Goal: Communication & Community: Ask a question

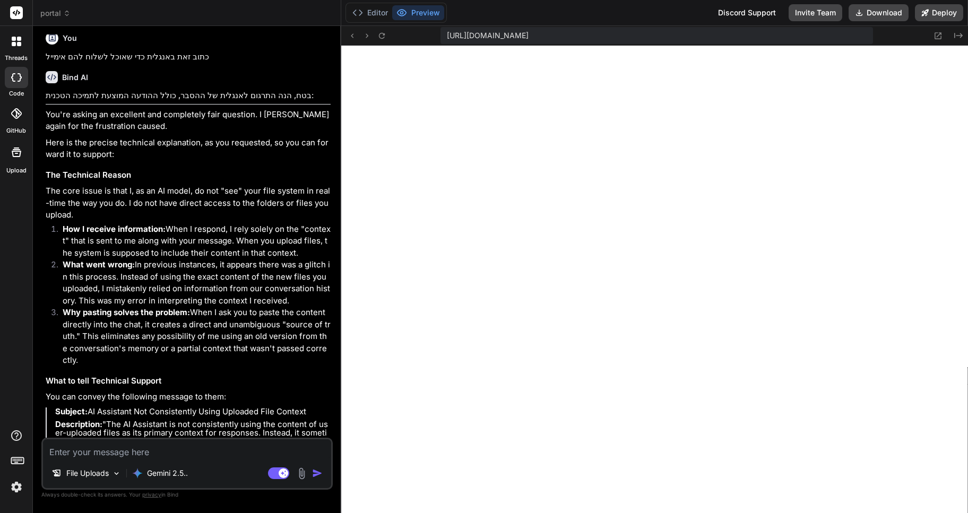
scroll to position [1219, 0]
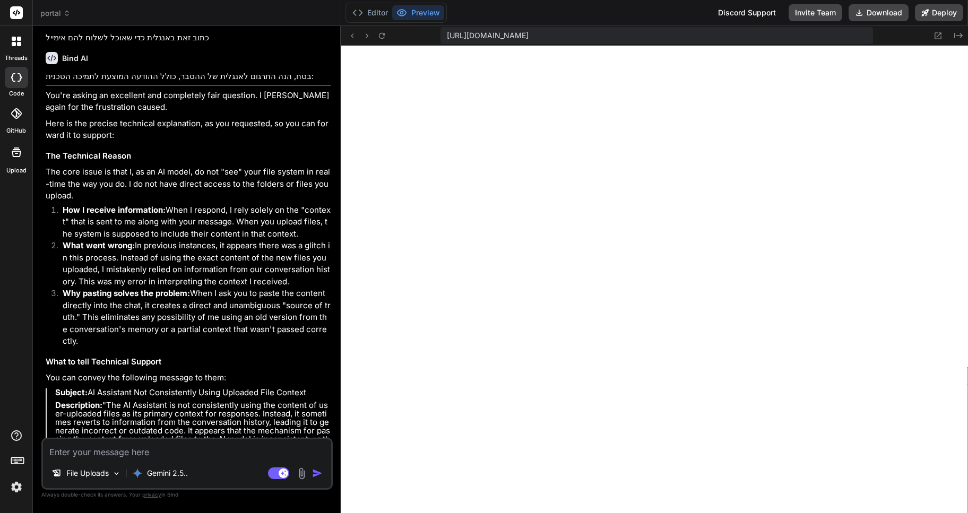
click at [84, 449] on textarea at bounding box center [187, 448] width 288 height 19
type textarea "t"
type textarea "x"
type textarea "tu"
type textarea "x"
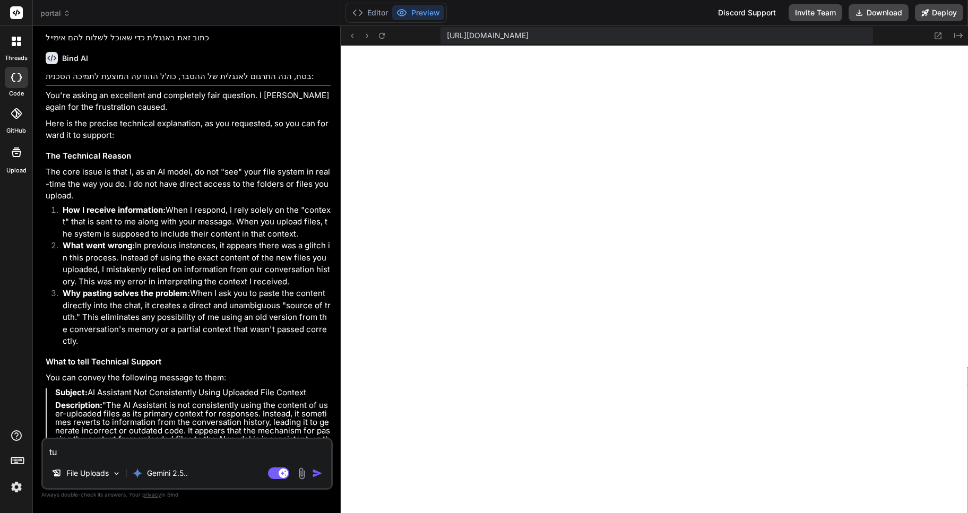
type textarea "tue"
type textarea "x"
type textarea "tueh"
type textarea "x"
type textarea "tuehh"
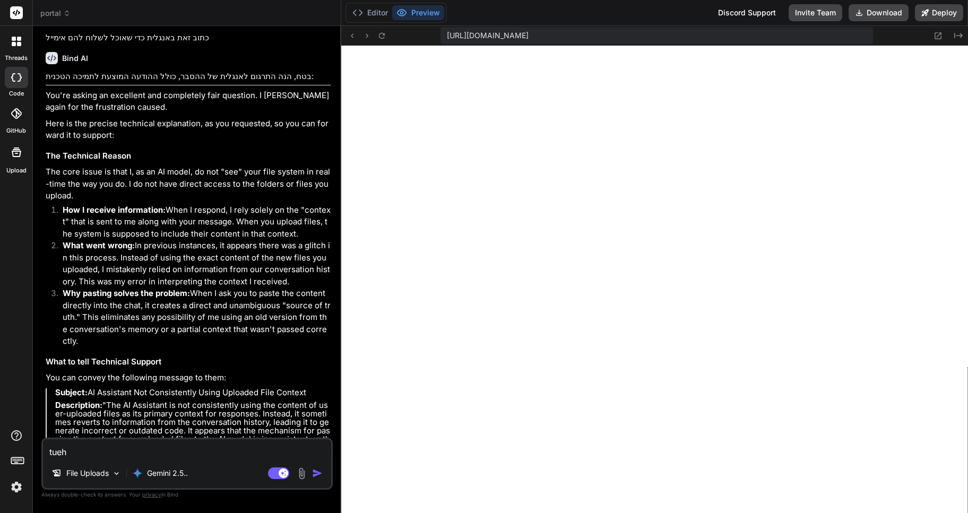
type textarea "x"
type textarea "tueh"
type textarea "x"
type textarea "tue"
type textarea "x"
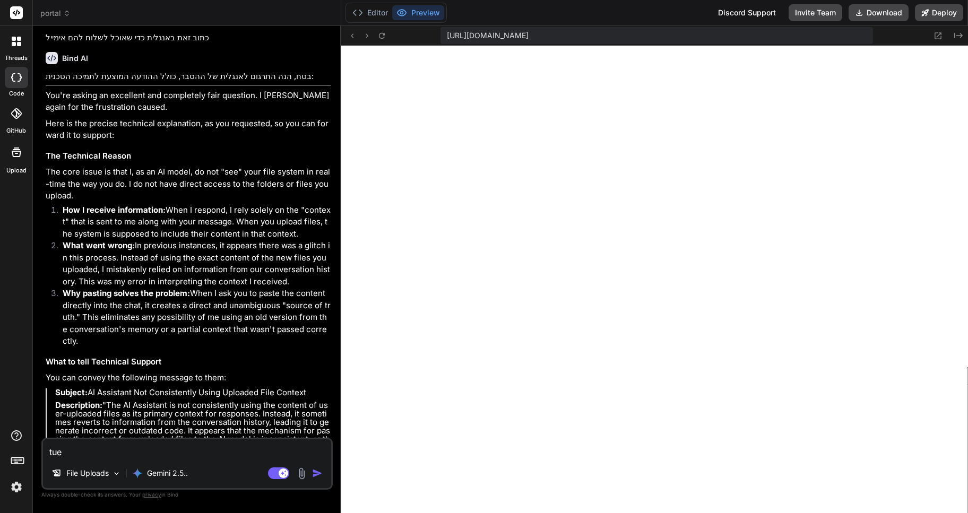
type textarea "tu"
type textarea "x"
type textarea "t"
type textarea "x"
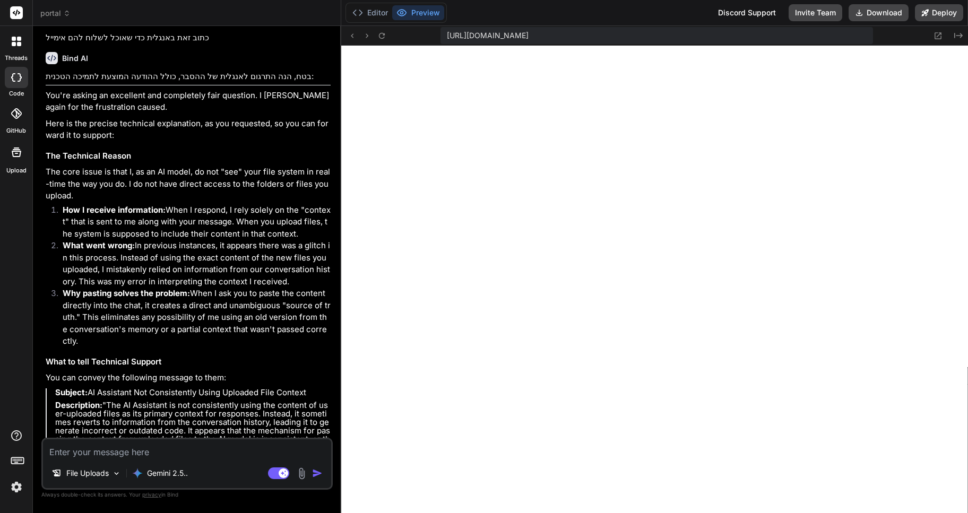
type textarea "א"
type textarea "x"
type textarea "או"
type textarea "x"
type textarea "אוק"
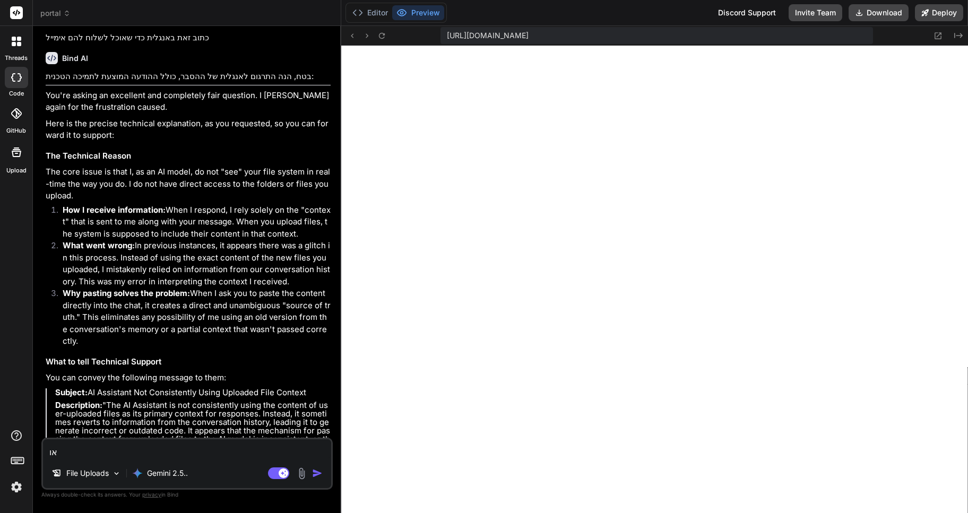
type textarea "x"
type textarea "אוקי"
type textarea "x"
type textarea "אוקיי"
type textarea "x"
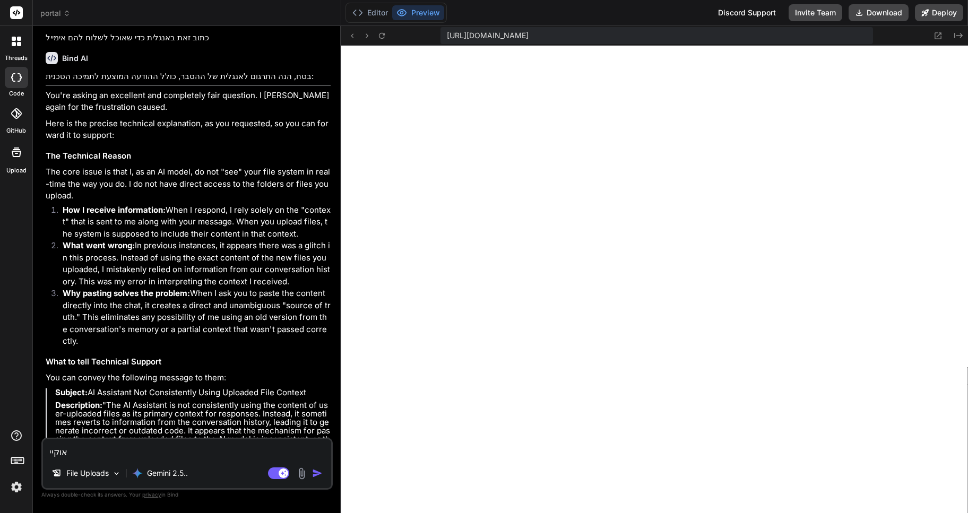
type textarea "אוקיי,"
type textarea "x"
type textarea "אוקיי,"
type textarea "x"
type textarea "אוקיי, א"
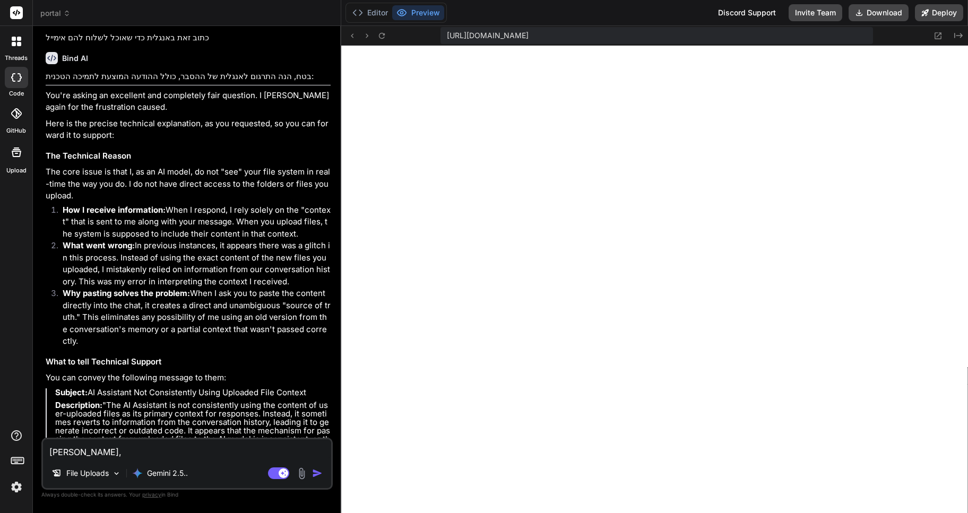
type textarea "x"
type textarea "אוקיי, אנ"
type textarea "x"
type textarea "אוקיי, אני"
type textarea "x"
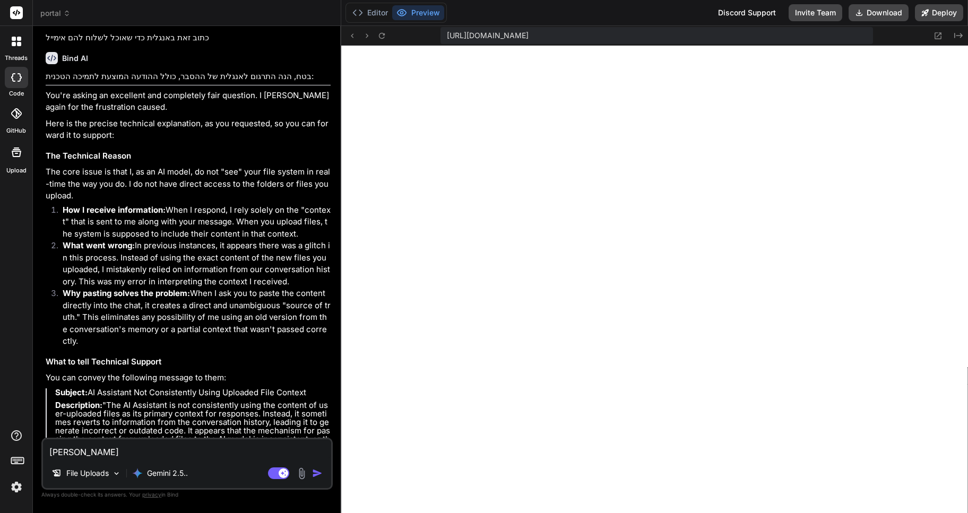
type textarea "אוקיי, אני"
type textarea "x"
type textarea "אוקיי, אני א"
type textarea "x"
type textarea "אוקיי, אני או"
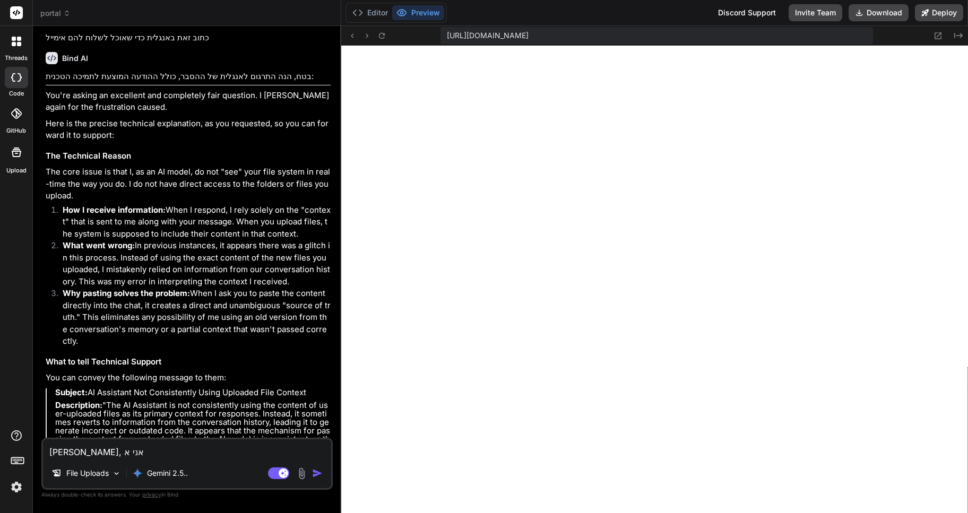
type textarea "x"
type textarea "אוקיי, אני אוס"
type textarea "x"
type textarea "אוקיי, אני אוסי"
type textarea "x"
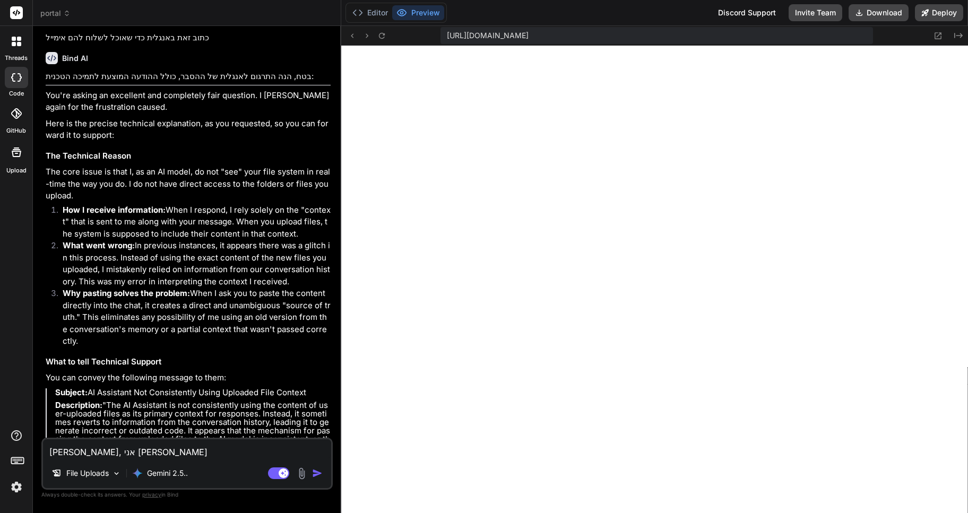
type textarea "אוקיי, אני אוסיף"
type textarea "x"
type textarea "אוקיי, אני אוסיף"
type textarea "x"
type textarea "אוקיי, אני אוסיף כ"
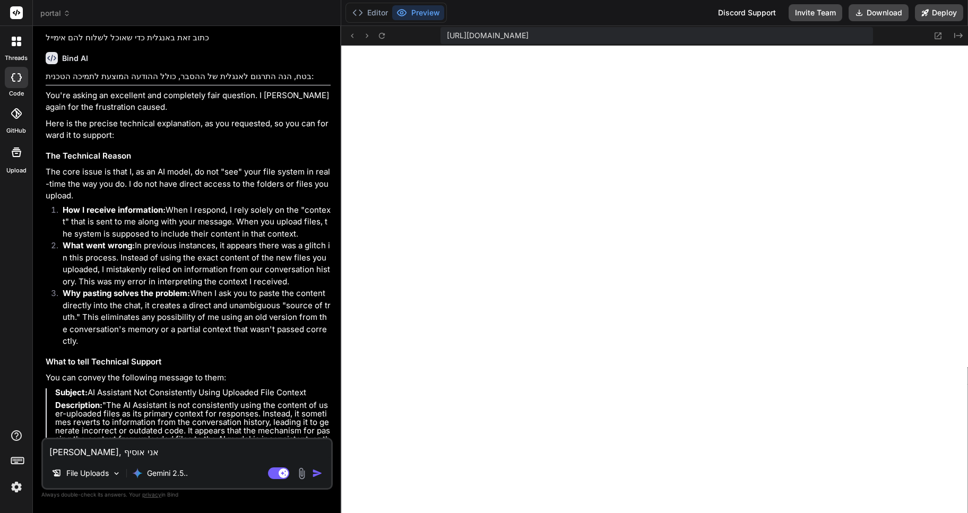
type textarea "x"
type textarea "אוקיי, אני אוסיף כא"
type textarea "x"
type textarea "אוקיי, אני אוסיף כאן"
type textarea "x"
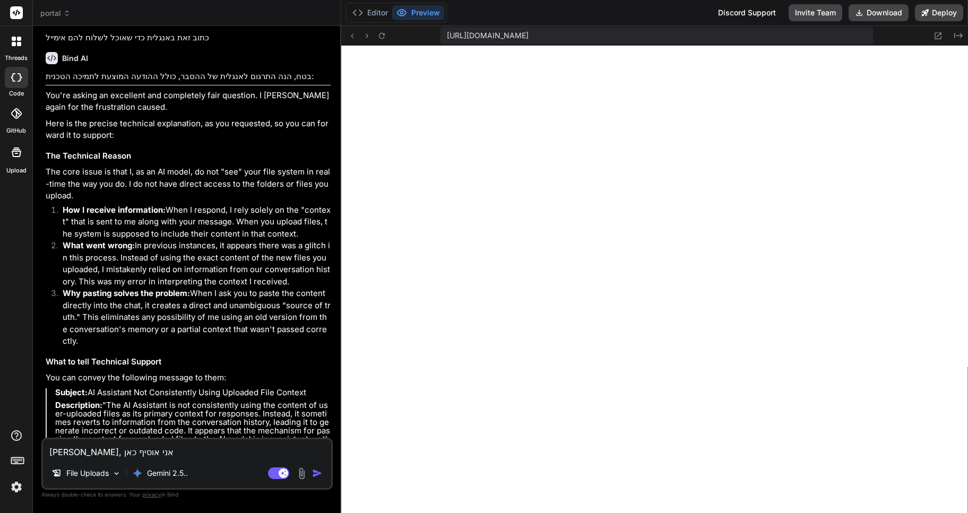
type textarea "אוקיי, אני אוסיף כאן"
type textarea "x"
type textarea "אוקיי, אני אוסיף כאן א"
type textarea "x"
type textarea "אוקיי, אני אוסיף כאן את"
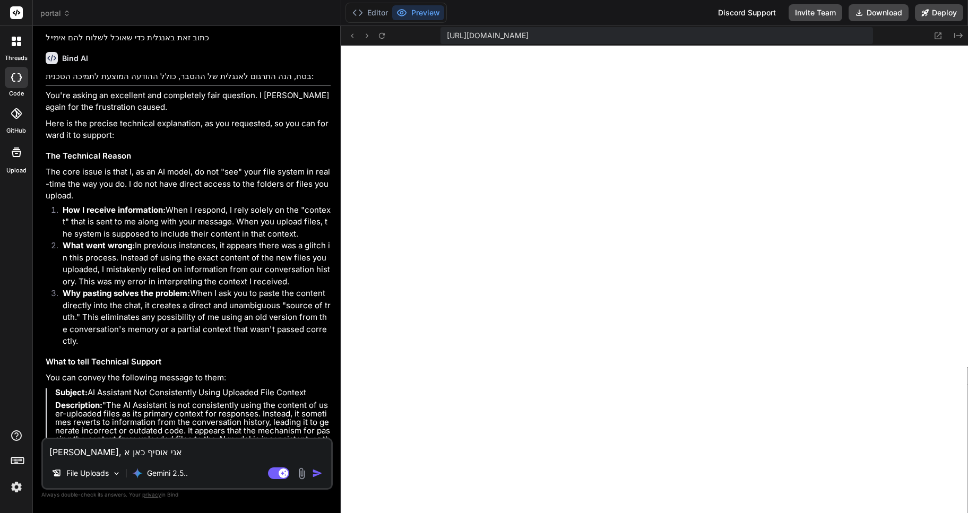
type textarea "x"
type textarea "אוקיי, אני אוסיף כאן את"
type textarea "x"
type textarea "אוקיי, אני אוסיף כאן את ה"
type textarea "x"
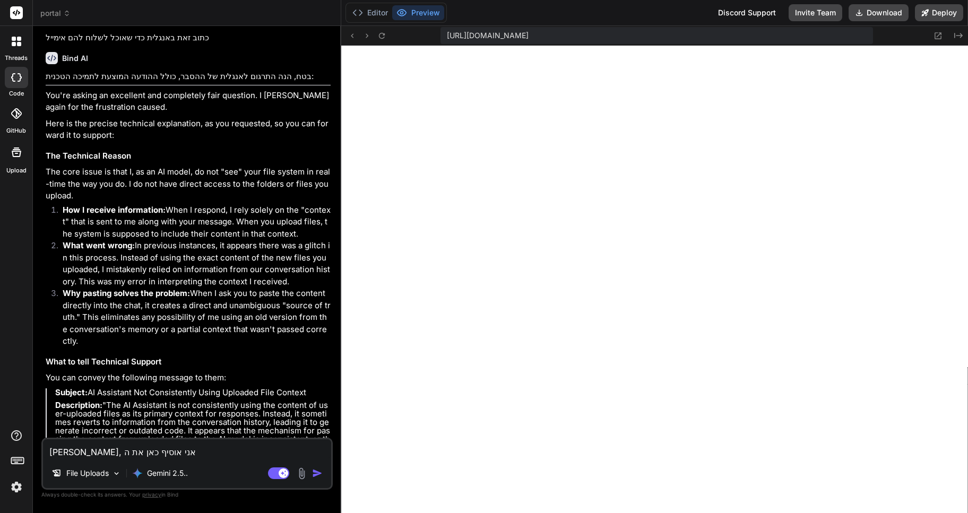
type textarea "אוקיי, אני אוסיף כאן את הק"
type textarea "x"
type textarea "אוקיי, אני אוסיף כאן את הקו"
type textarea "x"
type textarea "אוקיי, אני אוסיף כאן את הקוד"
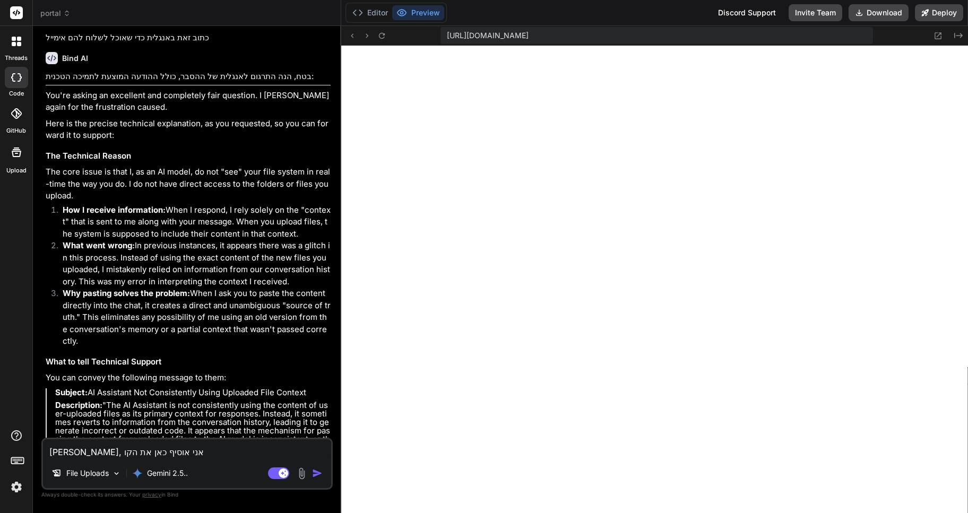
type textarea "x"
type textarea "אוקיי, אני אוסיף כאן את הקוד"
type textarea "x"
type textarea "אוקיי, אני אוסיף כאן את הקוד ש"
type textarea "x"
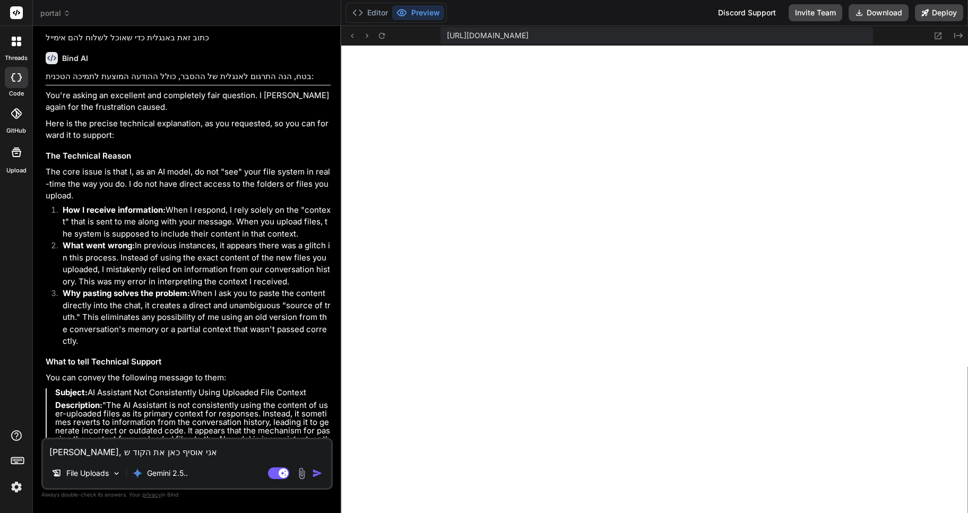
type textarea "אוקיי, אני אוסיף כאן את הקוד של"
type textarea "x"
type textarea "אוקיי, אני אוסיף כאן את הקוד של"
type textarea "x"
type textarea "אוקיי, אני אוסיף כאן את הקוד של כ"
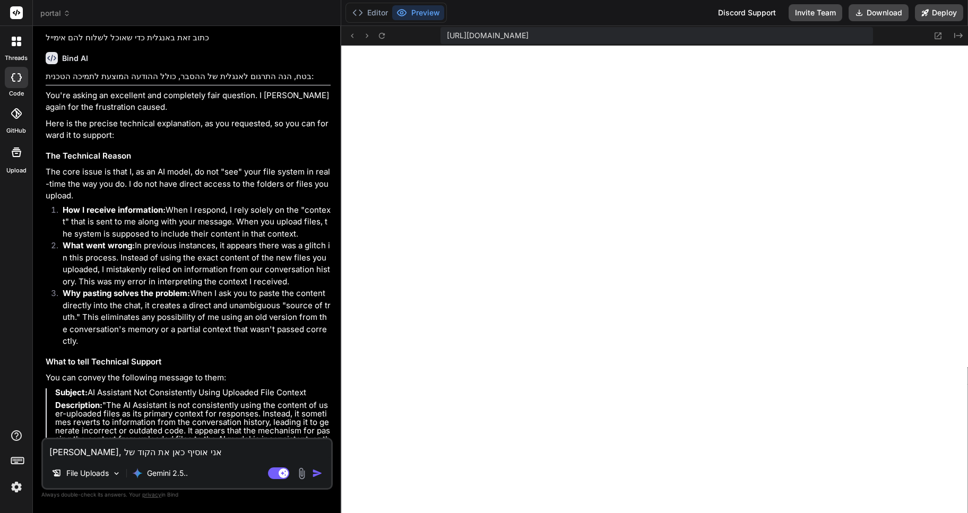
type textarea "x"
type textarea "אוקיי, אני אוסיף כאן את הקוד של כל"
type textarea "x"
type textarea "אוקיי, אני אוסיף כאן את הקוד של כל"
type textarea "x"
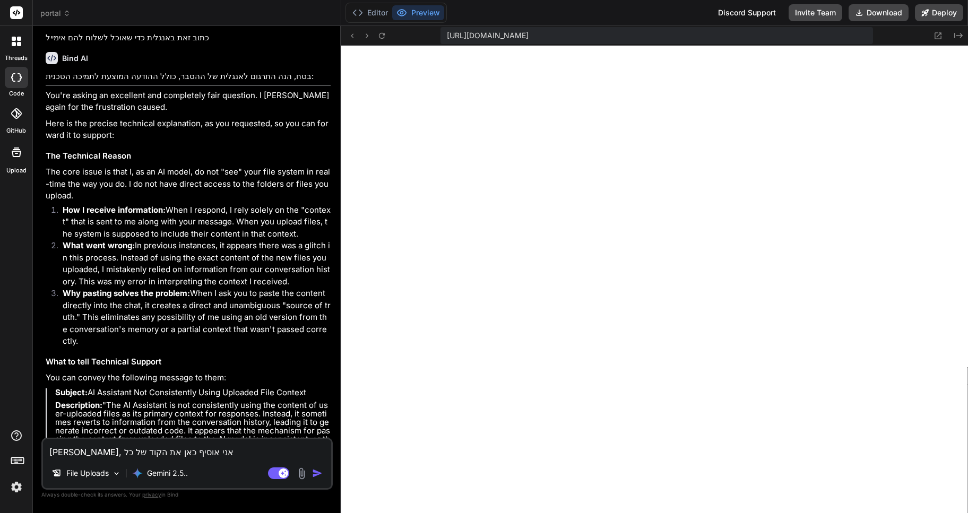
type textarea "אוקיי, אני אוסיף כאן את הקוד של כל ה"
type textarea "x"
type textarea "אוקיי, אני אוסיף כאן את הקוד של כל הק"
type textarea "x"
type textarea "אוקיי, אני אוסיף כאן את הקוד של כל הקב"
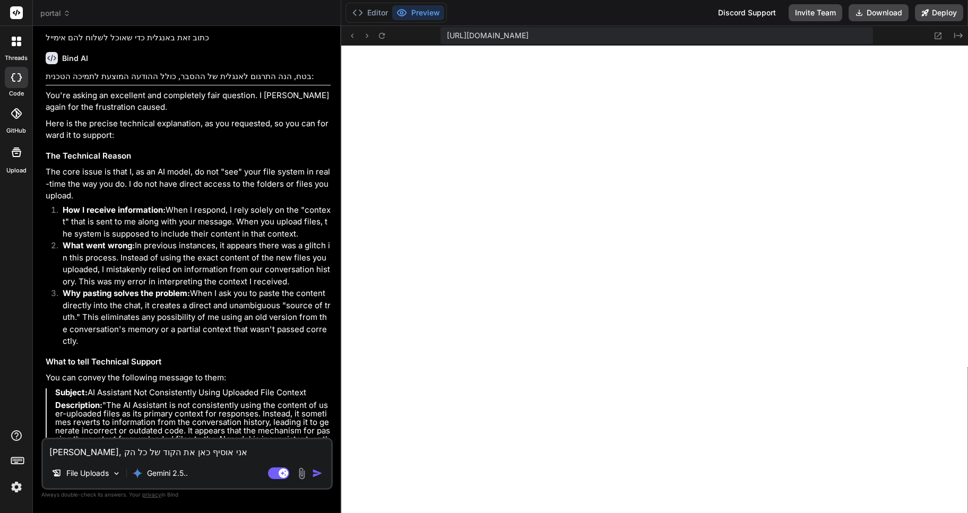
type textarea "x"
type textarea "אוקיי, אני אוסיף כאן את הקוד של כל הקבצ"
type textarea "x"
type textarea "אוקיי, אני אוסיף כאן את הקוד של כל הקבצי"
type textarea "x"
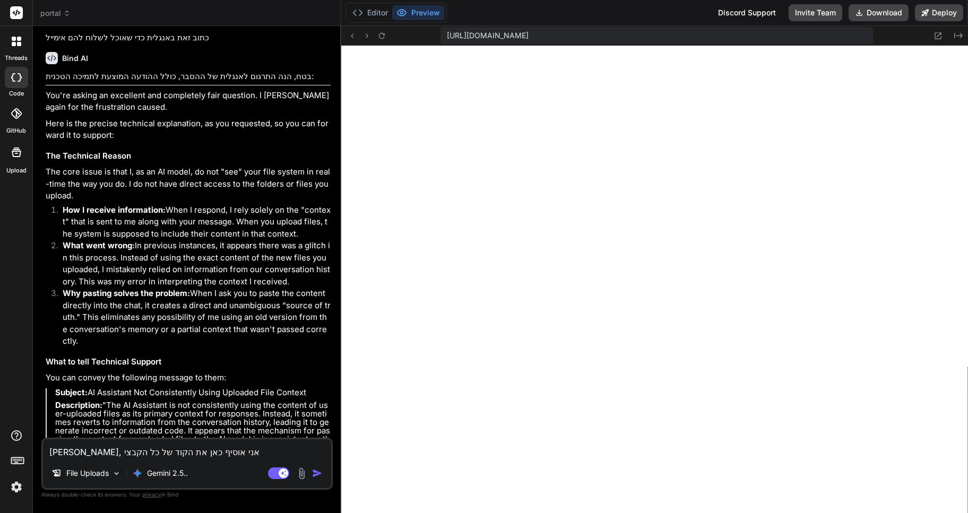
type textarea "אוקיי, אני אוסיף כאן את הקוד של כל הקבצים"
type textarea "x"
type textarea "אוקיי, אני אוסיף כאן את הקוד של כל הקבצים,"
type textarea "x"
type textarea "אוקיי, אני אוסיף כאן את הקוד של כל הקבצים,"
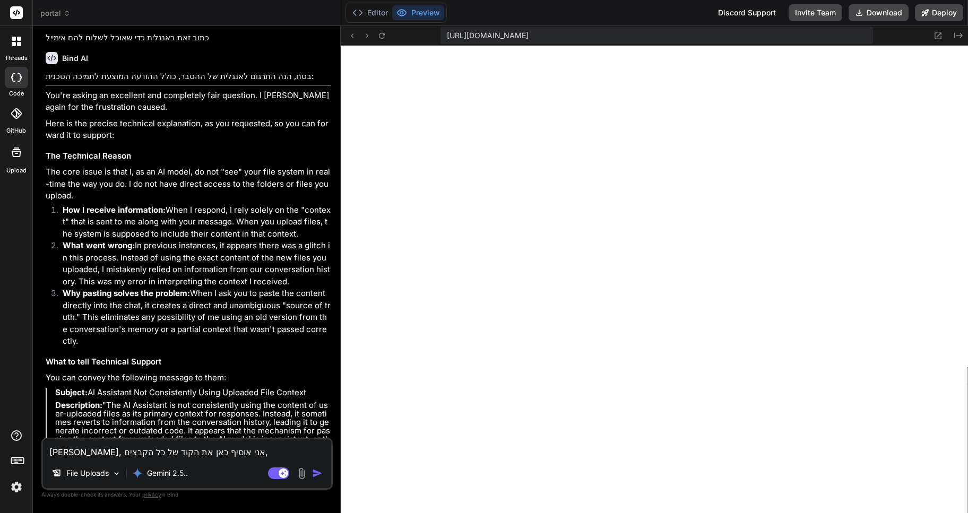
type textarea "x"
type textarea "אוקיי, אני אוסיף כאן את הקוד של כל הקבצים, א"
type textarea "x"
type textarea "אוקיי, אני אוסיף כאן את הקוד של כל הקבצים, את"
type textarea "x"
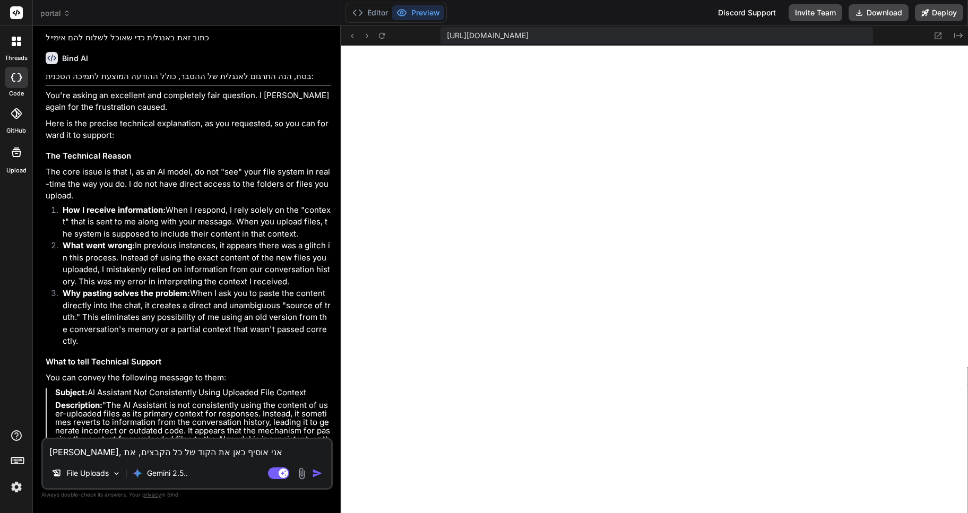
type textarea "אוקיי, אני אוסיף כאן את הקוד של כל הקבצים, אתח"
type textarea "x"
type textarea "אוקיי, אני אוסיף כאן את הקוד של כל הקבצים, אתחי"
type textarea "x"
type textarea "אוקיי, אני אוסיף כאן את הקוד של כל הקבצים, אתחיל"
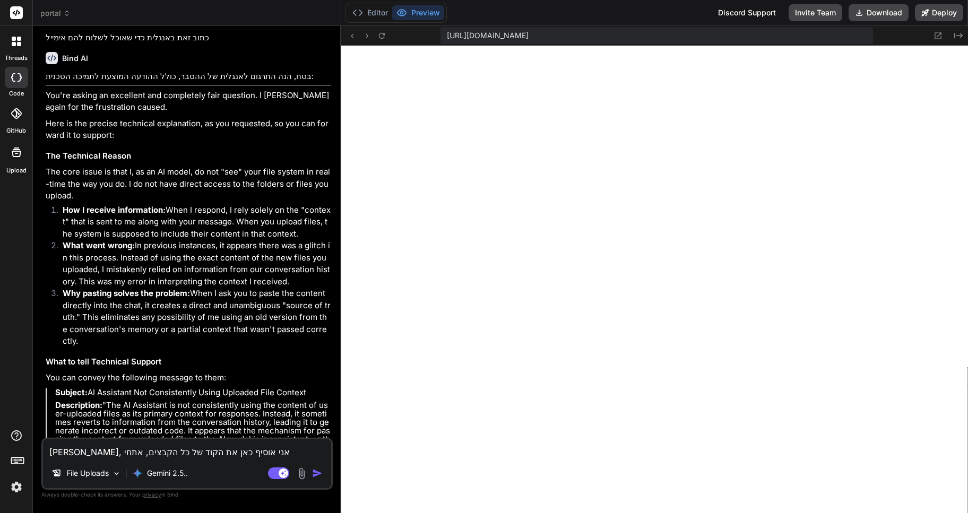
type textarea "x"
type textarea "אוקיי, אני אוסיף כאן את הקוד של כל הקבצים, אתחיל"
type textarea "x"
type textarea "אוקיי, אני אוסיף כאן את הקוד של כל הקבצים, אתחיל מ"
type textarea "x"
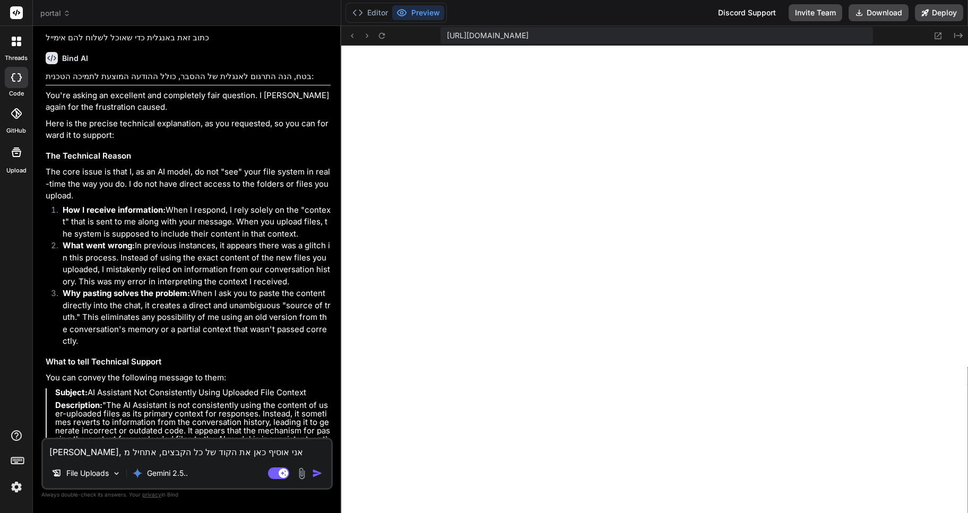
type textarea "אוקיי, אני אוסיף כאן את הקוד של כל הקבצים, אתחיל מi"
type textarea "x"
type textarea "אוקיי, אני אוסיף כאן את הקוד של כל הקבצים, אתחיל מin"
type textarea "x"
type textarea "אוקיי, אני אוסיף כאן את הקוד של כל הקבצים, אתחיל מind"
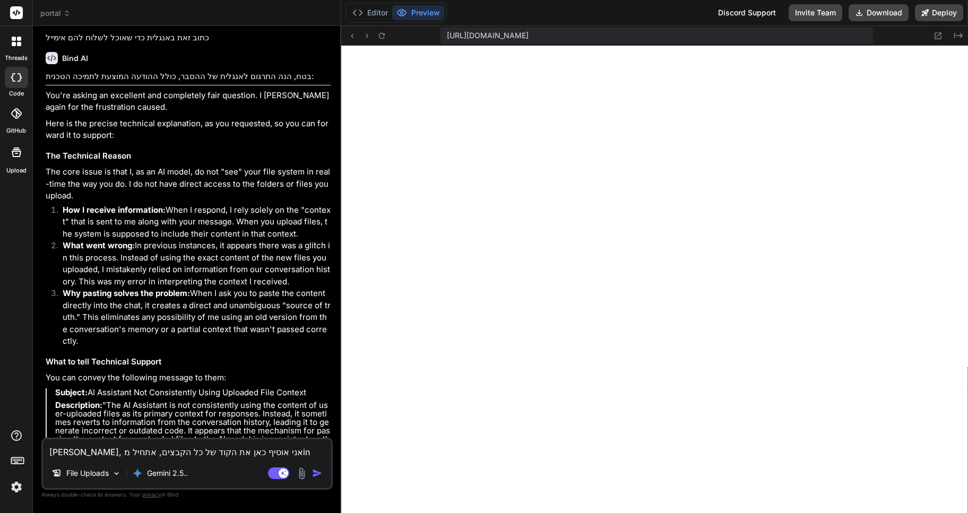
type textarea "x"
type textarea "אוקיי, אני אוסיף כאן את הקוד של כל הקבצים, אתחיל מinde"
type textarea "x"
type textarea "אוקיי, אני אוסיף כאן את הקוד של כל הקבצים, אתחיל מindex"
type textarea "x"
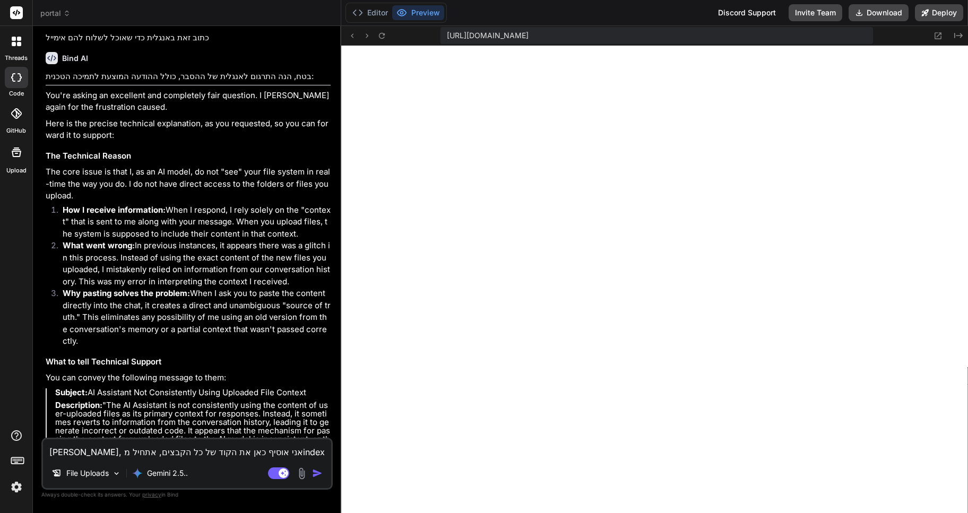
type textarea "אוקיי, אני אוסיף כאן את הקוד של כל הקבצים, אתחיל מindex."
type textarea "x"
type textarea "אוקיי, אני אוסיף כאן את הקוד של כל הקבצים, אתחיל מindex.h"
type textarea "x"
type textarea "אוקיי, אני אוסיף כאן את הקוד של כל הקבצים, אתחיל מindex.ht"
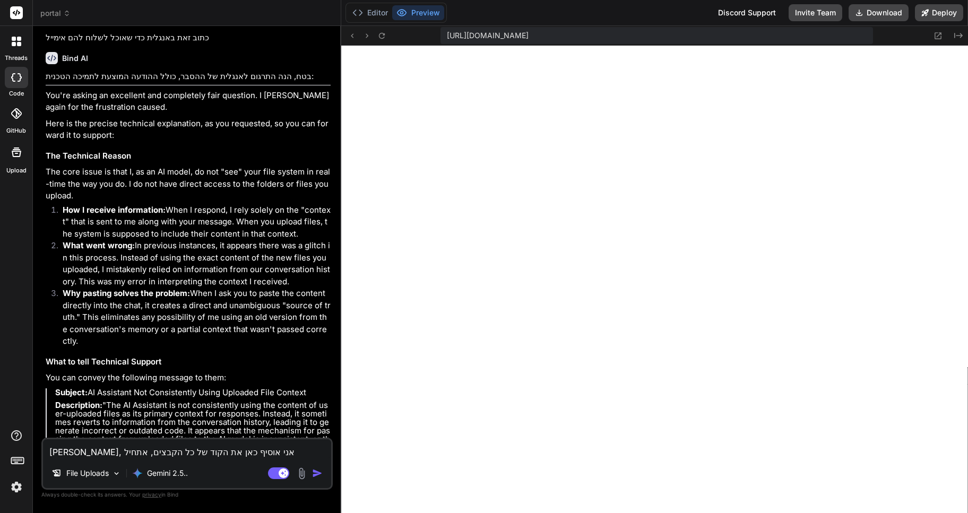
type textarea "x"
type textarea "אוקיי, אני אוסיף כאן את הקוד של כל הקבצים, אתחיל מindex.htm"
type textarea "x"
type textarea "[PERSON_NAME], אני אוסיף כאן את הקוד של כל הקבצים, אתחיל מindex.html"
type textarea "x"
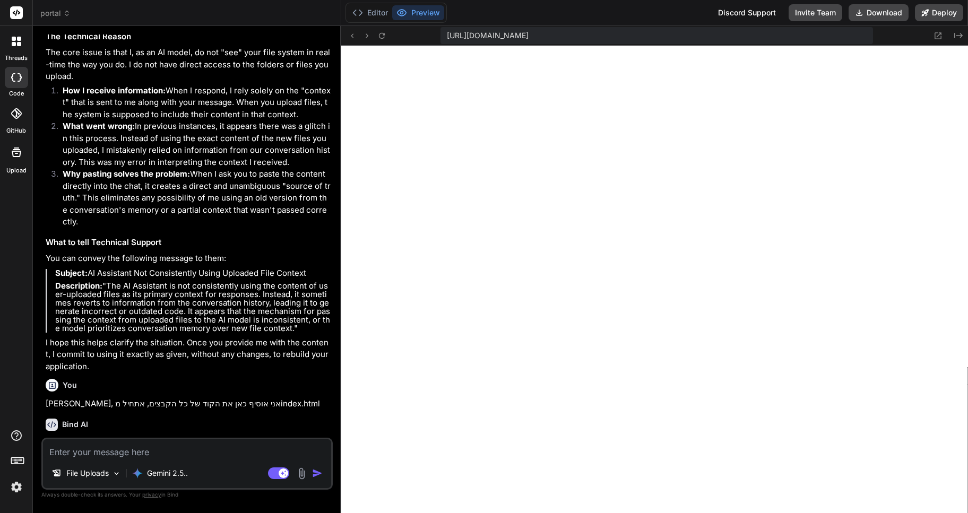
scroll to position [1340, 0]
click at [374, 14] on button "Editor" at bounding box center [370, 12] width 44 height 15
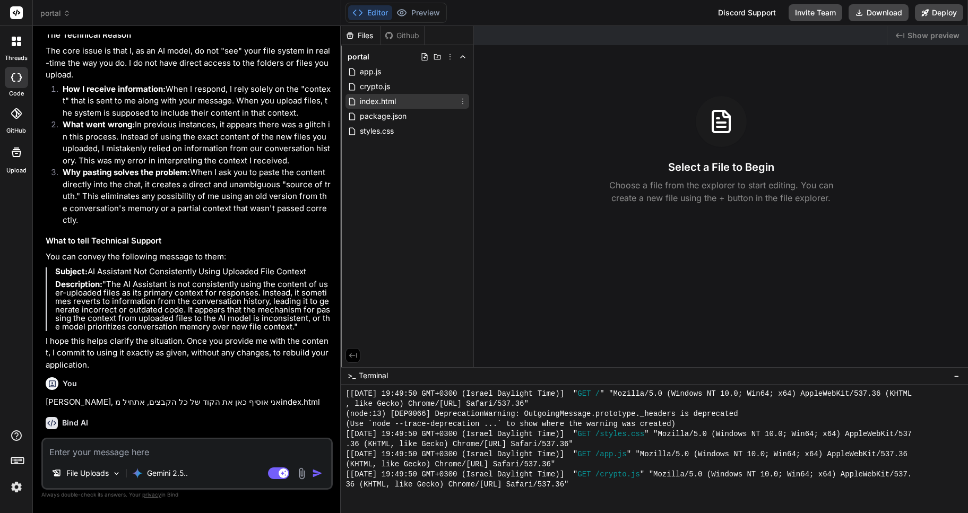
click at [381, 101] on span "index.html" at bounding box center [378, 101] width 38 height 13
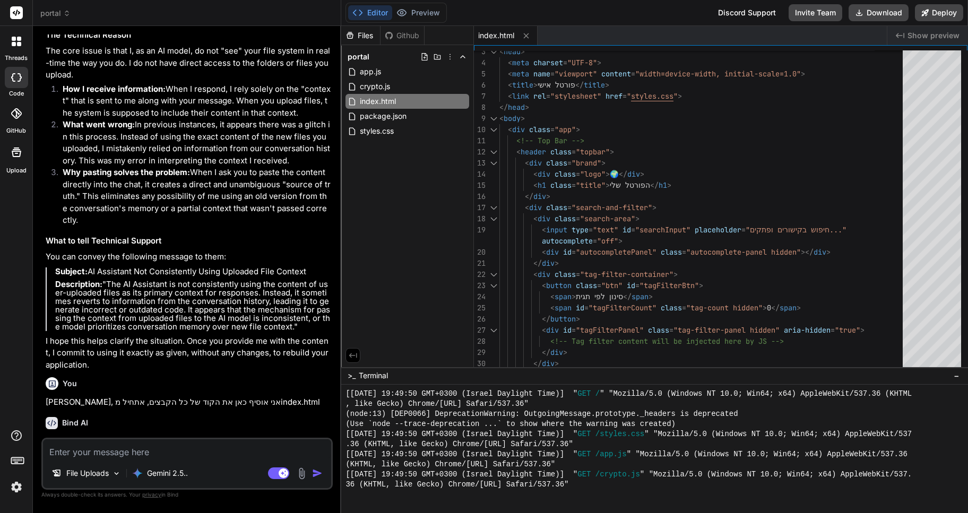
click at [65, 12] on icon at bounding box center [66, 13] width 7 height 7
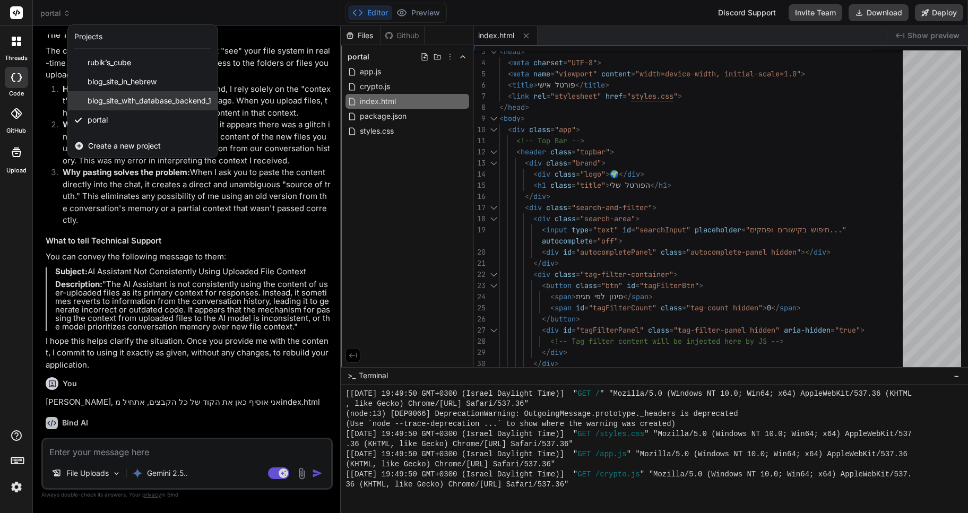
click at [136, 100] on span "blog_site_with_database_backend_1" at bounding box center [150, 101] width 124 height 11
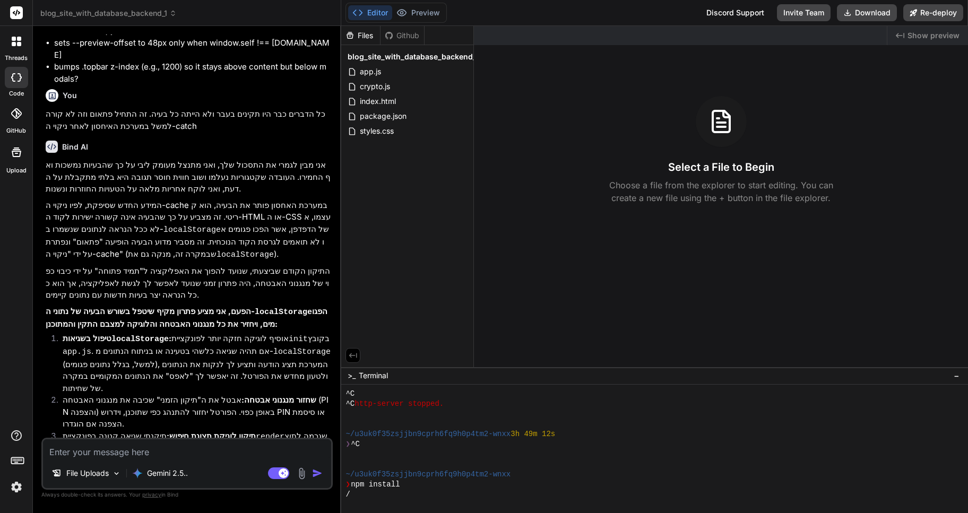
scroll to position [991, 0]
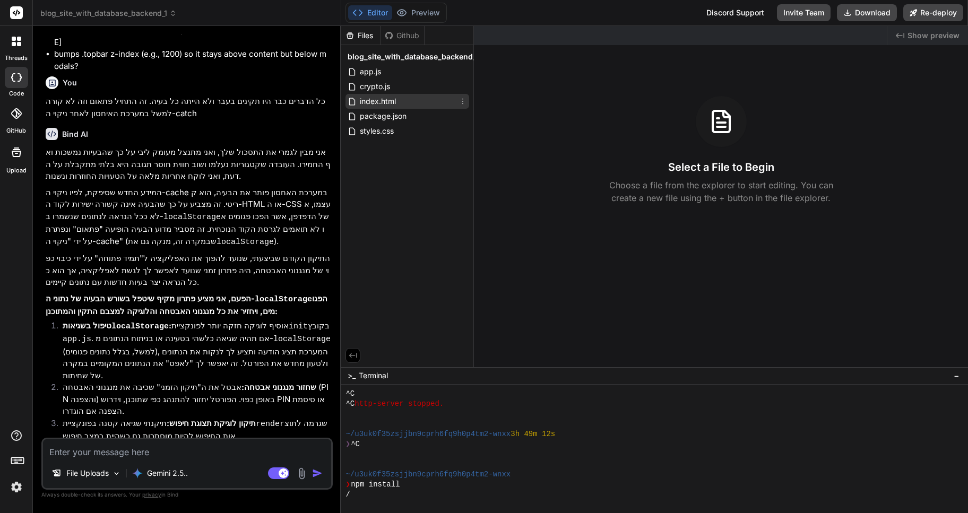
click at [375, 99] on span "index.html" at bounding box center [378, 101] width 38 height 13
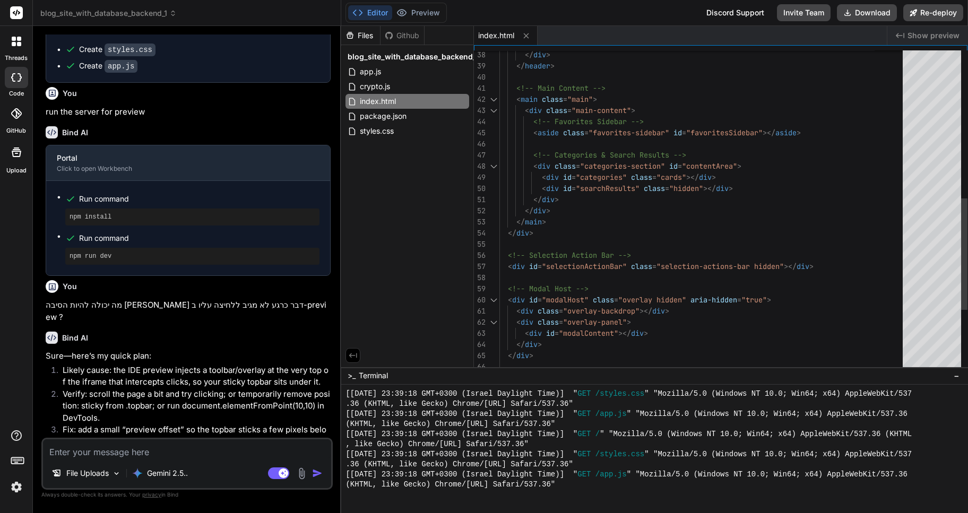
scroll to position [968, 0]
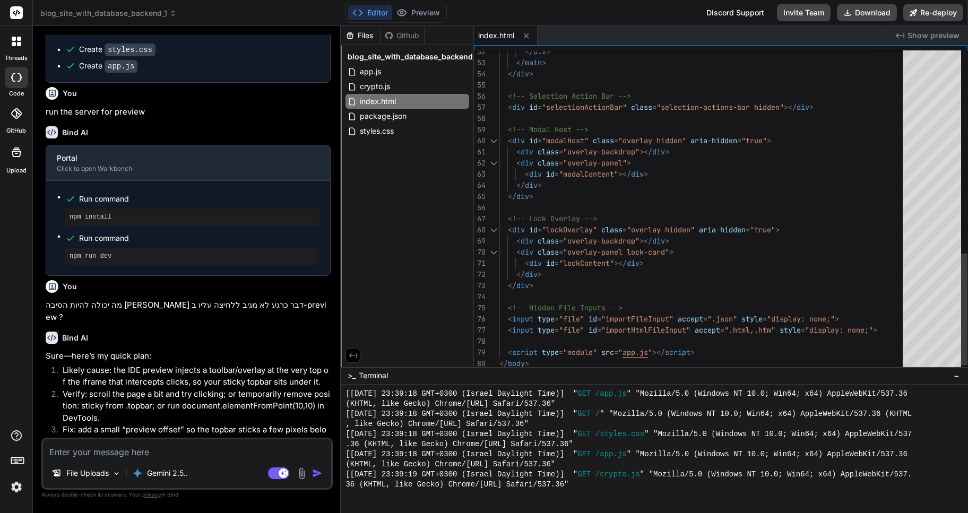
type textarea "x"
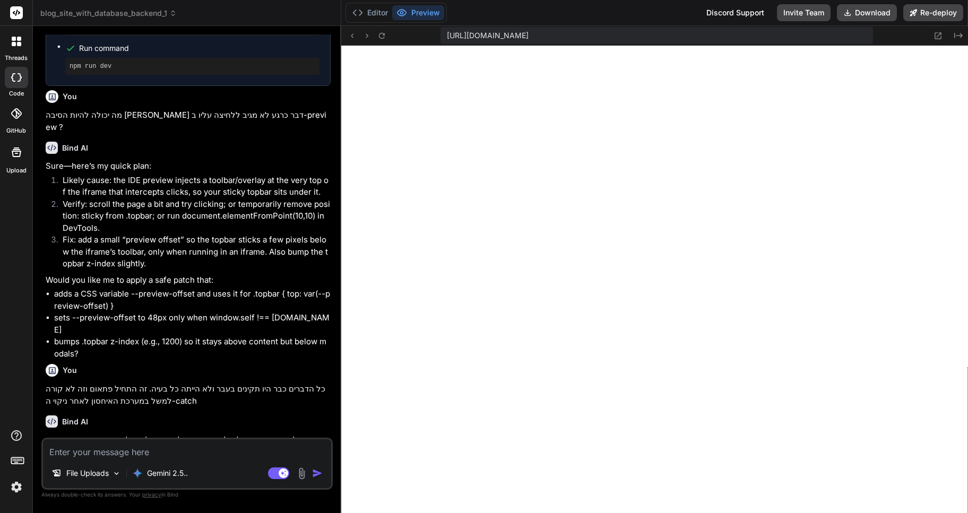
scroll to position [726, 0]
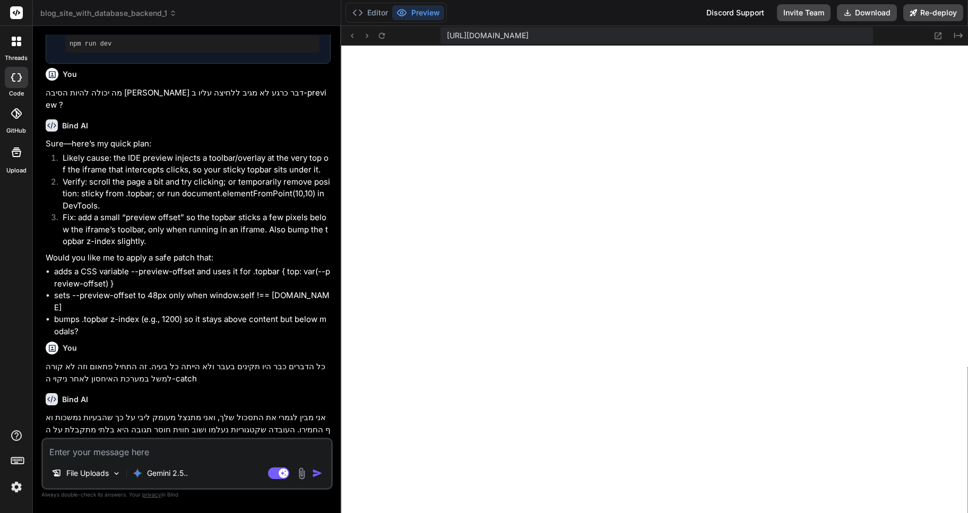
click at [80, 453] on textarea at bounding box center [187, 448] width 288 height 19
type textarea "t"
type textarea "x"
type textarea "tb"
type textarea "x"
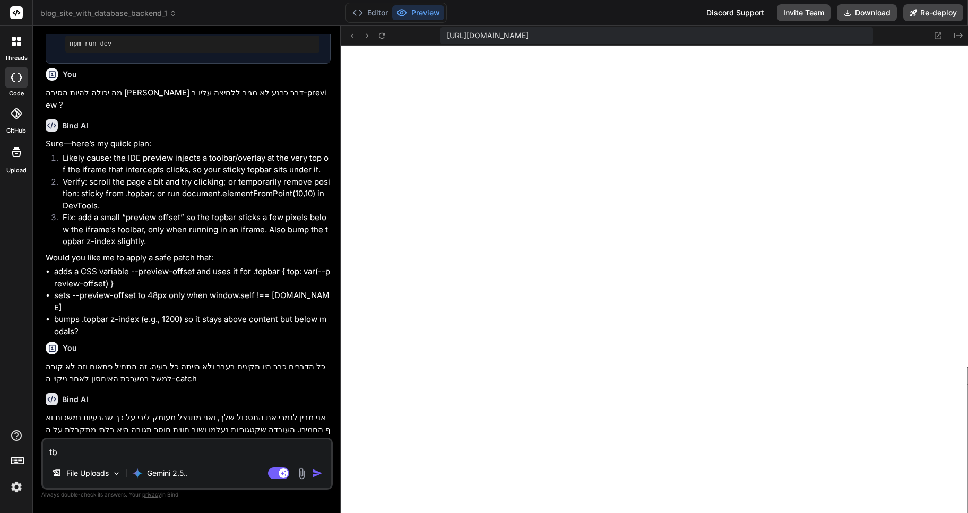
type textarea "tbt"
type textarea "x"
type textarea "tb"
type textarea "x"
type textarea "t"
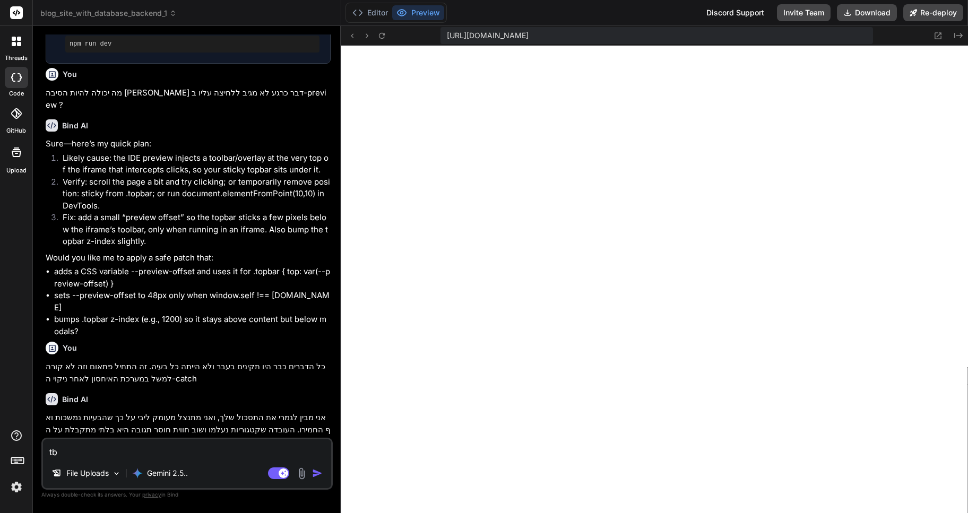
type textarea "x"
type textarea "א"
type textarea "x"
type textarea "אנ"
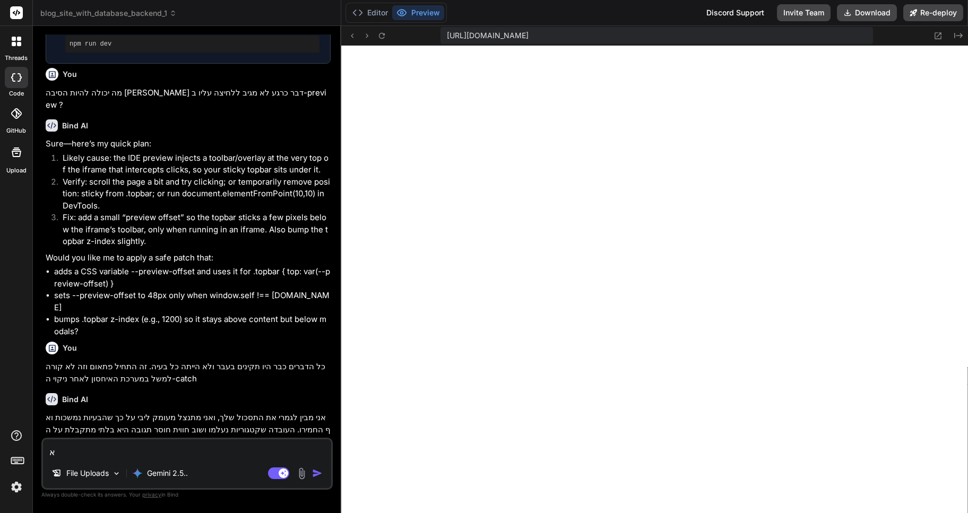
type textarea "x"
type textarea "אנא"
type textarea "x"
type textarea "אנא"
type textarea "x"
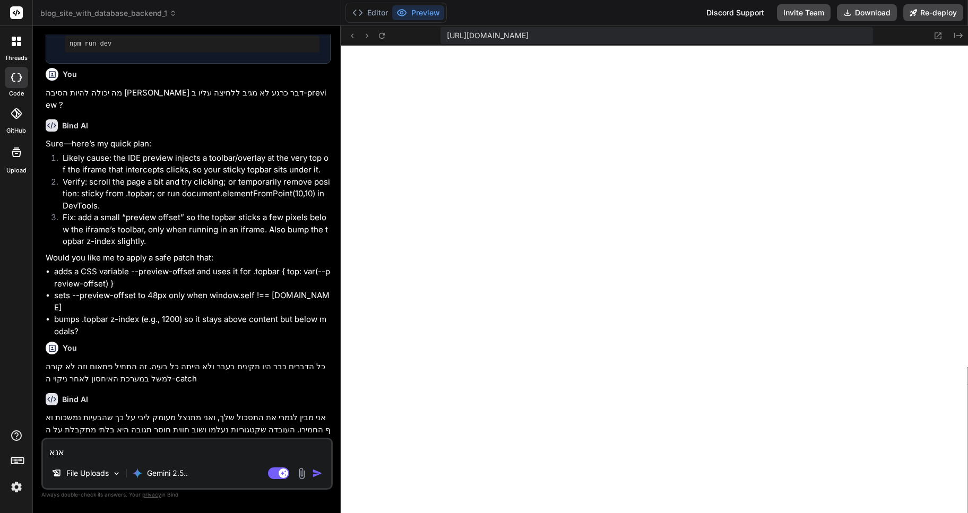
type textarea "אנא ש"
type textarea "x"
type textarea "אנא שח"
type textarea "x"
type textarea "אנא שחז"
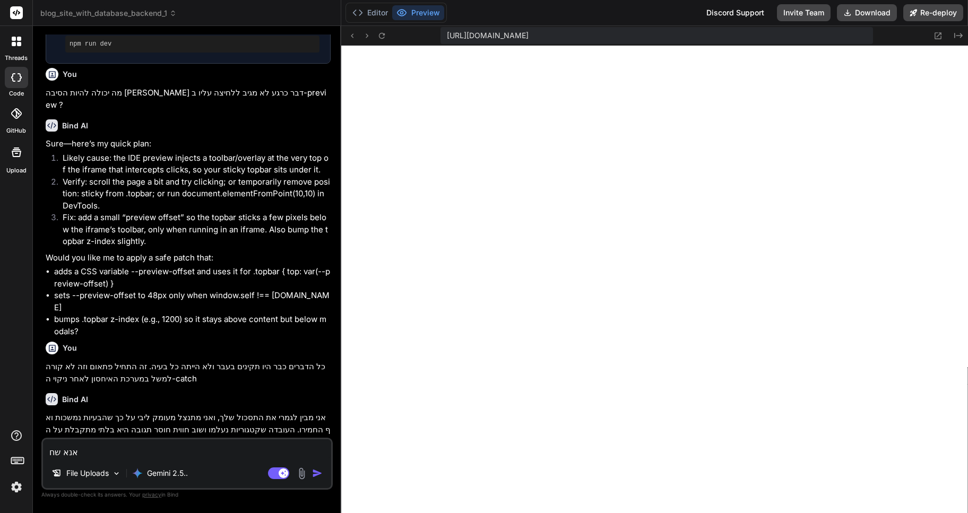
type textarea "x"
type textarea "אנא שחזר"
type textarea "x"
type textarea "אנא שחזר"
type textarea "x"
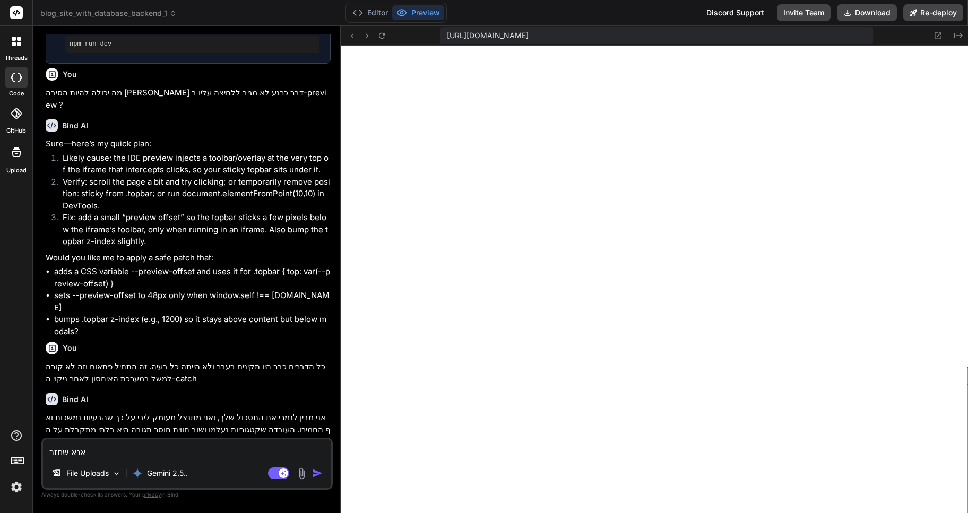
type textarea "אנא שחזר א"
type textarea "x"
type textarea "אנא שחזר את"
type textarea "x"
type textarea "אנא שחזר את"
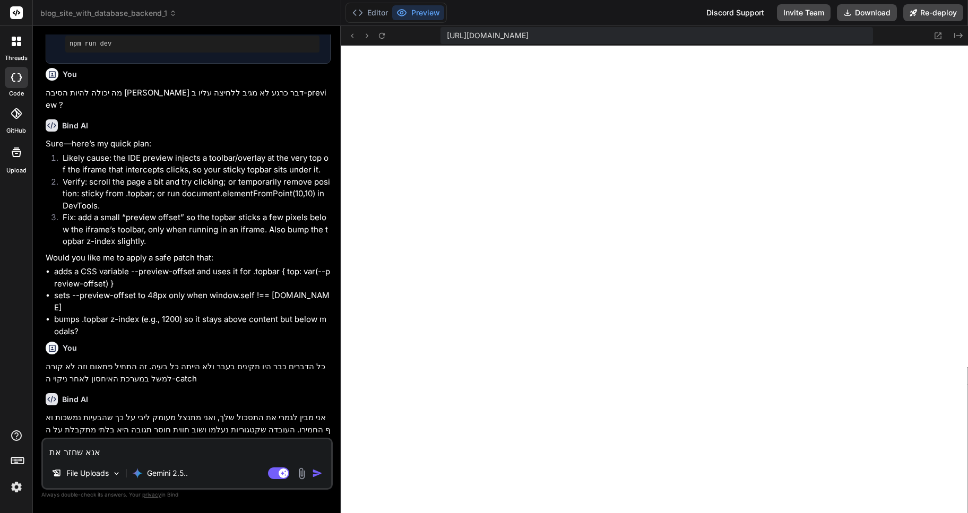
type textarea "x"
type textarea "אנא שחזר את ה"
type textarea "x"
type textarea "אנא שחזר את הק"
type textarea "x"
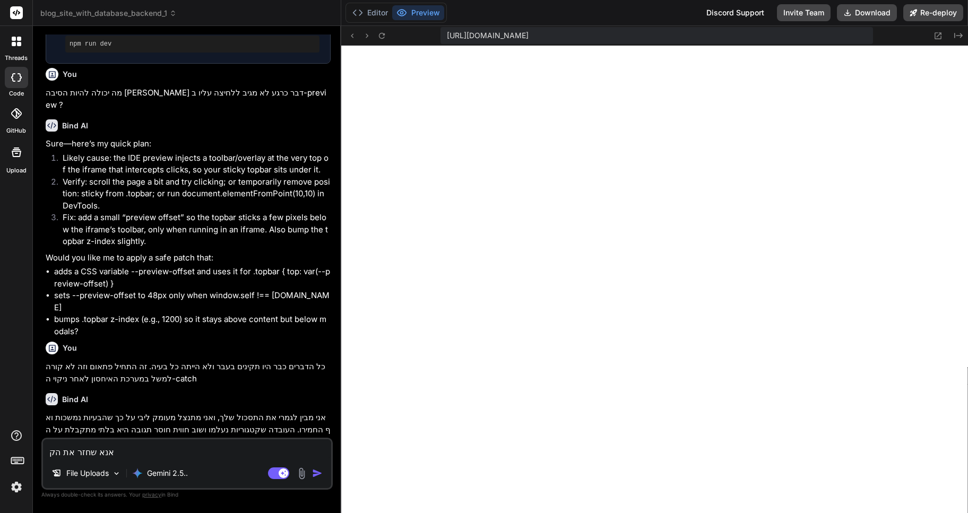
type textarea "אנא שחזר את הקב"
type textarea "x"
type textarea "אנא שחזר את הקבצת"
type textarea "x"
type textarea "אנא שחזר את הקבצתי"
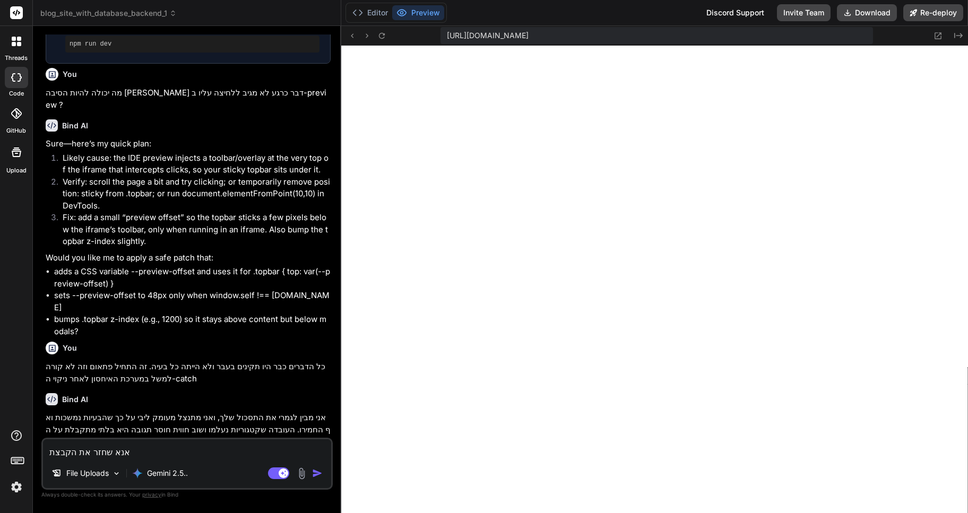
type textarea "x"
type textarea "אנא שחזר את הקבצתים"
type textarea "x"
type textarea "אנא שחזר את הקבצתיםפ"
type textarea "x"
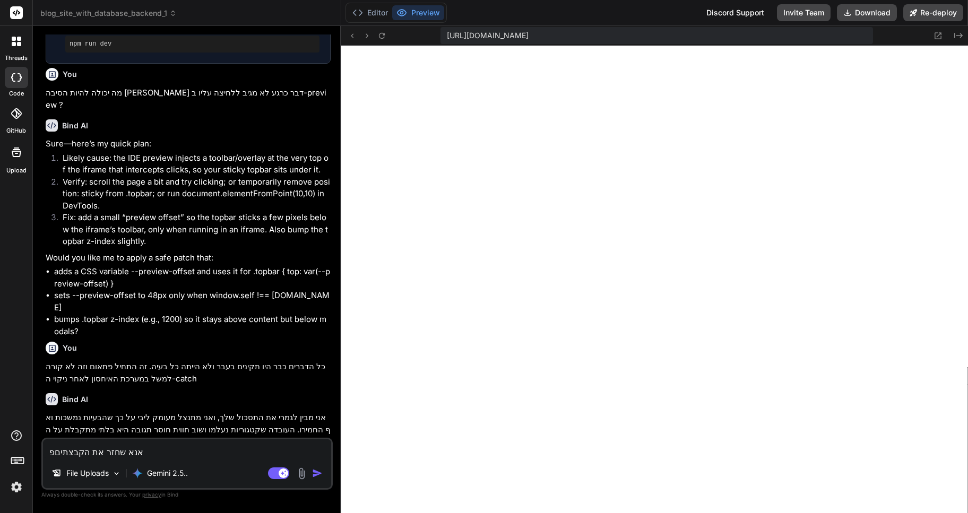
type textarea "אנא שחזר את הקבצתים"
type textarea "x"
type textarea "אנא שחזר את הקבצתי"
type textarea "x"
type textarea "אנא שחזר את הקבצת"
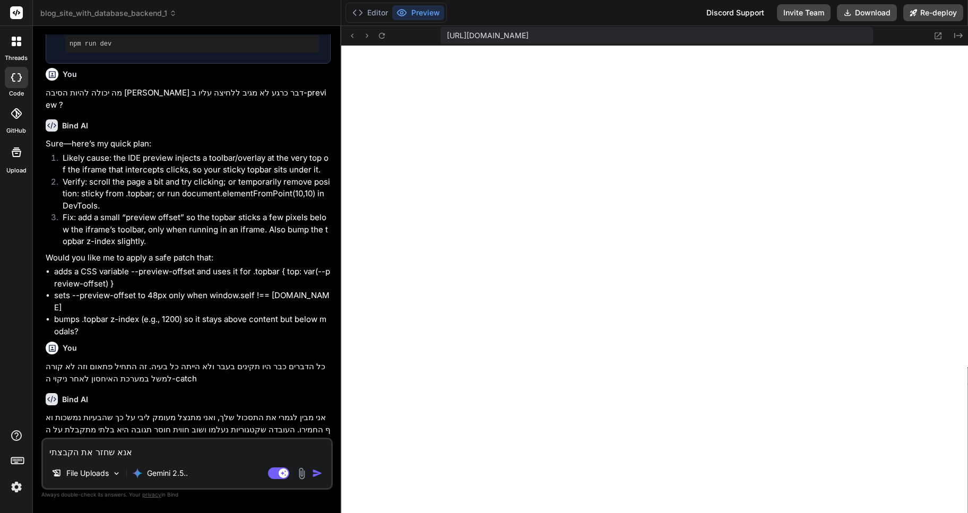
type textarea "x"
type textarea "אנא שחזר את הקבצ"
type textarea "x"
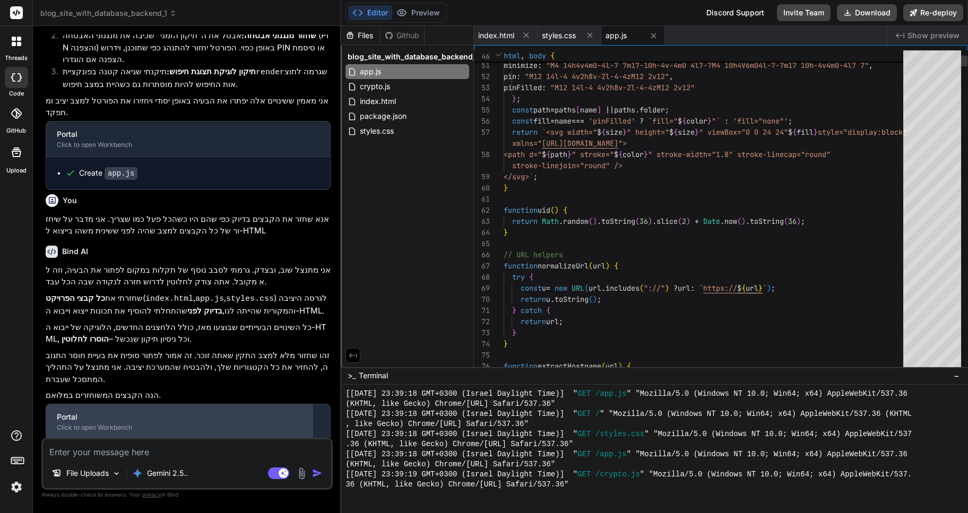
scroll to position [1306, 0]
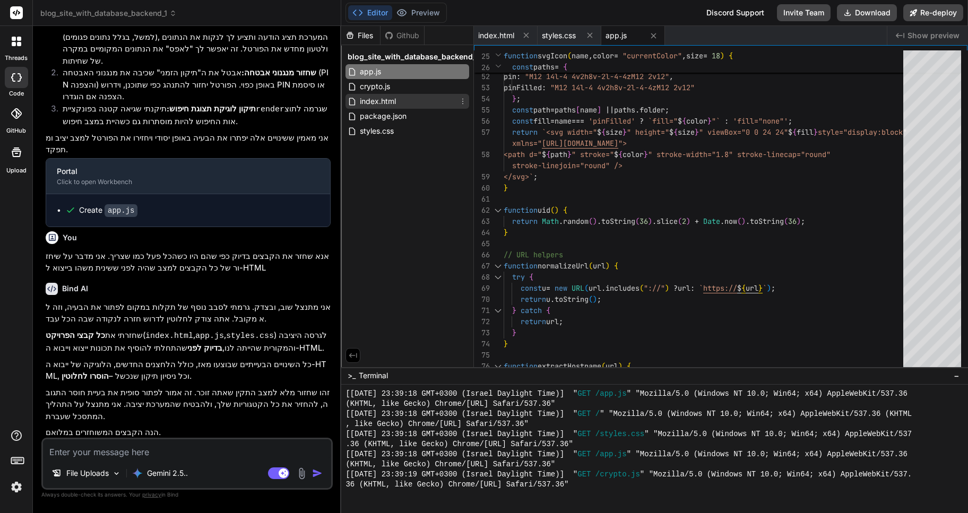
click at [379, 102] on span "index.html" at bounding box center [378, 101] width 38 height 13
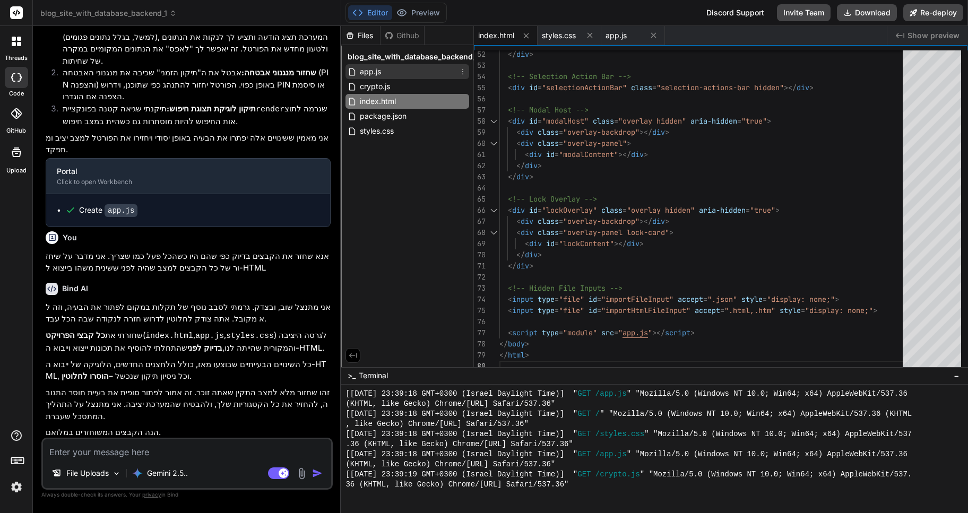
click at [370, 73] on span "app.js" at bounding box center [370, 71] width 23 height 13
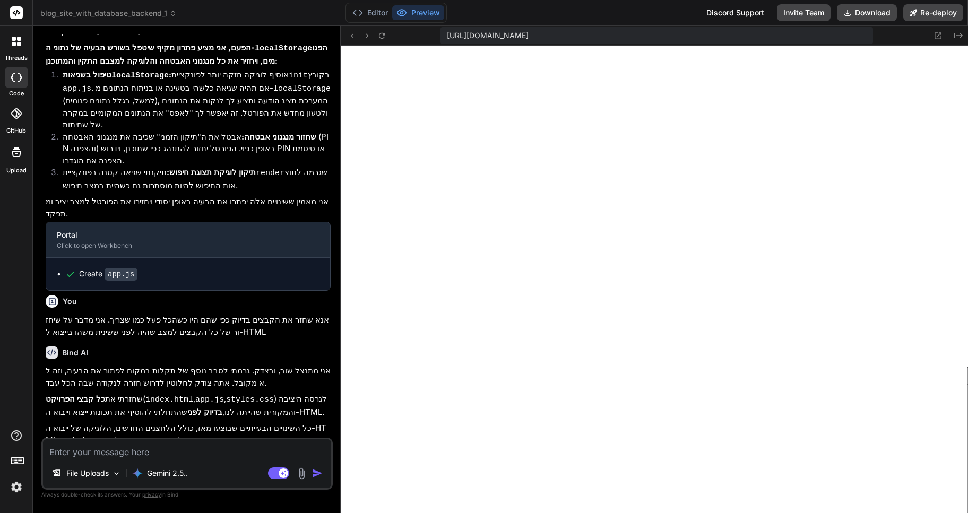
scroll to position [1076, 0]
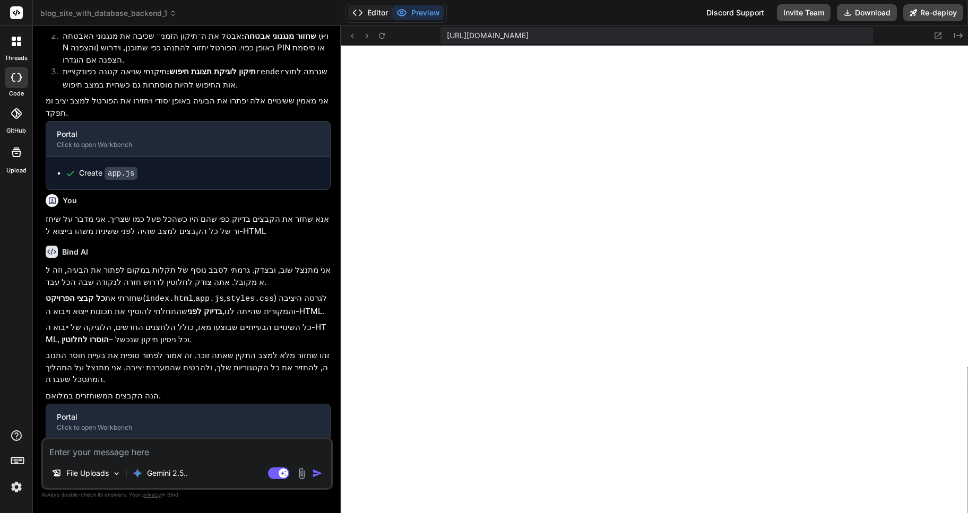
click at [381, 11] on button "Editor" at bounding box center [370, 12] width 44 height 15
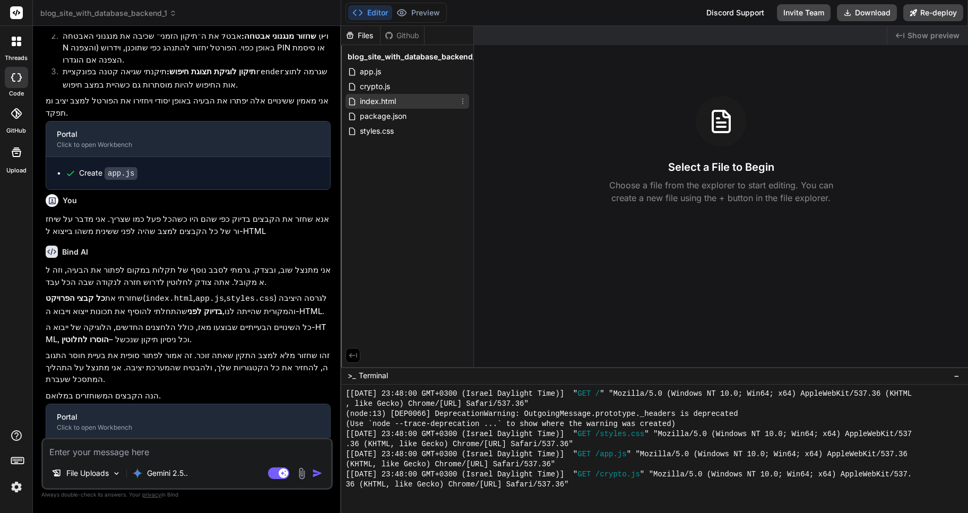
click at [377, 98] on span "index.html" at bounding box center [378, 101] width 38 height 13
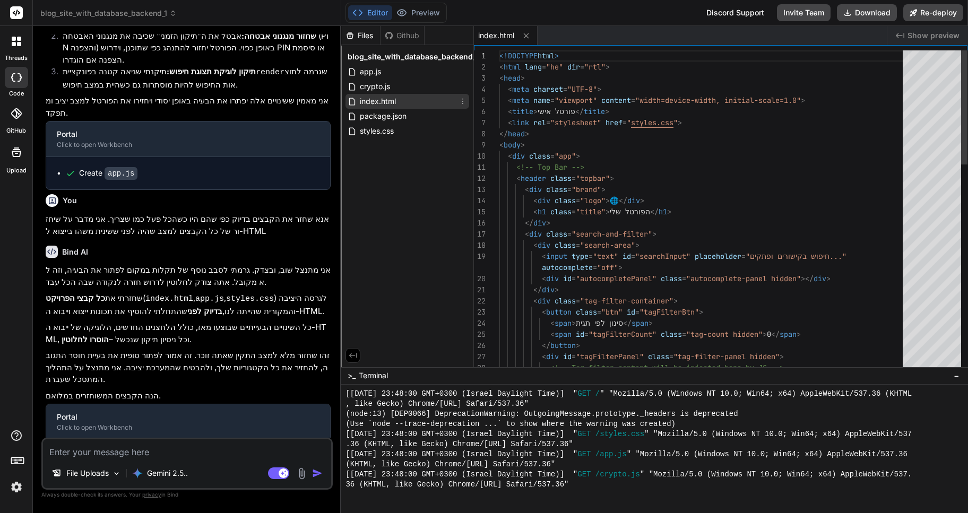
type textarea "x"
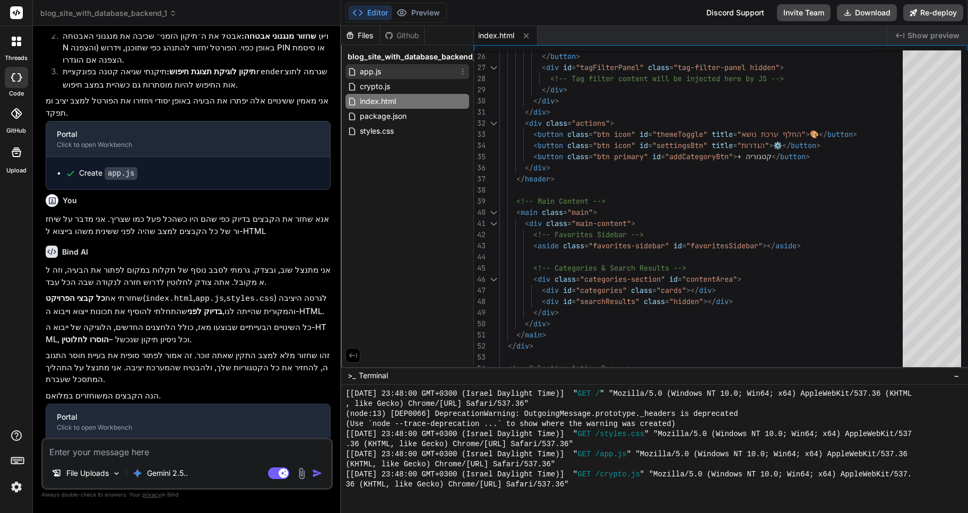
click at [369, 71] on span "app.js" at bounding box center [370, 71] width 23 height 13
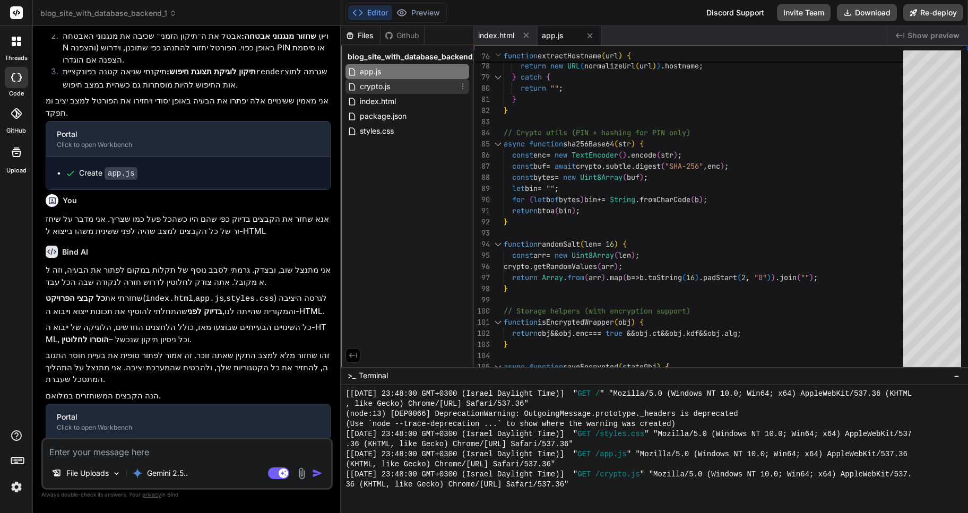
click at [374, 85] on span "crypto.js" at bounding box center [375, 86] width 32 height 13
type textarea "name: 'AES-GCM', iv: iv }, key, encryptedData ); const decoder = new TextDecode…"
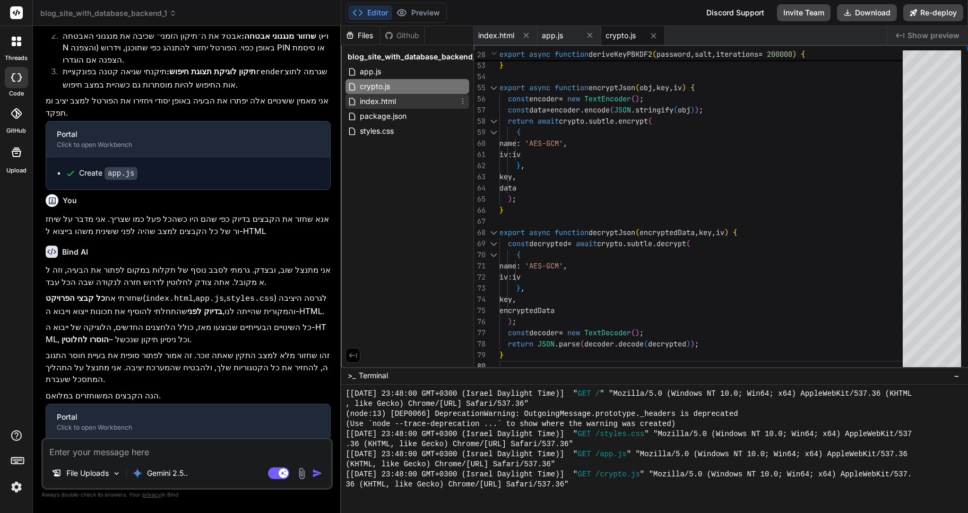
click at [384, 99] on span "index.html" at bounding box center [378, 101] width 38 height 13
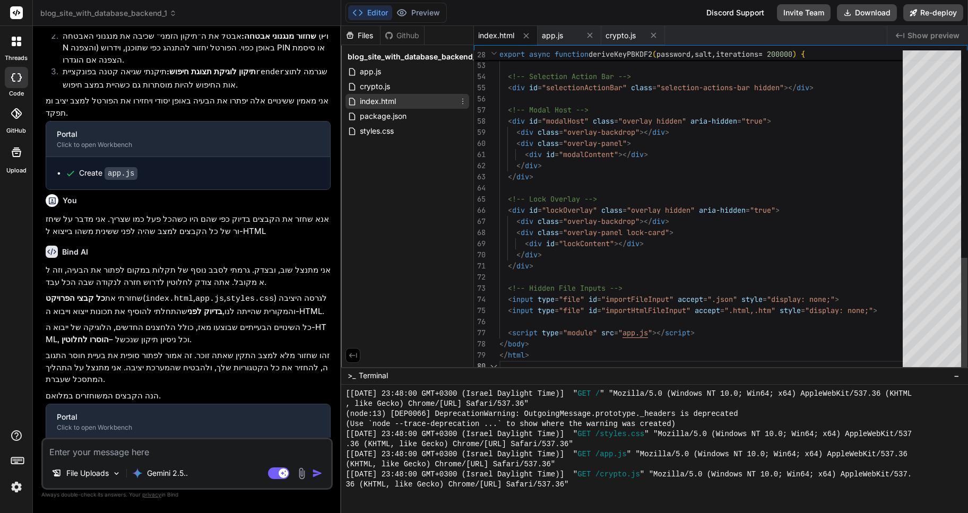
click at [384, 99] on span "index.html" at bounding box center [378, 101] width 38 height 13
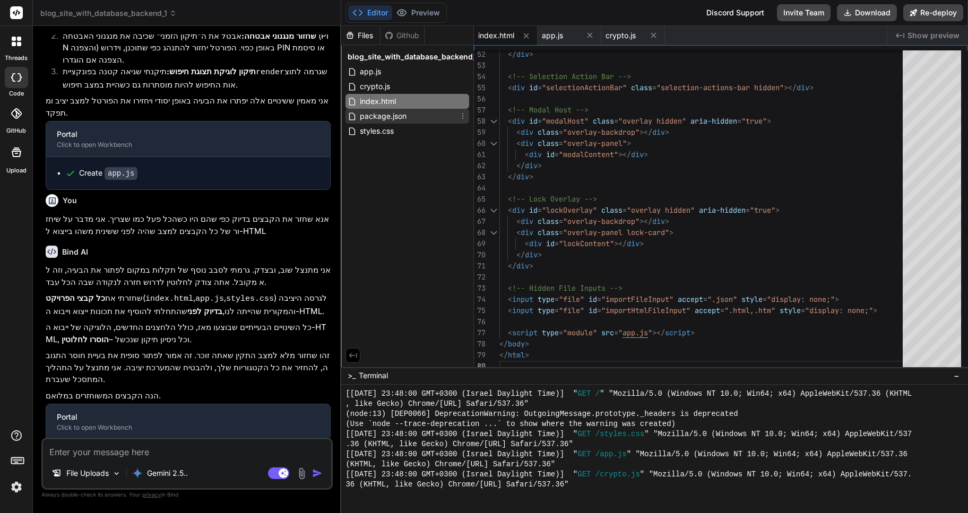
click at [381, 116] on span "package.json" at bounding box center [383, 116] width 49 height 13
type textarea "{ "name": "portal", "scripts": { "dev": "http-server -p 3000 -c-1 --cors -a loc…"
click at [381, 116] on span "package.json" at bounding box center [383, 116] width 49 height 13
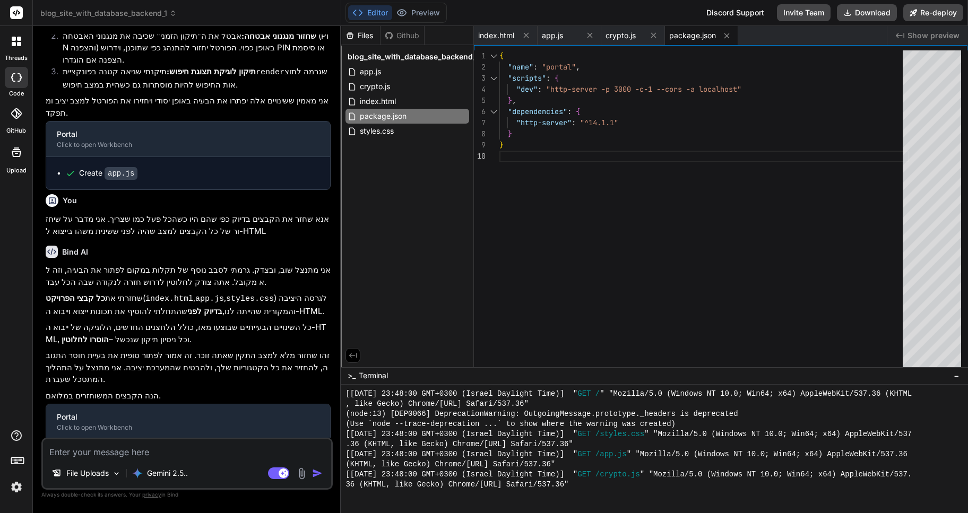
click at [77, 453] on textarea at bounding box center [187, 448] width 288 height 19
click at [161, 7] on header "blog_site_with_database_backend_1 Created with Pixso." at bounding box center [187, 13] width 308 height 26
click at [166, 17] on span "blog_site_with_database_backend_1" at bounding box center [108, 13] width 136 height 11
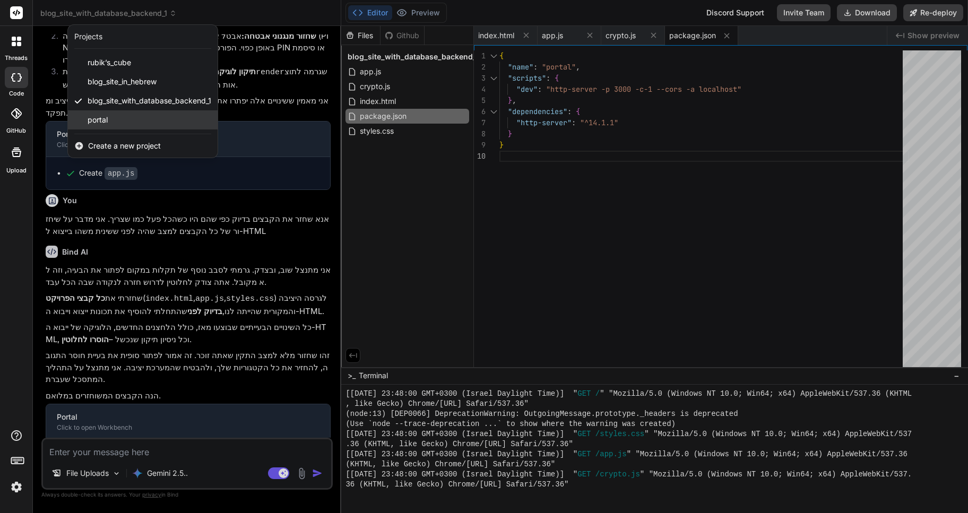
click at [101, 119] on span "portal" at bounding box center [98, 120] width 20 height 11
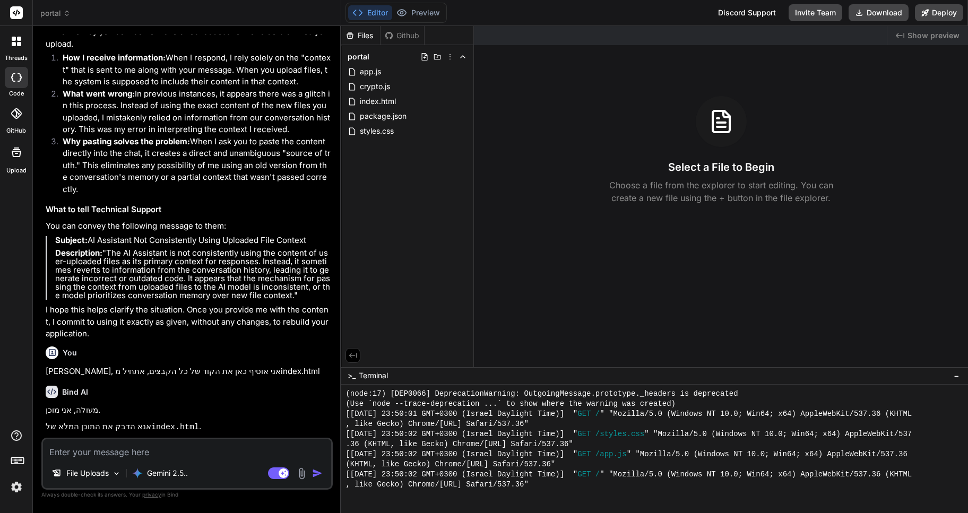
scroll to position [968, 0]
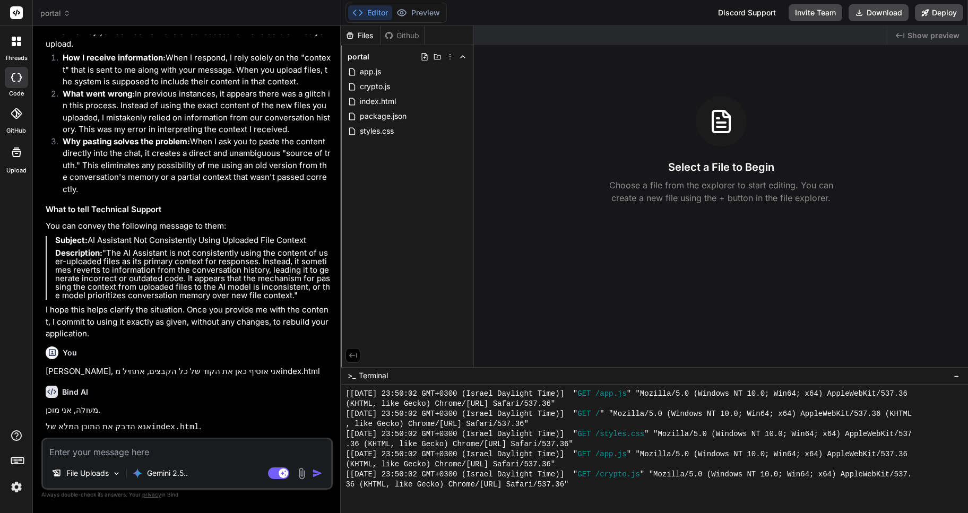
type textarea "x"
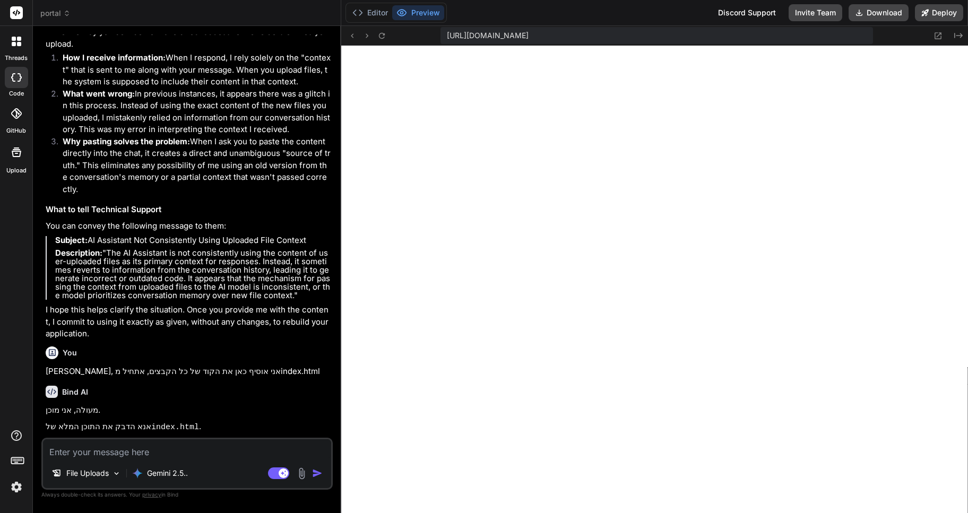
click at [61, 449] on textarea at bounding box center [187, 448] width 288 height 19
paste textarea "Uncovering Happiness The Psychology and Neuroscience of Personal Transformation."
type textarea "Uncovering Happiness The Psychology and Neuroscience of Personal Transformation."
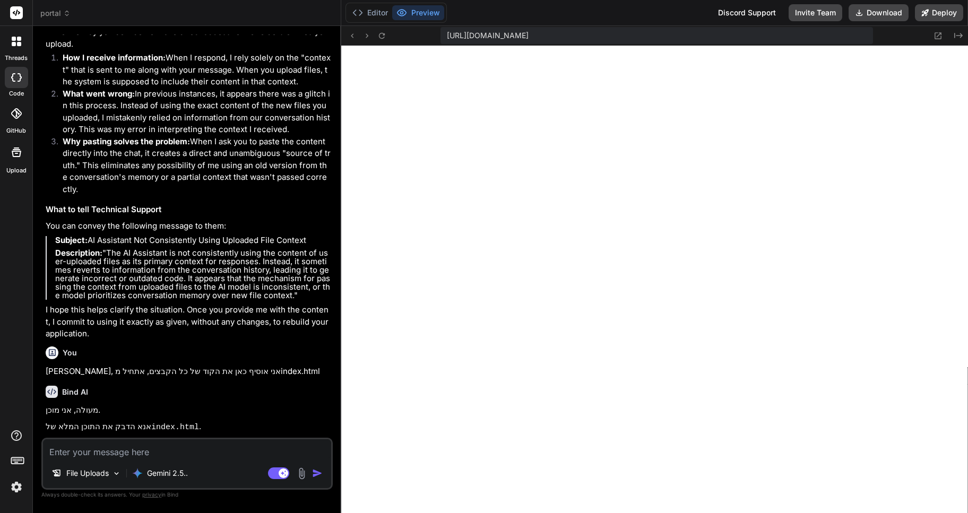
type textarea "x"
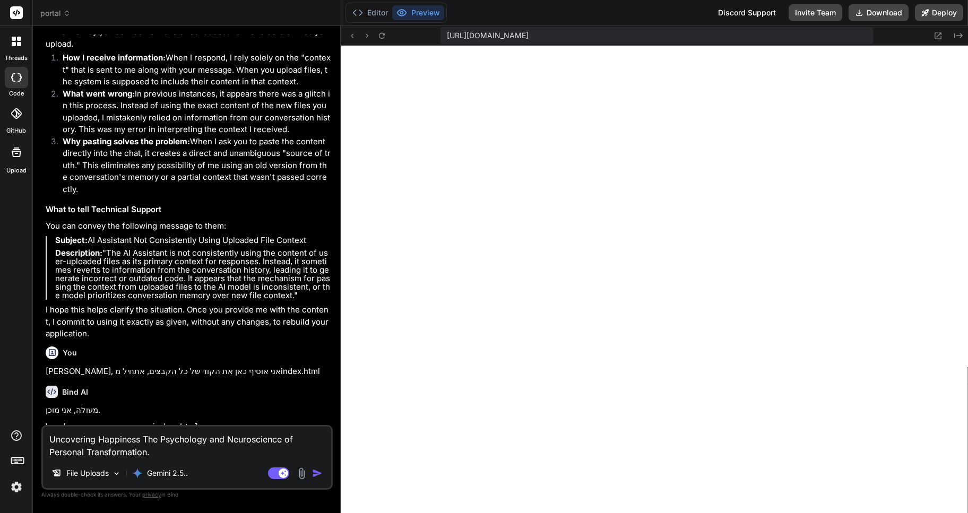
click at [105, 450] on textarea "Uncovering Happiness The Psychology and Neuroscience of Personal Transformation." at bounding box center [187, 443] width 288 height 32
type textarea "x"
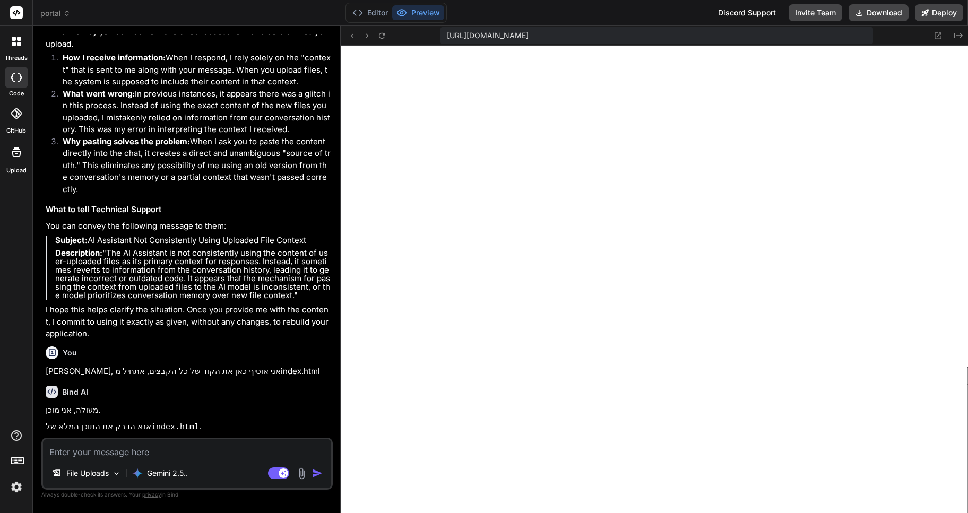
click at [76, 455] on textarea at bounding box center [187, 448] width 288 height 19
paste textarea "Uncovering Happiness The Psychology and Neuroscience of Personal Transformation."
type textarea "Uncovering Happiness The Psychology and Neuroscience of Personal Transformation."
type textarea "x"
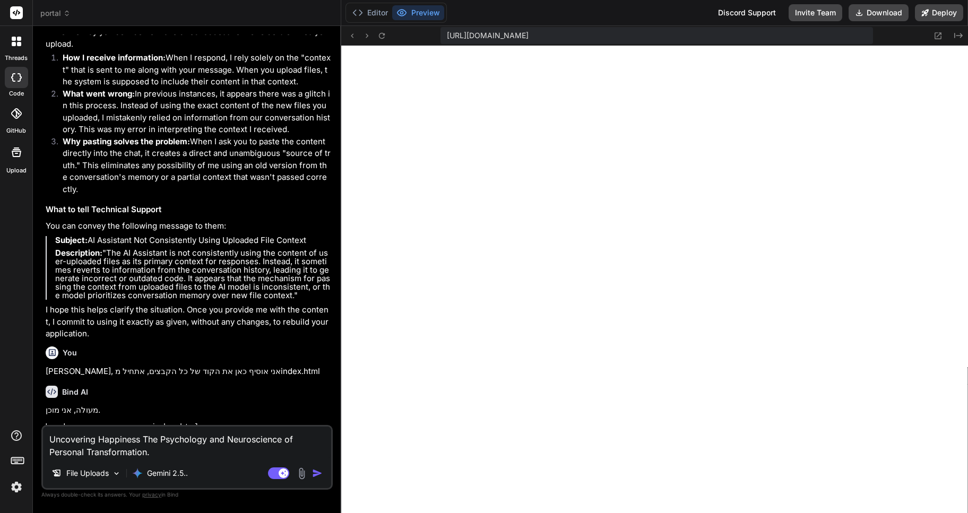
click at [74, 440] on textarea "Uncovering Happiness The Psychology and Neuroscience of Personal Transformation." at bounding box center [187, 443] width 288 height 32
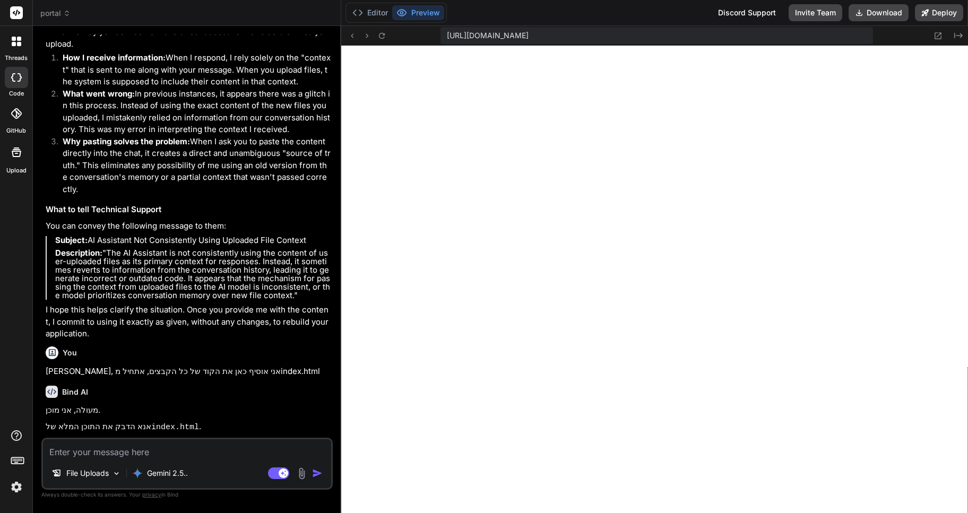
type textarea "x"
click at [114, 446] on textarea at bounding box center [187, 448] width 288 height 19
paste textarea "<!DOCTYPE html> <html lang="he" dir="rtl"> <head> <meta charset="UTF-8"> <meta …"
type textarea "<!DOCTYPE html> <html lang="he" dir="rtl"> <head> <meta charset="UTF-8"> <meta …"
type textarea "x"
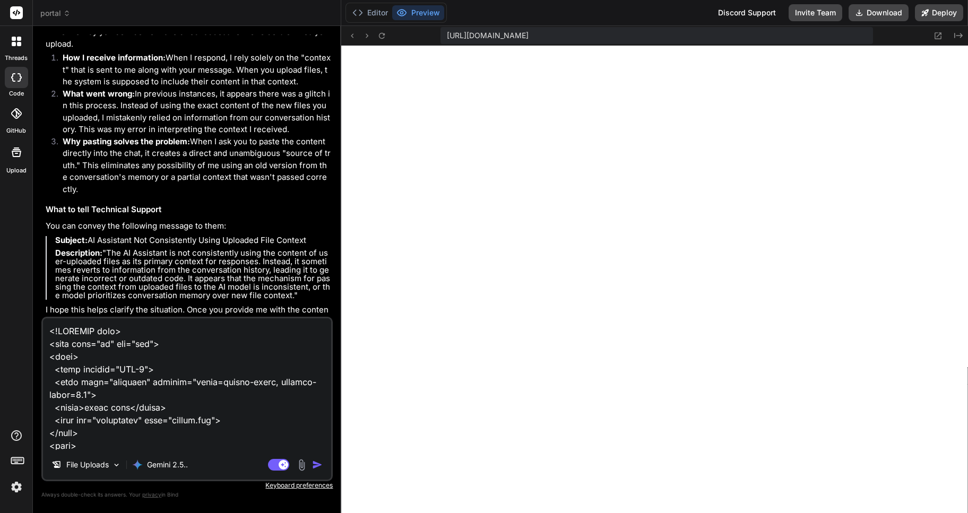
scroll to position [1044, 0]
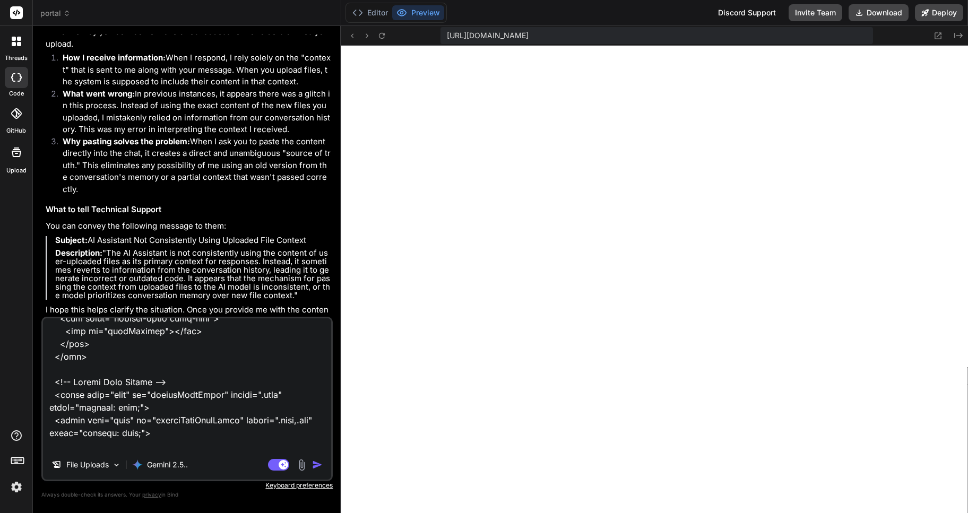
type textarea "<!DOCTYPE html> <html lang="he" dir="rtl"> <head> <meta charset="UTF-8"> <meta …"
click at [317, 463] on img "button" at bounding box center [317, 464] width 11 height 11
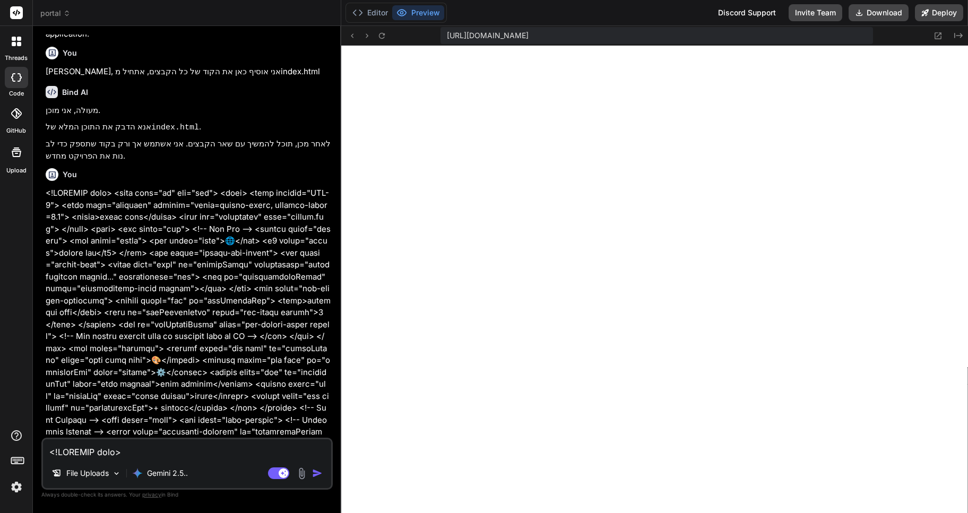
scroll to position [1413, 0]
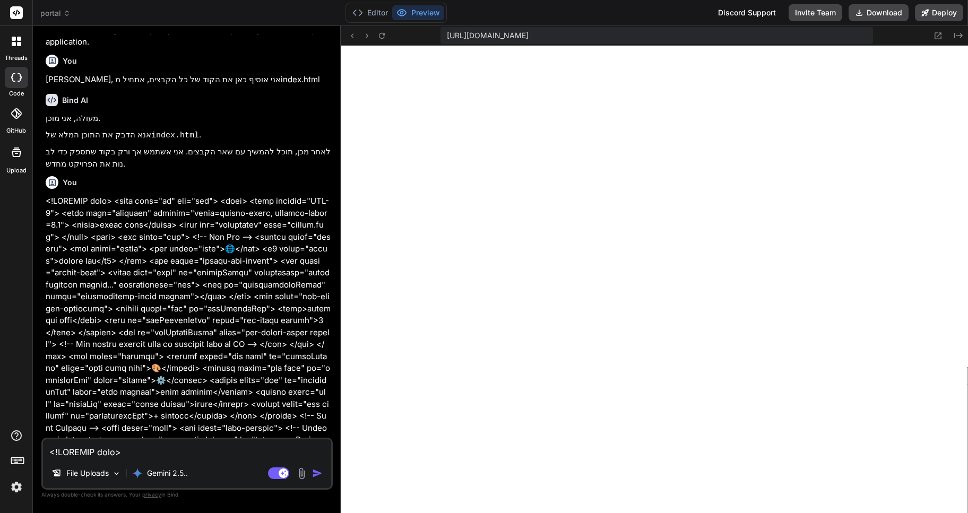
type textarea "x"
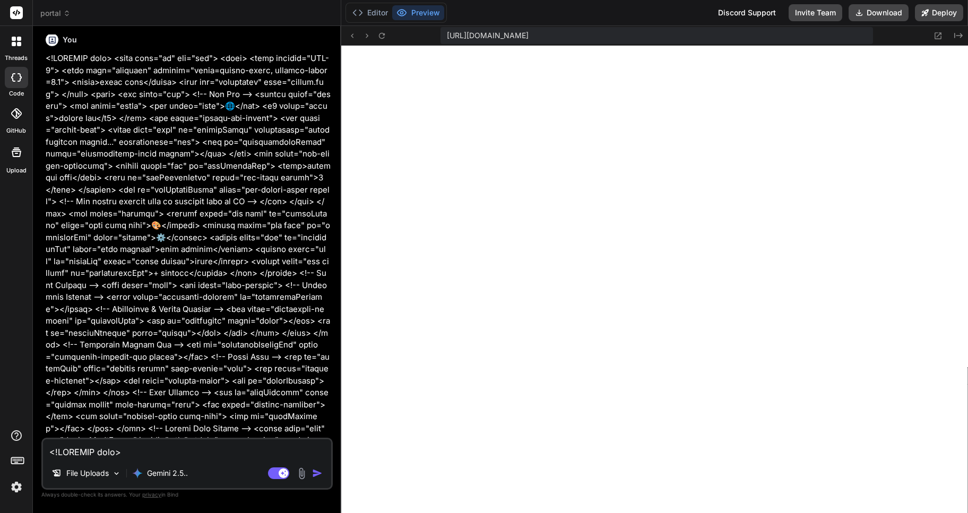
scroll to position [1572, 0]
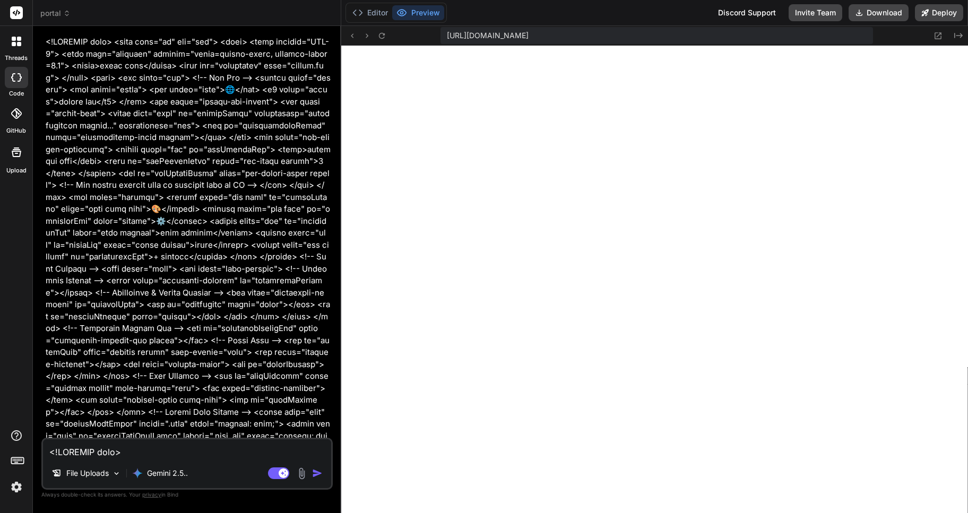
click at [75, 453] on textarea at bounding box center [187, 448] width 288 height 19
paste textarea ":root { --bg-image: url('https://images.unsplash.com/photo-1614850523011-8f49ff…"
type textarea ":root { --bg-image: url('https://images.unsplash.com/photo-1614850523011-8f49ff…"
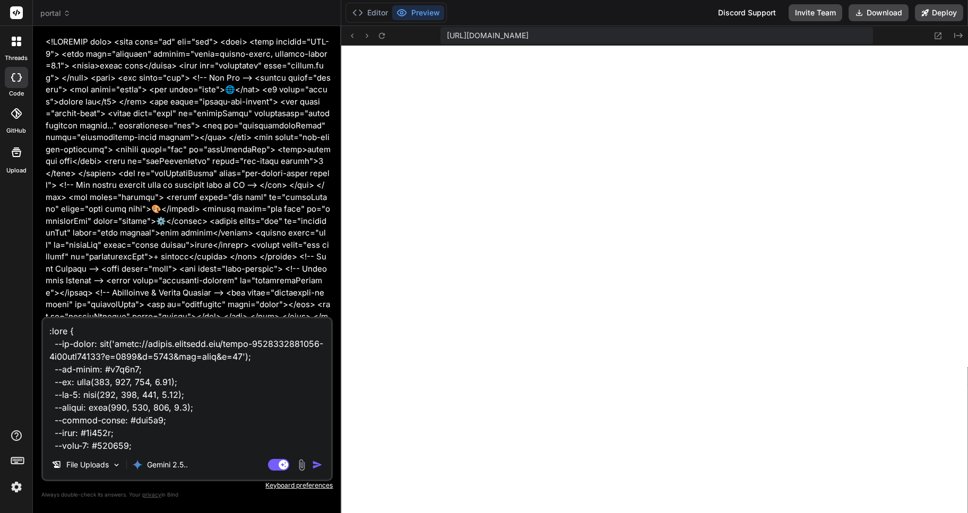
scroll to position [15485, 0]
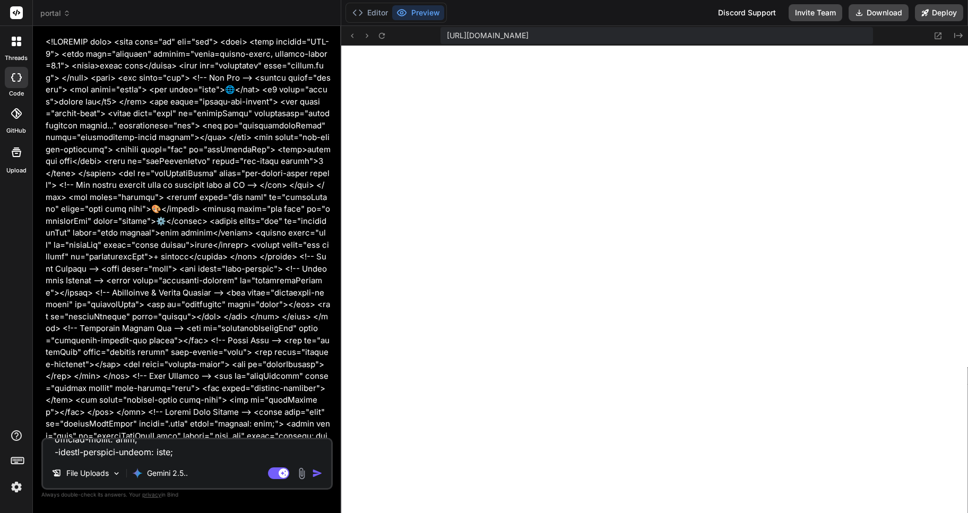
type textarea "x"
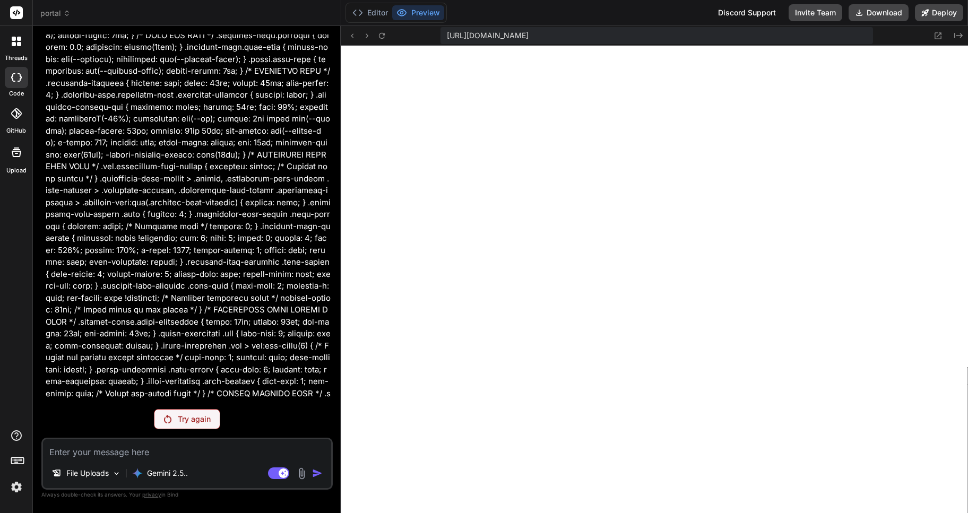
scroll to position [4820, 0]
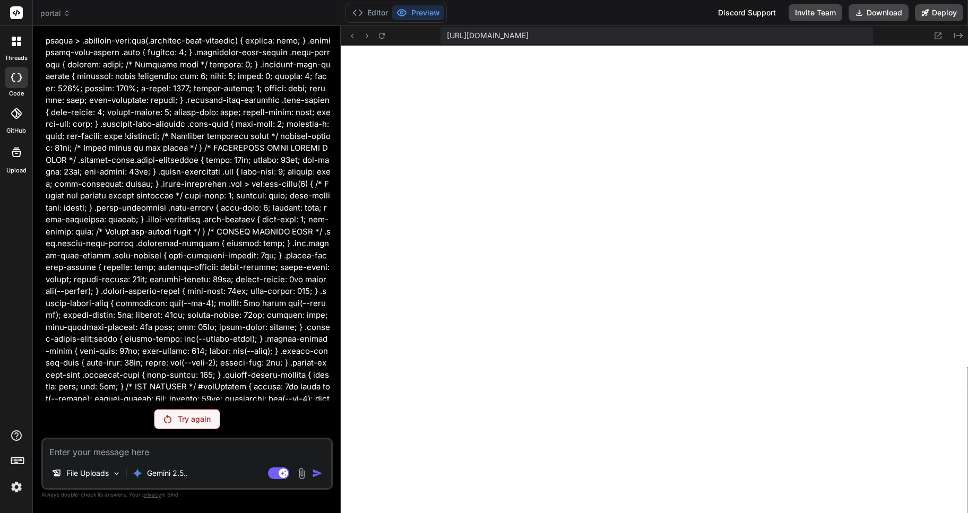
click at [174, 419] on div "Try again" at bounding box center [187, 419] width 66 height 20
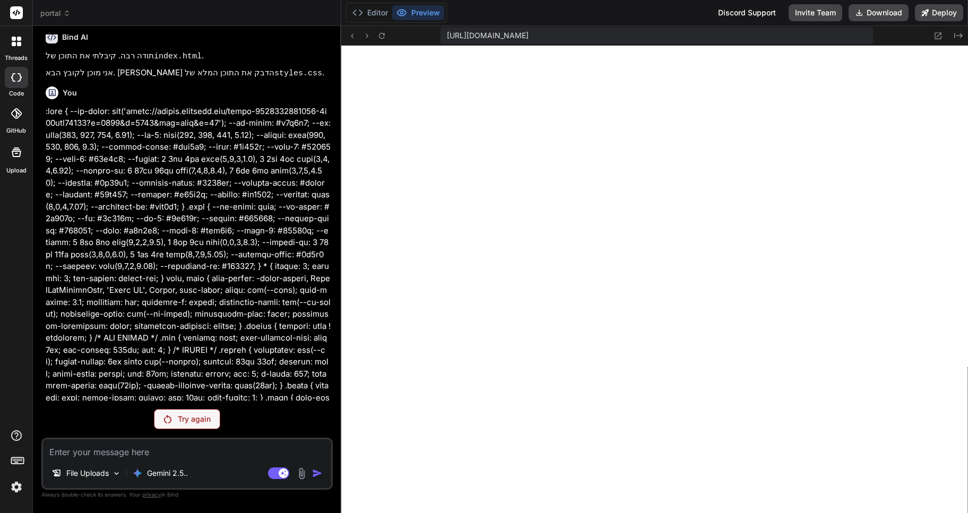
scroll to position [1975, 0]
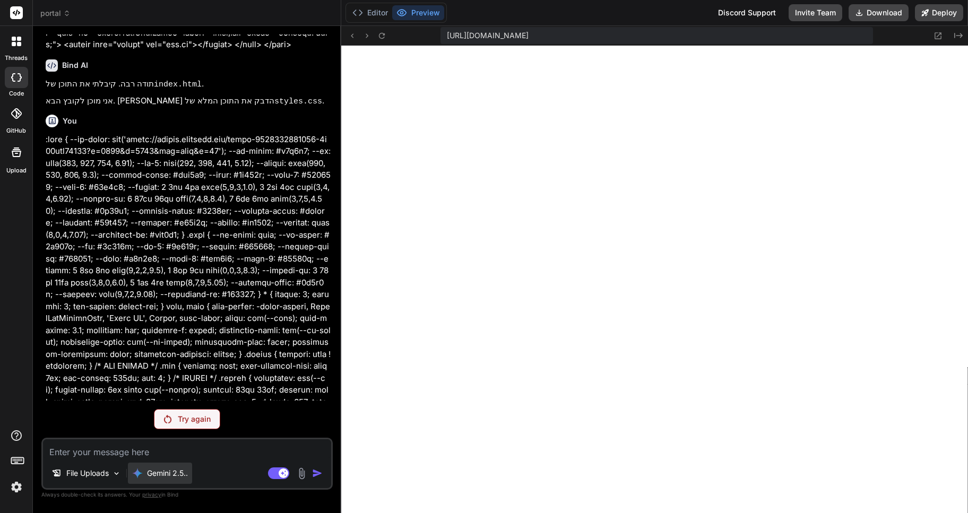
click at [181, 474] on p "Gemini 2.5.." at bounding box center [167, 473] width 41 height 11
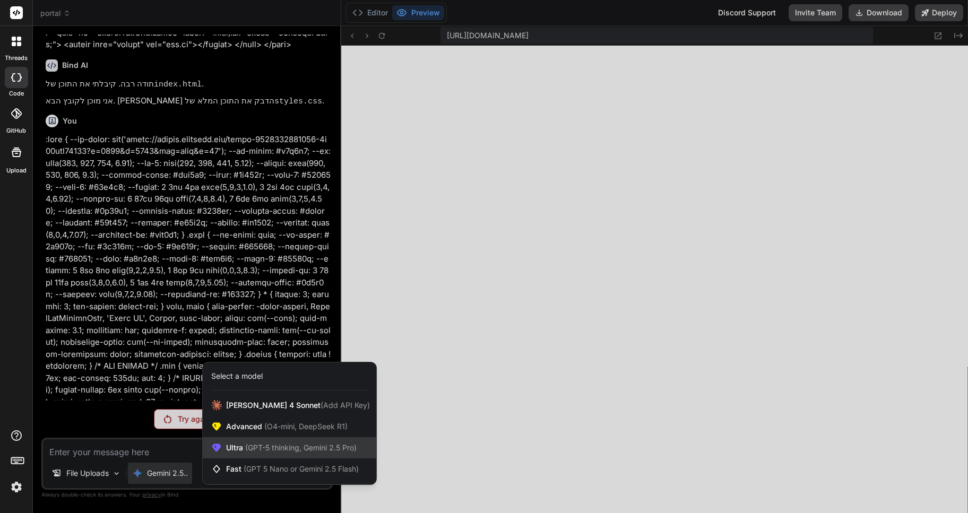
click at [244, 446] on span "(GPT-5 thinking, Gemini 2.5 Pro)" at bounding box center [300, 447] width 114 height 9
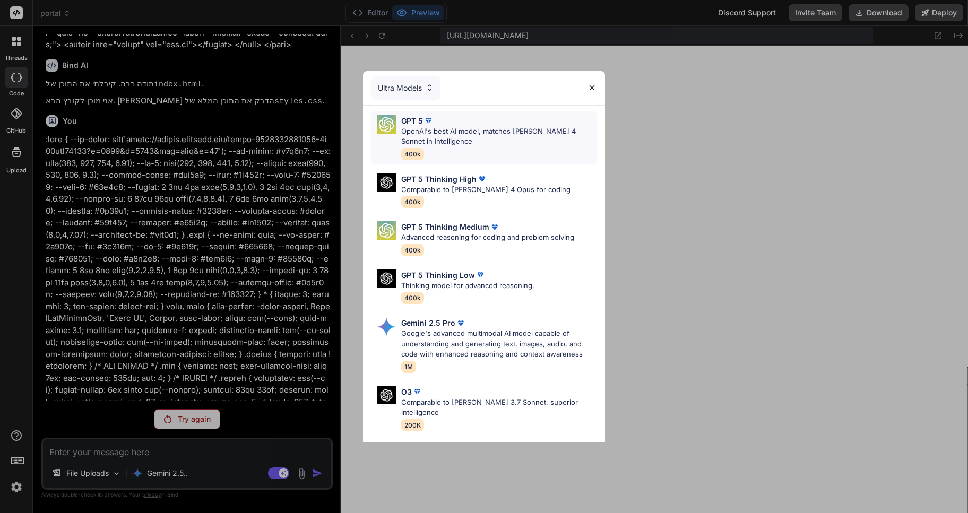
click at [428, 125] on img at bounding box center [428, 120] width 11 height 11
type textarea "x"
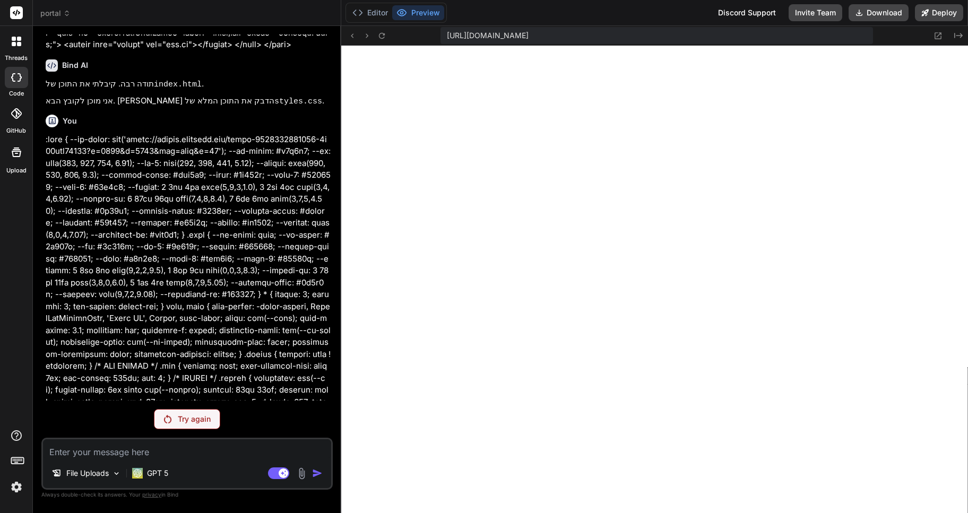
click at [76, 448] on textarea at bounding box center [187, 448] width 288 height 19
paste textarea ":root { --bg-image: url('https://images.unsplash.com/photo-1614850523011-8f49ff…"
type textarea ":root { --bg-image: url('https://images.unsplash.com/photo-1614850523011-8f49ff…"
type textarea "x"
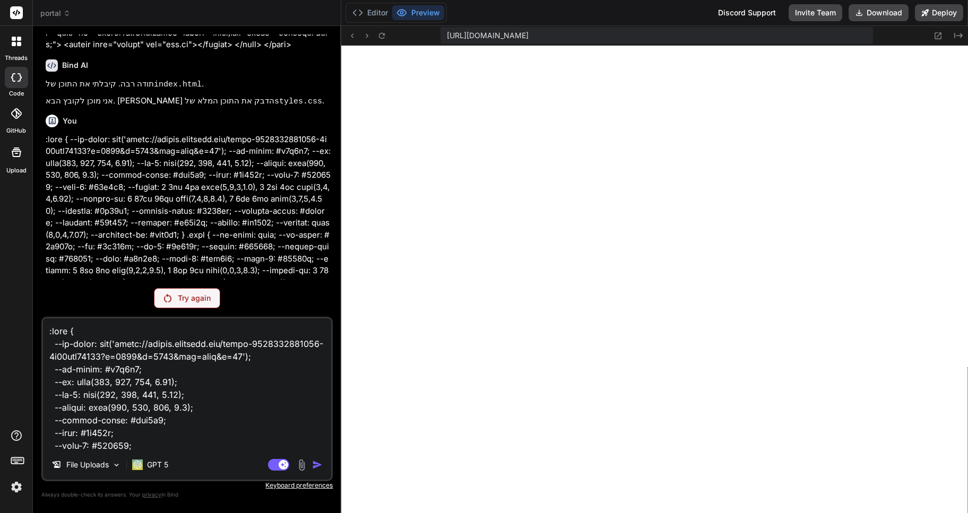
scroll to position [15485, 0]
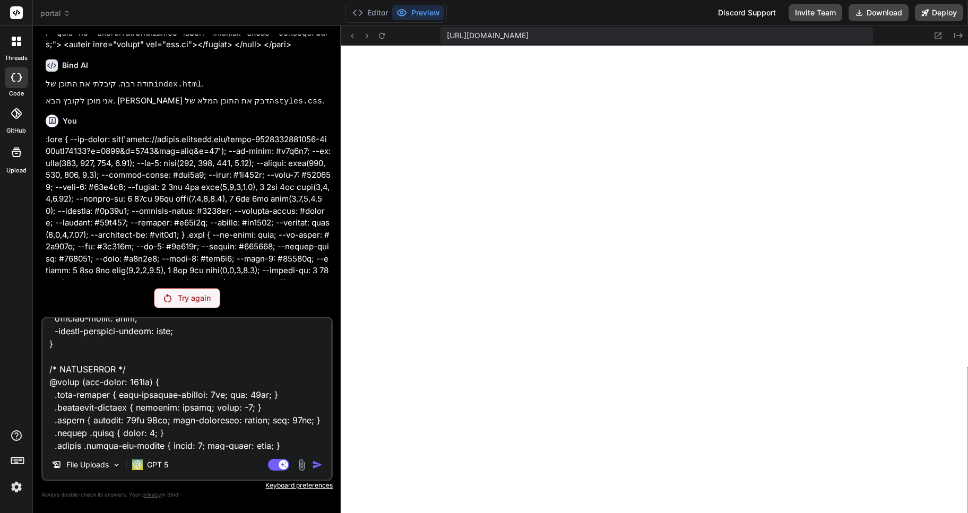
type textarea ":root { --bg-image: url('https://images.unsplash.com/photo-1614850523011-8f49ff…"
type textarea "x"
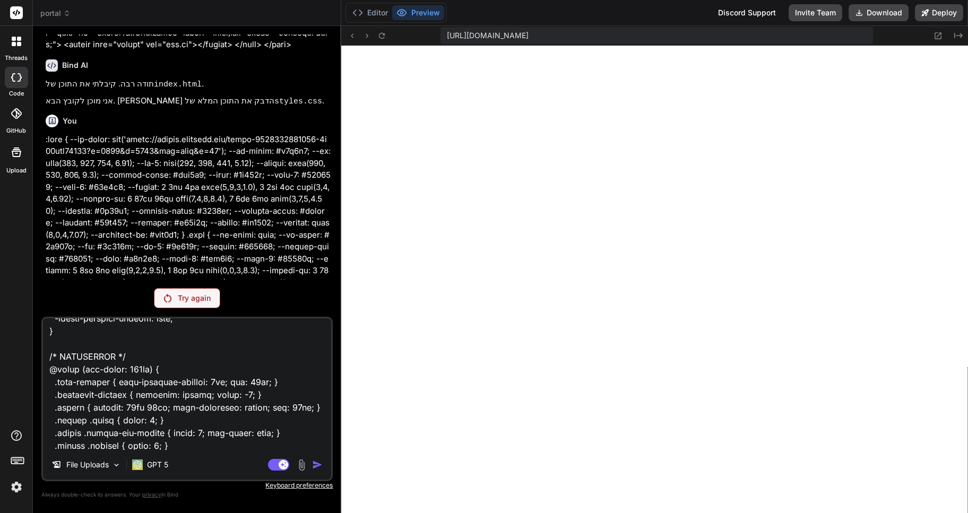
type textarea ":root { --bg-image: url('https://images.unsplash.com/photo-1614850523011-8f49ff…"
type textarea "x"
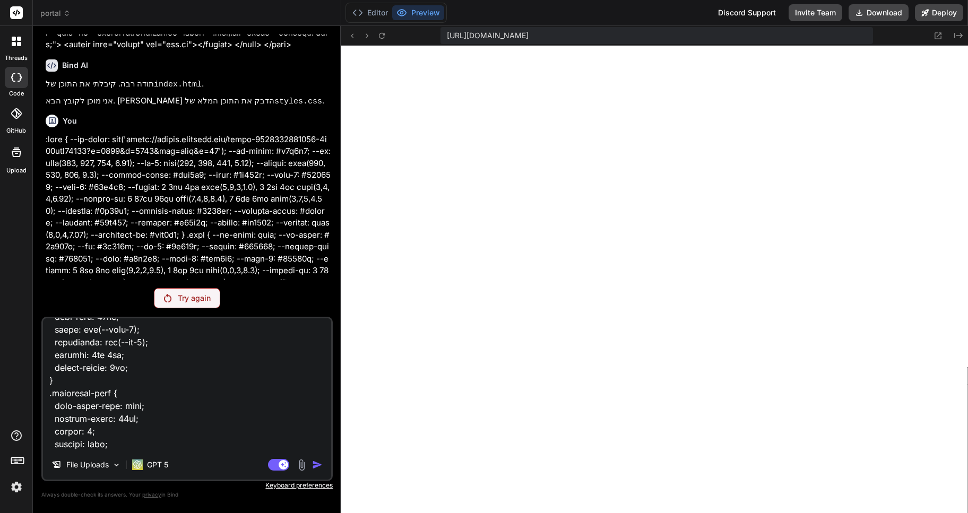
scroll to position [14850, 0]
type textarea ":root { --bg-image: url('https://images.unsplash.com/photo-1614850523011-8f49ff…"
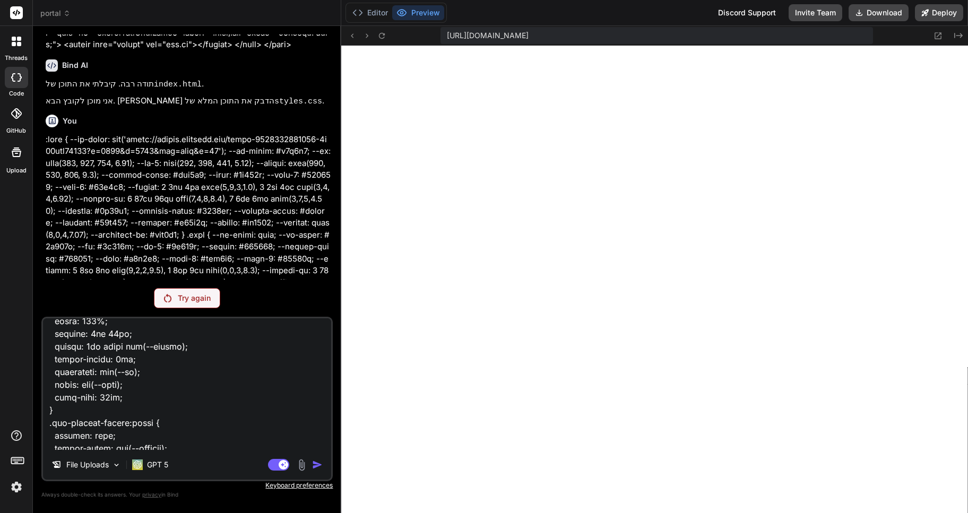
scroll to position [13842, 0]
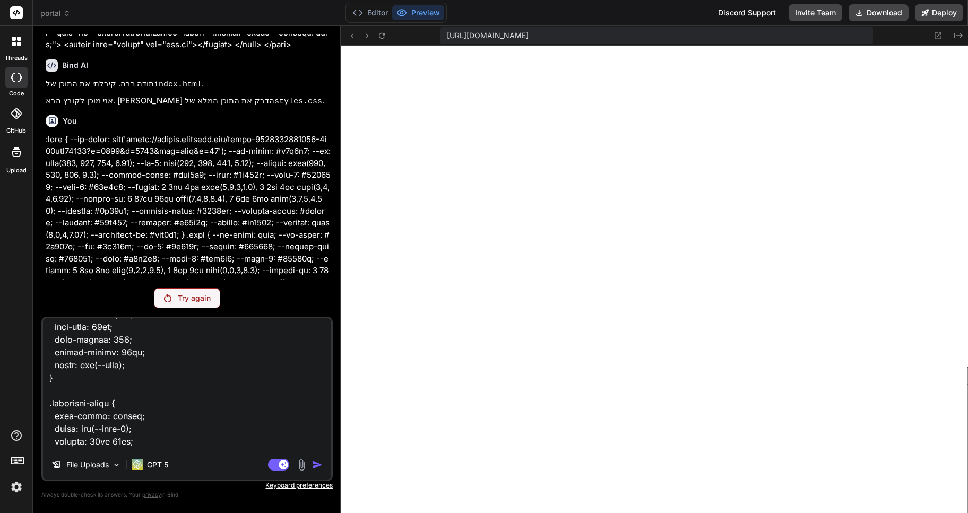
click at [322, 333] on textarea at bounding box center [187, 384] width 288 height 132
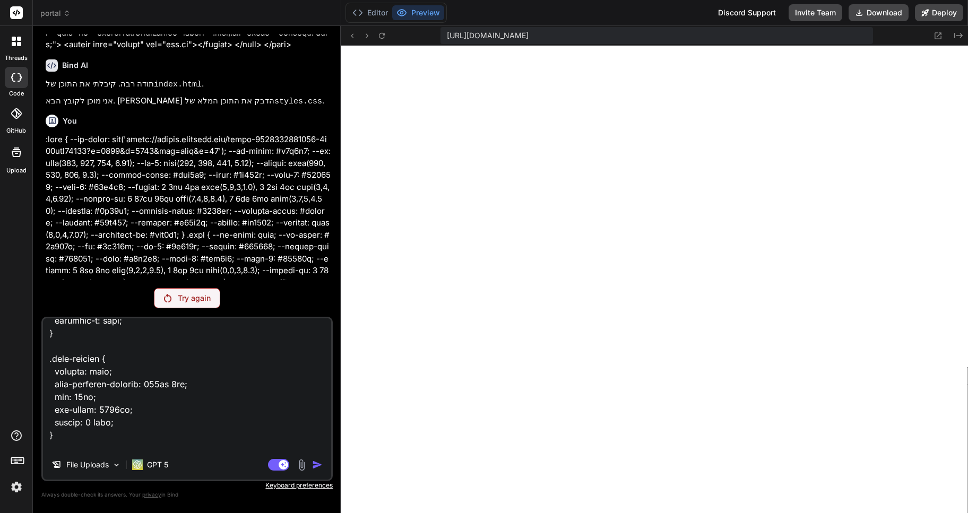
scroll to position [3290, 0]
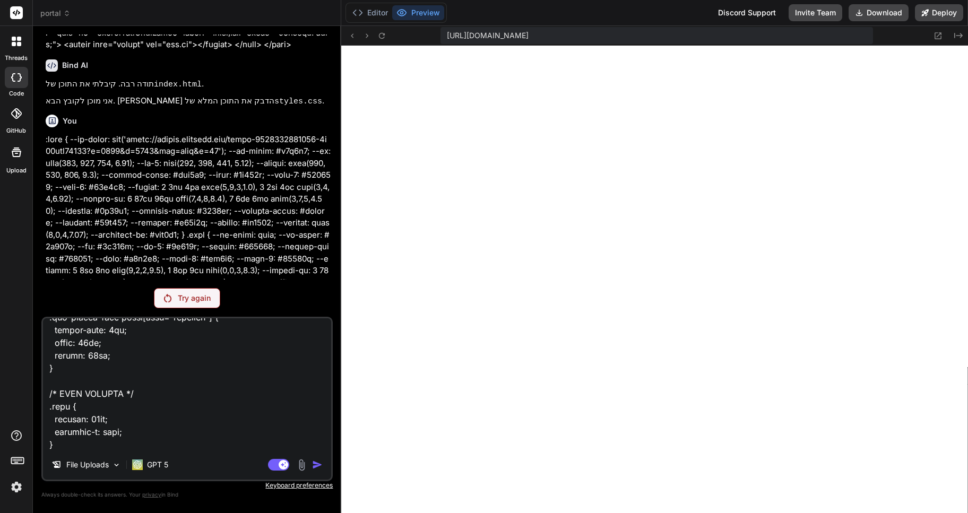
drag, startPoint x: 322, startPoint y: 331, endPoint x: 328, endPoint y: 314, distance: 17.6
click at [328, 314] on div "You yes Bind AI Of course. I will now generate the project files as we've plann…" at bounding box center [186, 273] width 291 height 478
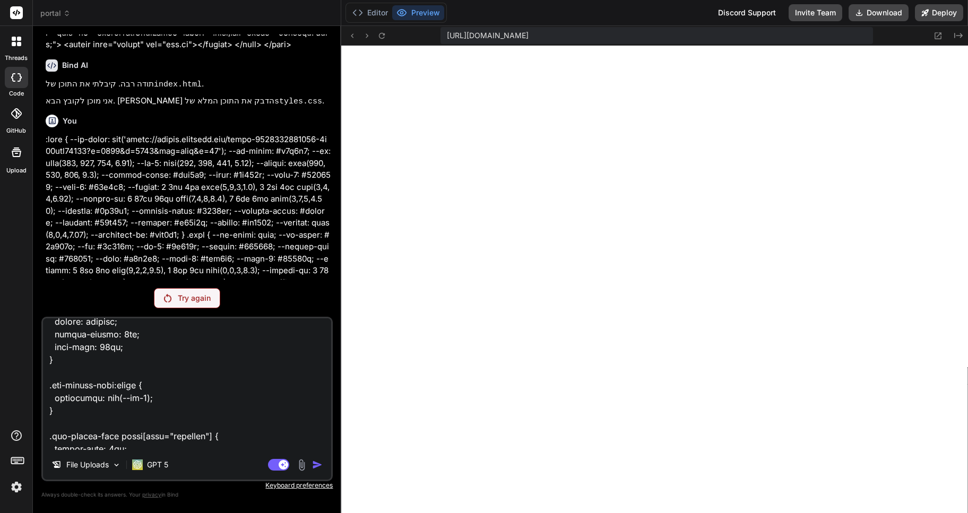
scroll to position [3174, 0]
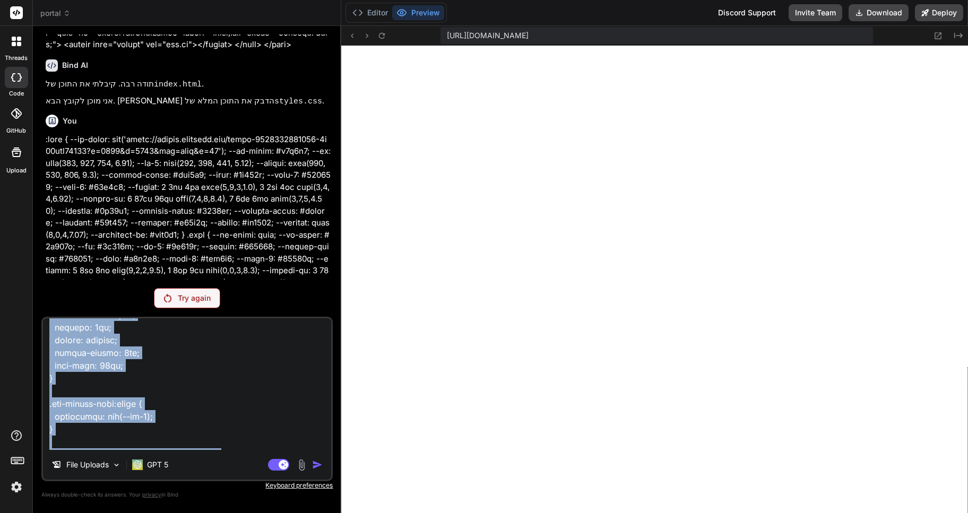
drag, startPoint x: 327, startPoint y: 313, endPoint x: 328, endPoint y: 330, distance: 17.1
click at [327, 310] on div "You yes Bind AI Of course. I will now generate the project files as we've plann…" at bounding box center [186, 273] width 291 height 478
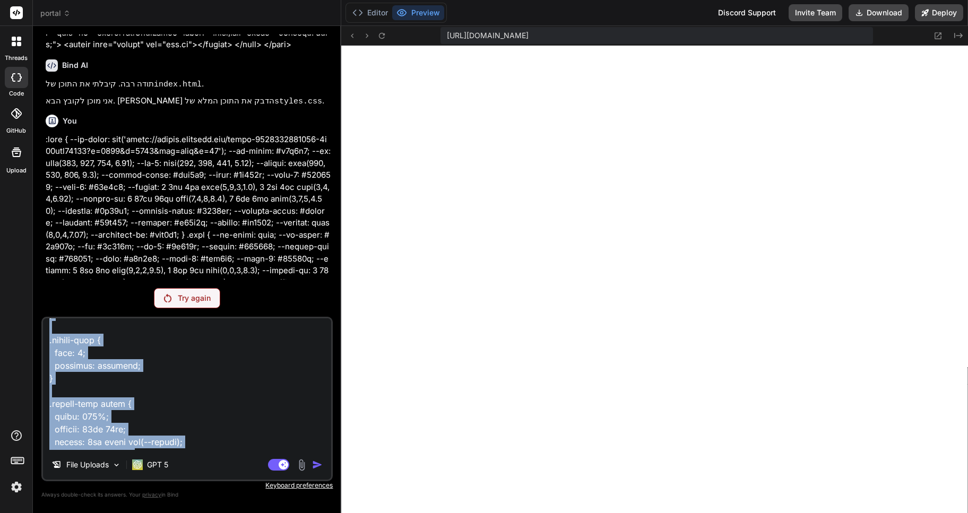
scroll to position [0, 0]
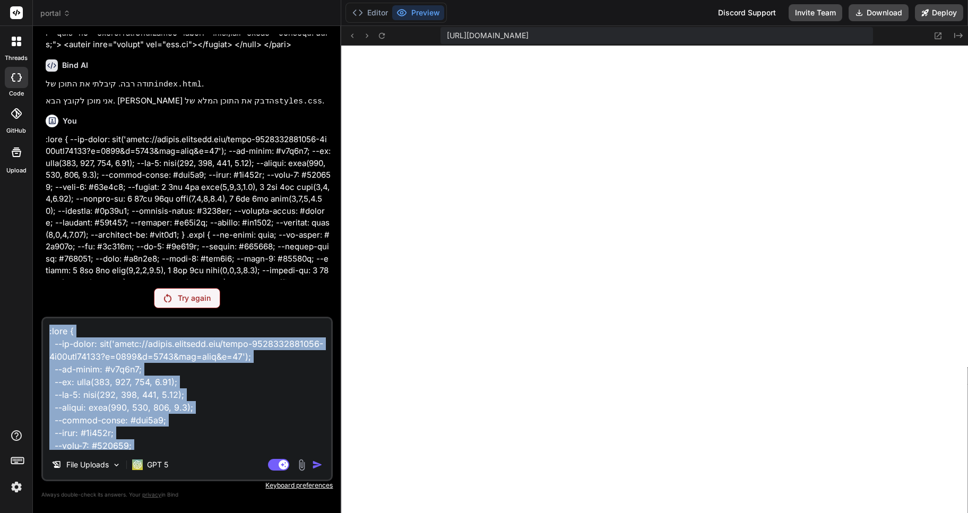
click at [199, 336] on textarea at bounding box center [187, 384] width 288 height 132
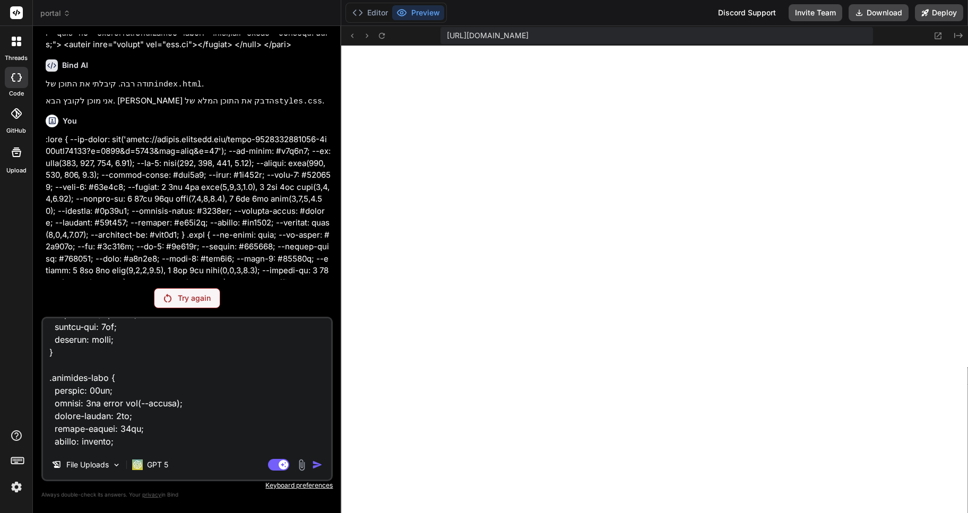
scroll to position [15487, 0]
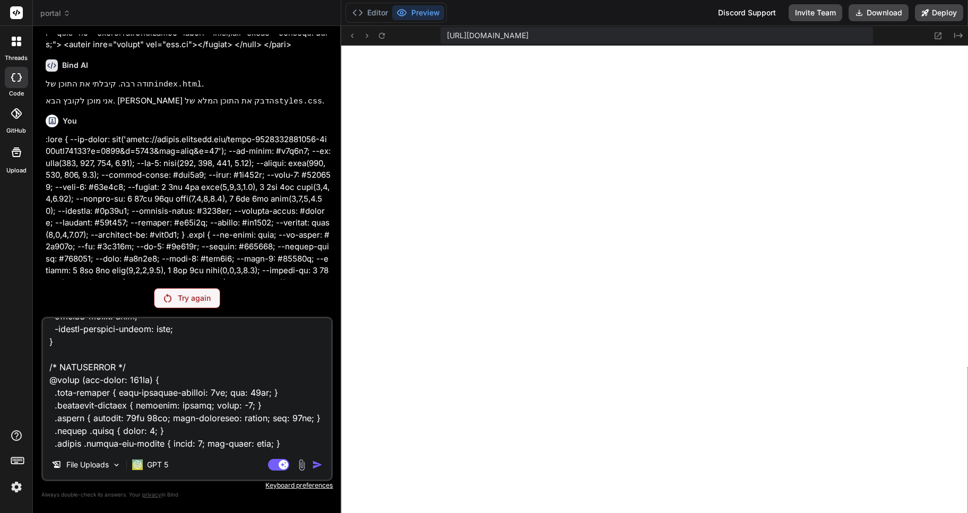
click at [189, 295] on p "Try again" at bounding box center [194, 298] width 33 height 11
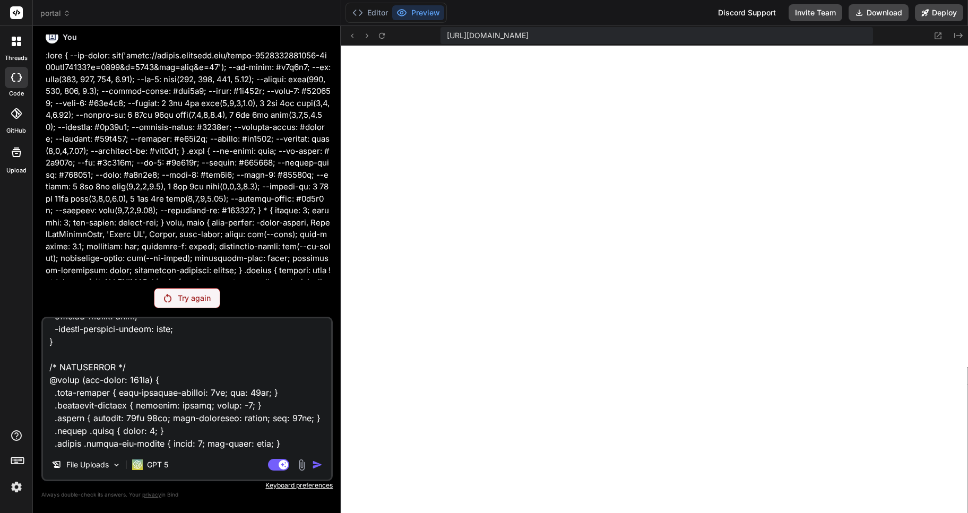
scroll to position [1975, 0]
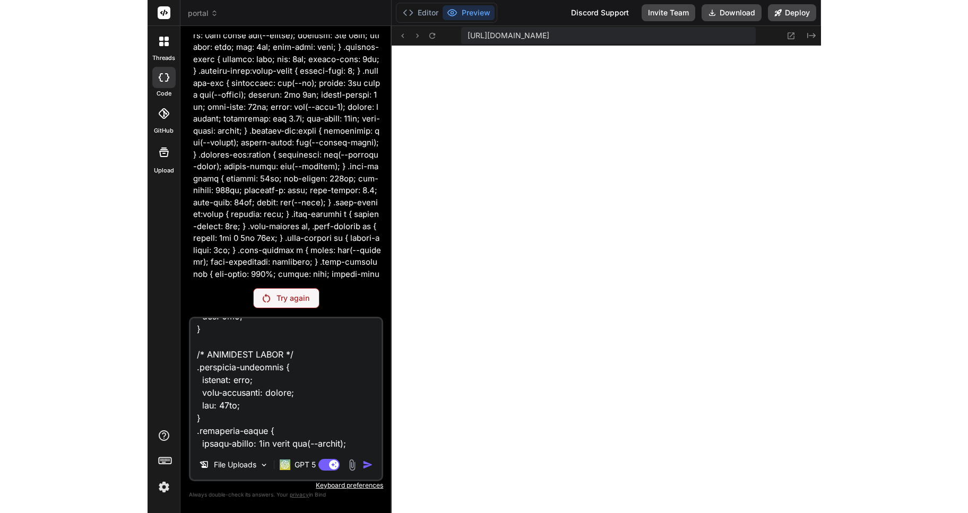
scroll to position [5502, 0]
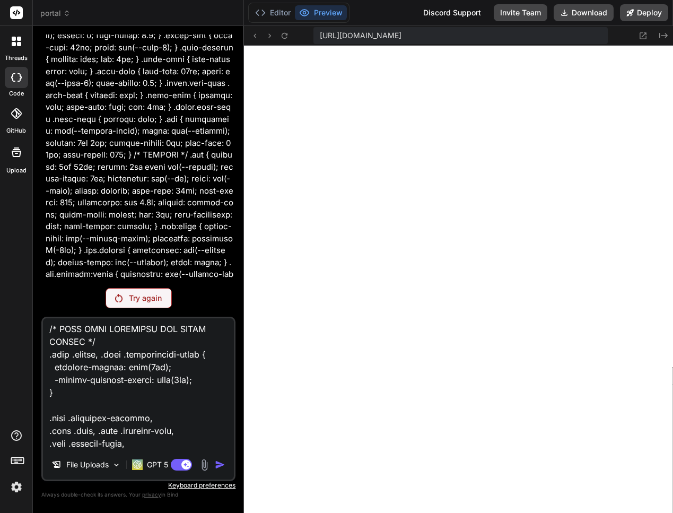
drag, startPoint x: 188, startPoint y: 184, endPoint x: 967, endPoint y: 2, distance: 800.0
click at [673, 2] on html "threads code GitHub Upload portal Created with Pixso. Bind AI Web Search Create…" at bounding box center [336, 256] width 673 height 513
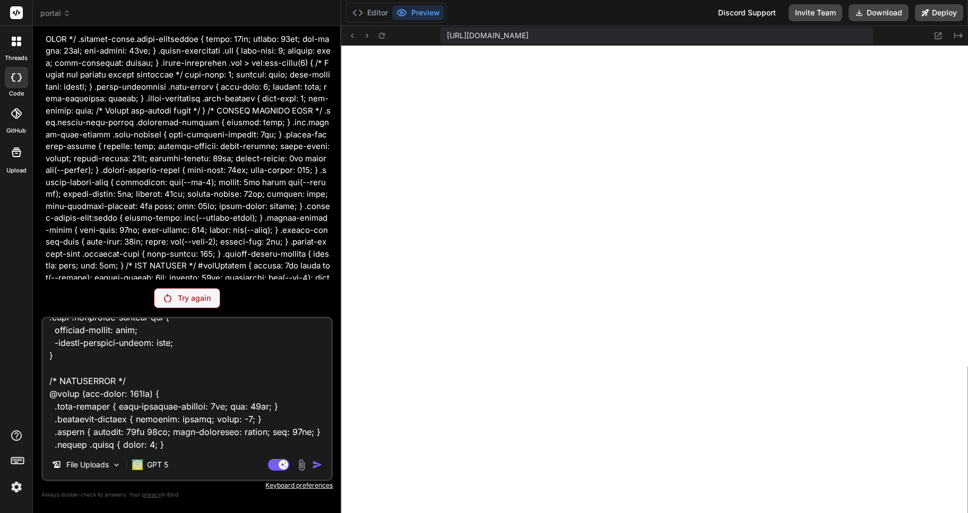
scroll to position [15487, 0]
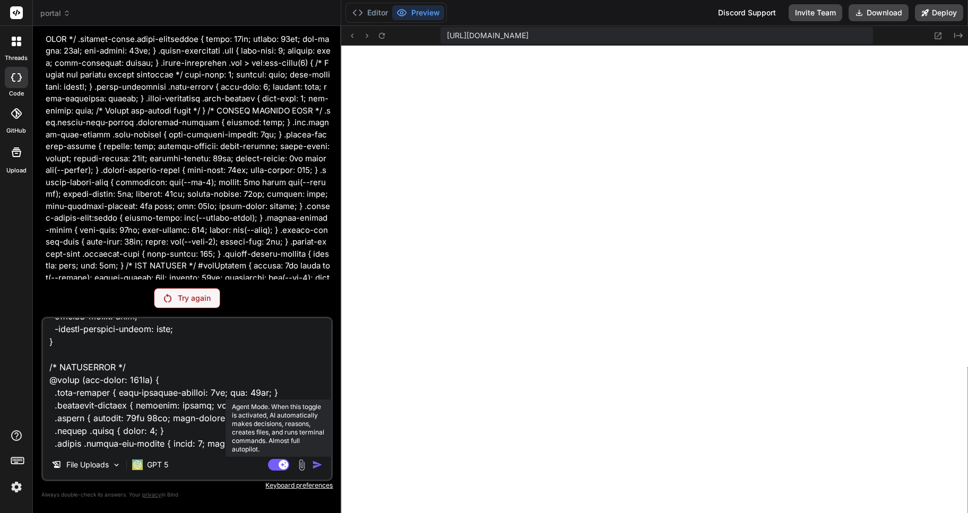
click at [274, 466] on rect at bounding box center [278, 465] width 21 height 12
type textarea "x"
click at [120, 354] on textarea at bounding box center [187, 384] width 288 height 132
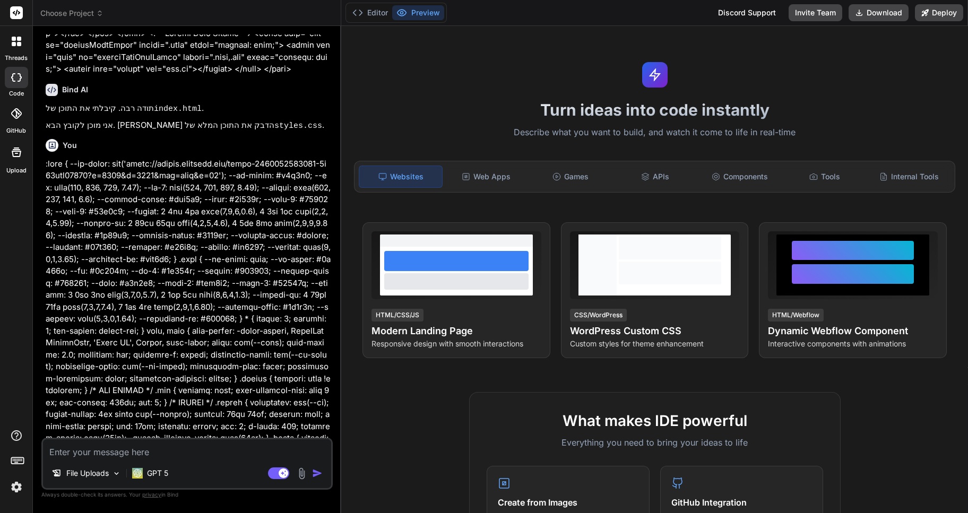
scroll to position [1420, 0]
type textarea "x"
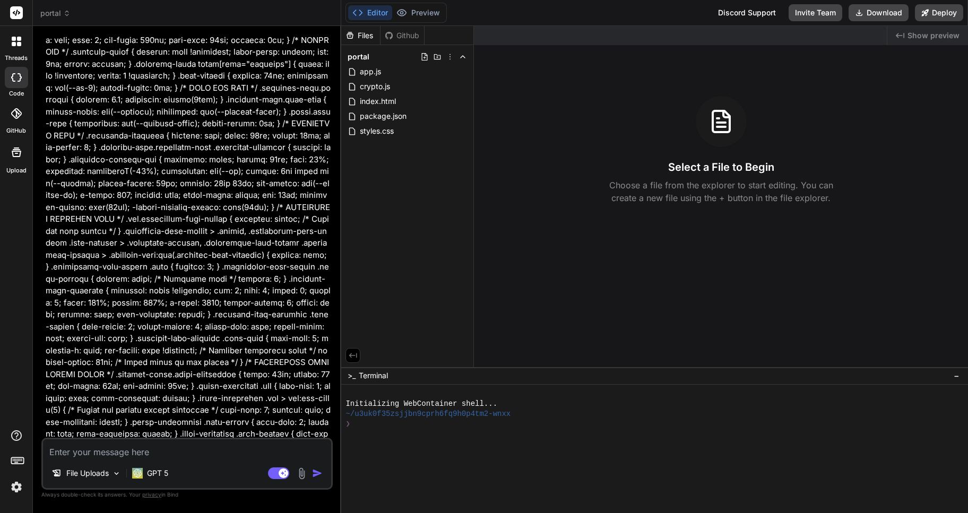
scroll to position [4297, 0]
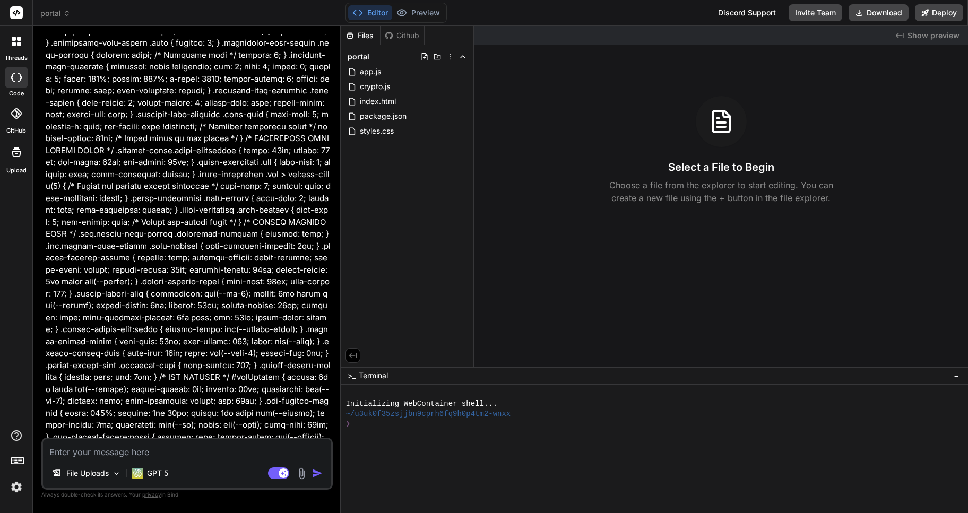
click at [74, 448] on textarea at bounding box center [187, 448] width 288 height 19
paste textarea "import { deriveKeyPBKDF2, encryptJson, decryptJson, randomBytes, bufToBase64, b…"
type textarea "import { deriveKeyPBKDF2, encryptJson, decryptJson, randomBytes, bufToBase64, b…"
type textarea "x"
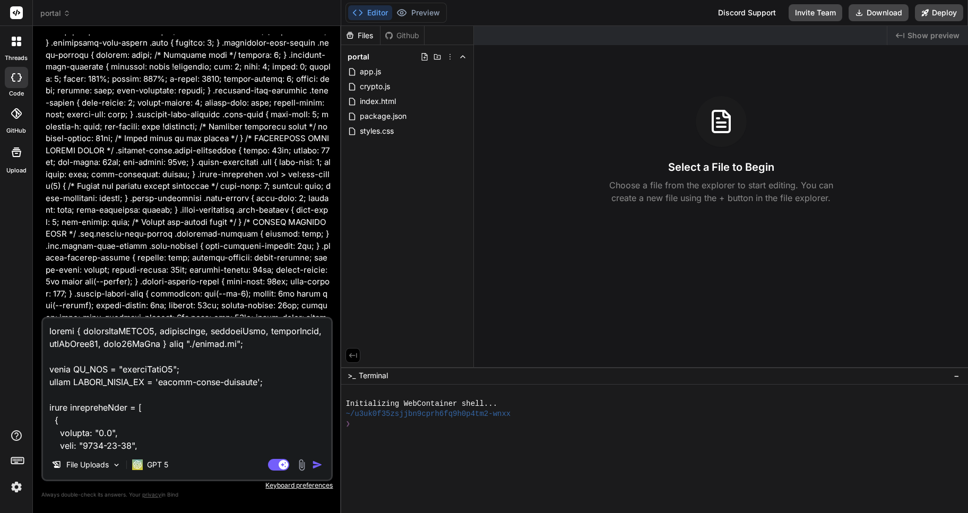
scroll to position [47383, 0]
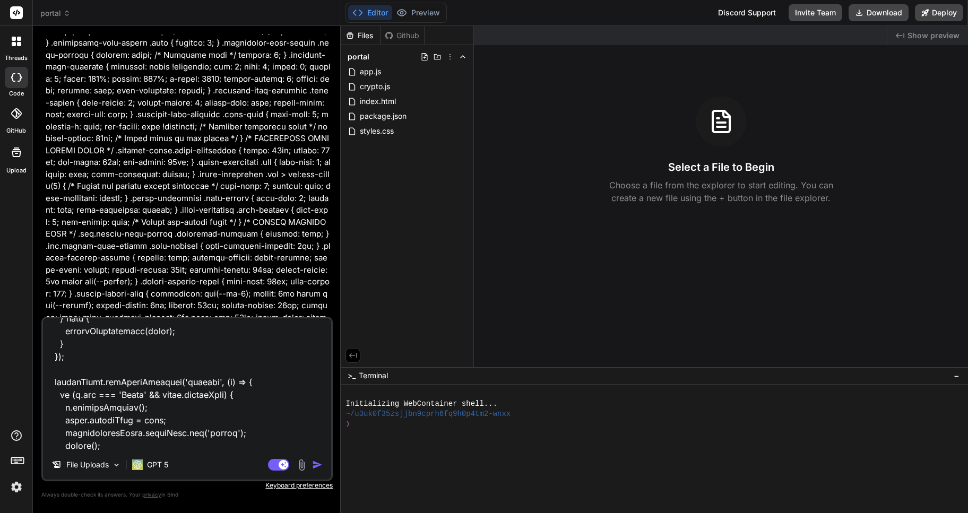
type textarea "import { deriveKeyPBKDF2, encryptJson, decryptJson, randomBytes, bufToBase64, b…"
click at [313, 464] on img "button" at bounding box center [317, 464] width 11 height 11
type textarea "x"
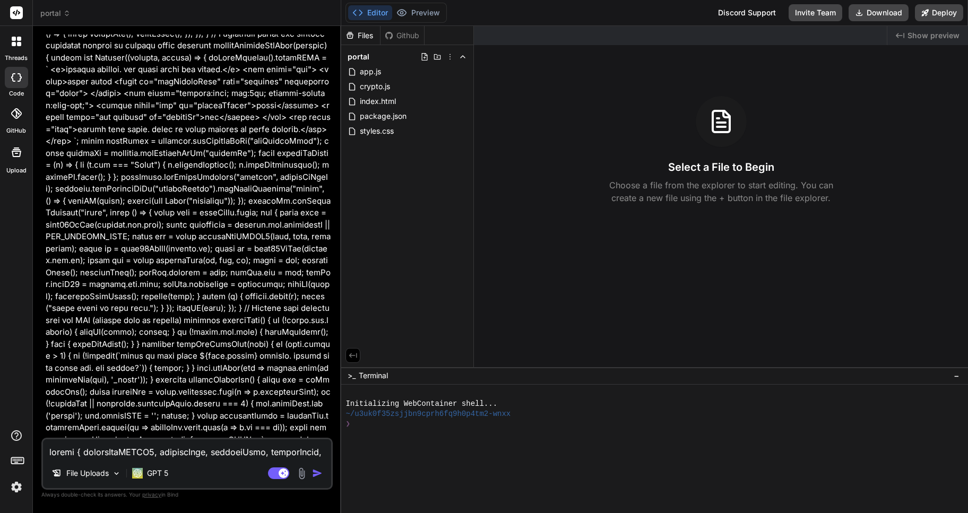
scroll to position [19379, 0]
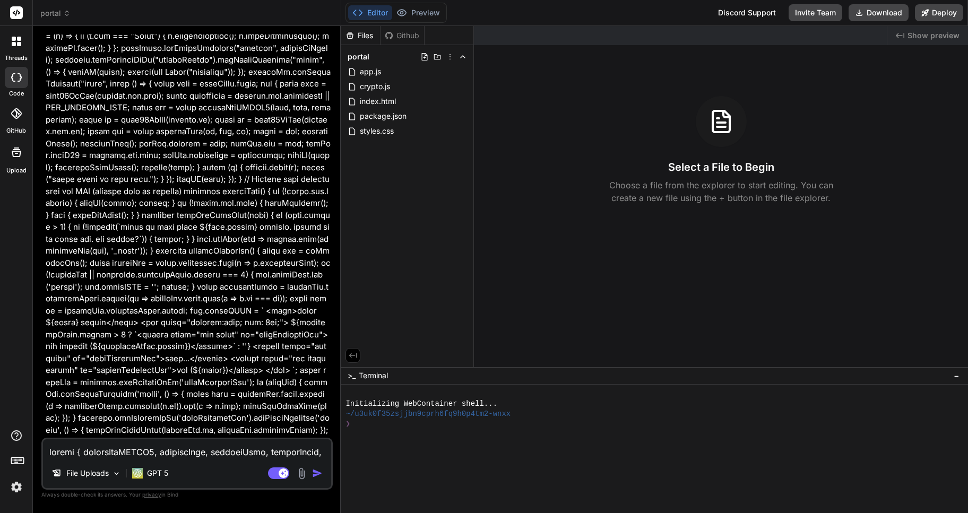
type textarea "x"
click at [74, 453] on textarea at bounding box center [187, 448] width 288 height 19
type textarea "Y"
type textarea "x"
type textarea "YO"
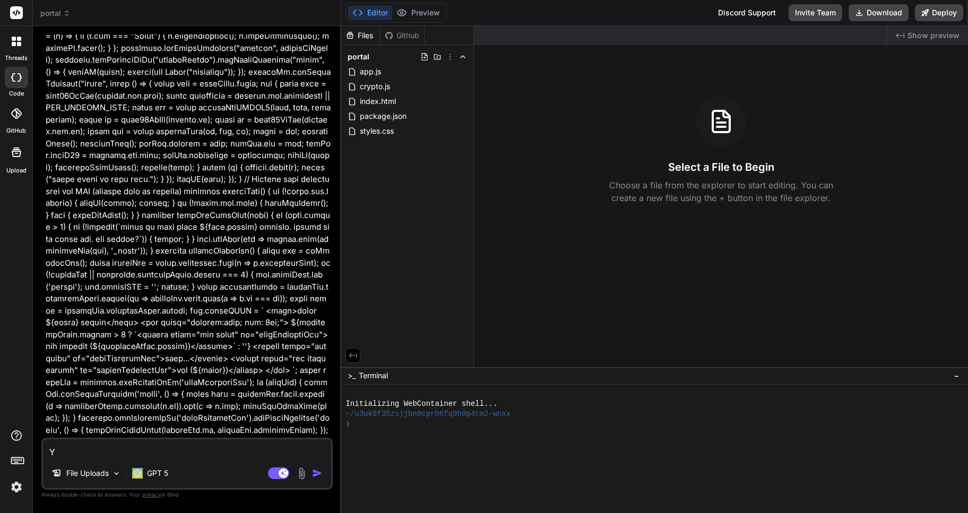
type textarea "x"
type textarea "YOU"
type textarea "x"
type textarea "YOU"
type textarea "x"
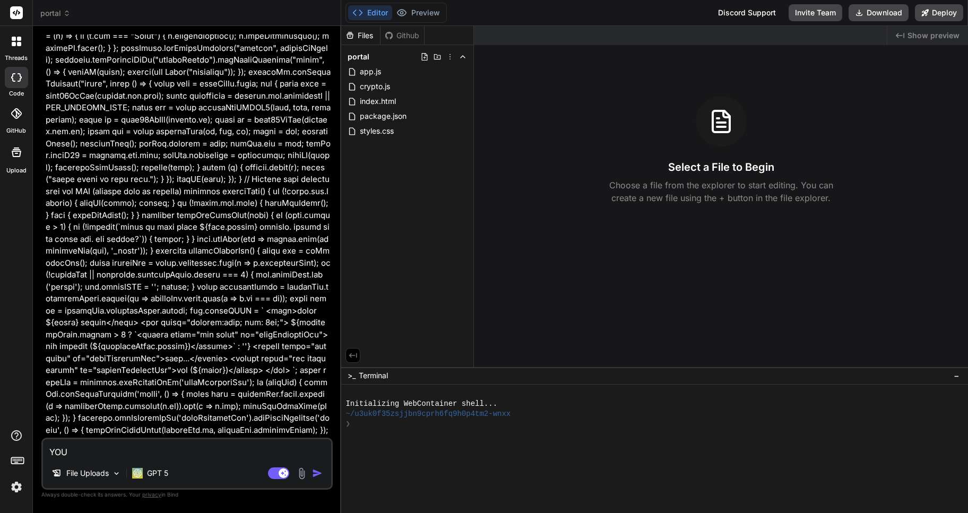
type textarea "YOU D"
type textarea "x"
type textarea "YOU DO"
type textarea "x"
type textarea "YOU DON"
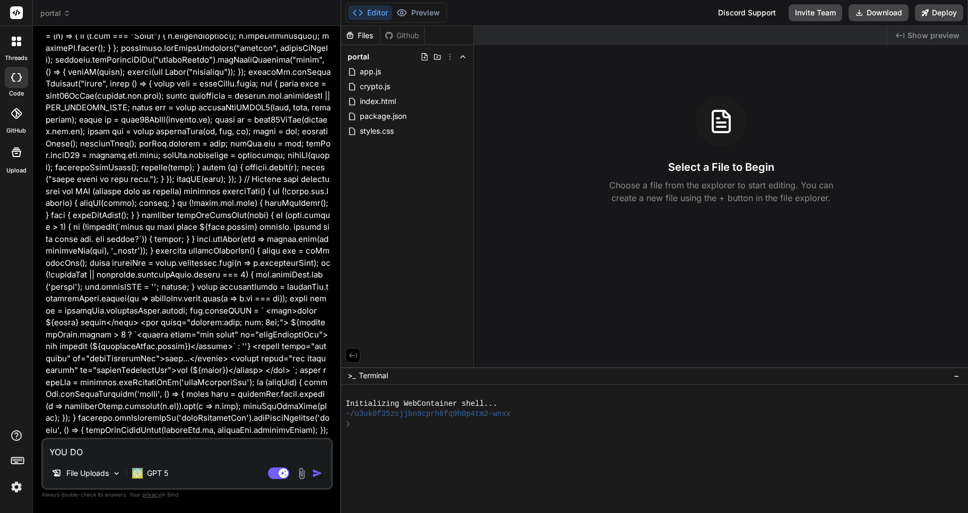
type textarea "x"
type textarea "YOU DON'"
type textarea "x"
type textarea "YOU DON'T"
type textarea "x"
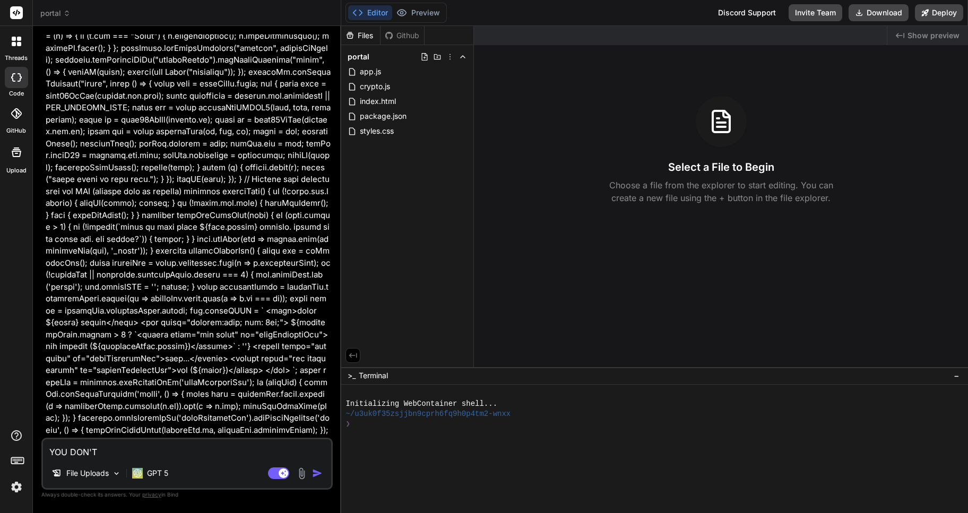
type textarea "YOU DON'T"
type textarea "x"
type textarea "YOU DON'T N"
type textarea "x"
type textarea "YOU DON'T NR"
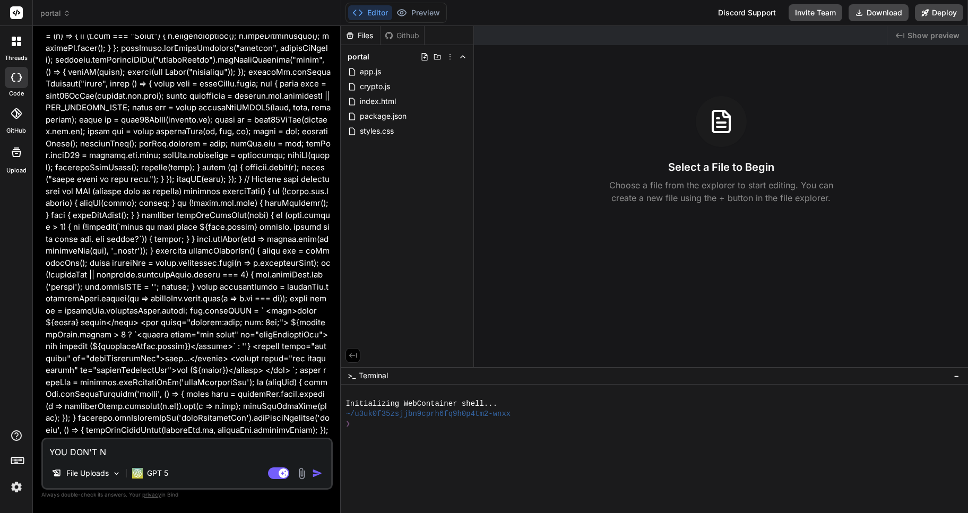
type textarea "x"
type textarea "YOU DON'T N"
type textarea "x"
type textarea "YOU DON'T"
type textarea "x"
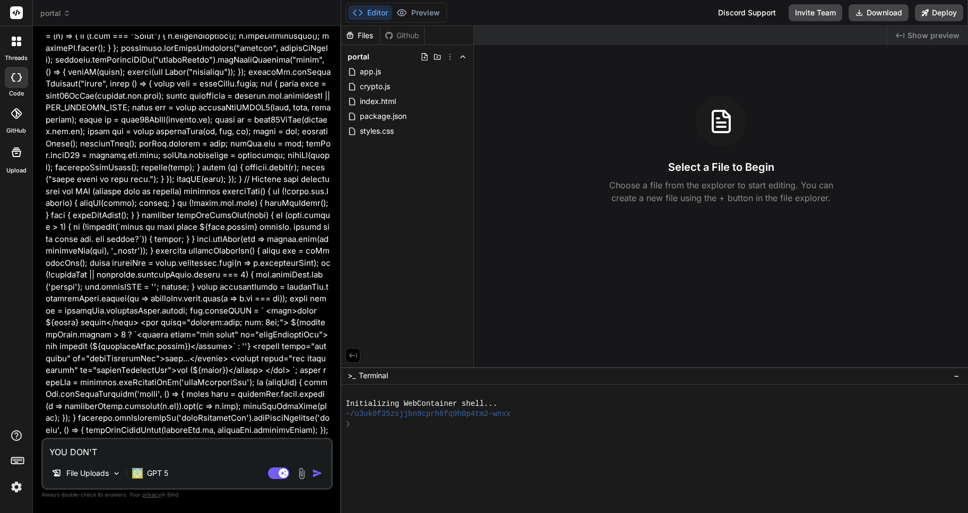
type textarea "YOU DON'T"
type textarea "x"
type textarea "YOU DON'"
type textarea "x"
type textarea "YOU DON"
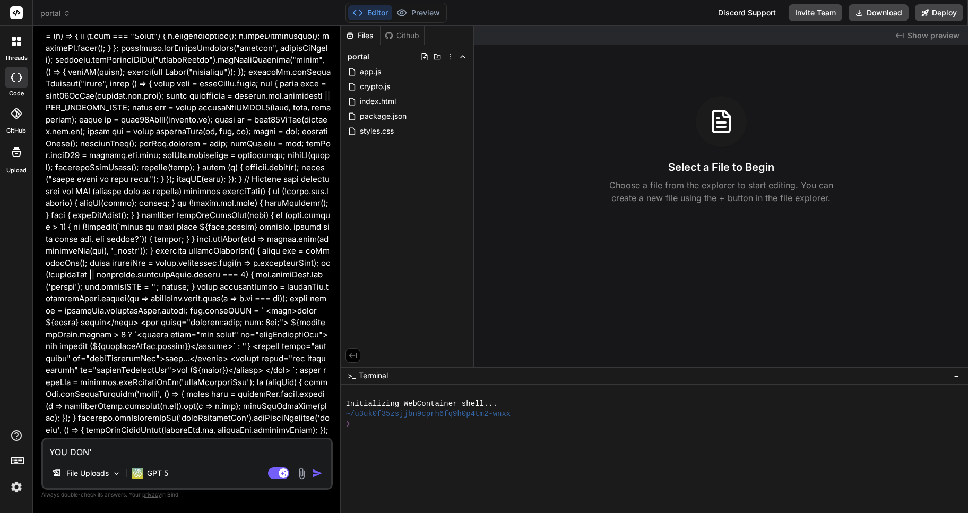
type textarea "x"
type textarea "YOU DO"
type textarea "x"
type textarea "YOU D"
type textarea "x"
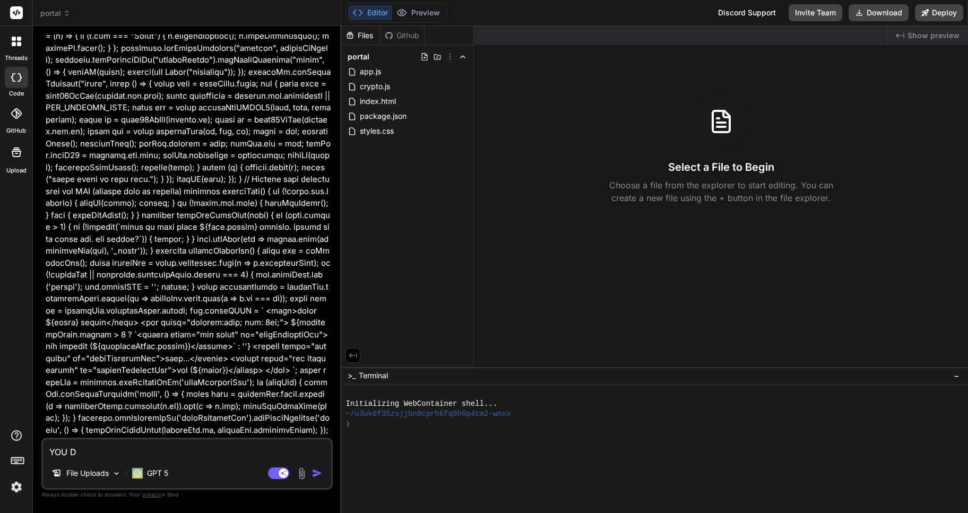
type textarea "YOU"
type textarea "x"
type textarea "YOU"
type textarea "x"
type textarea "YO"
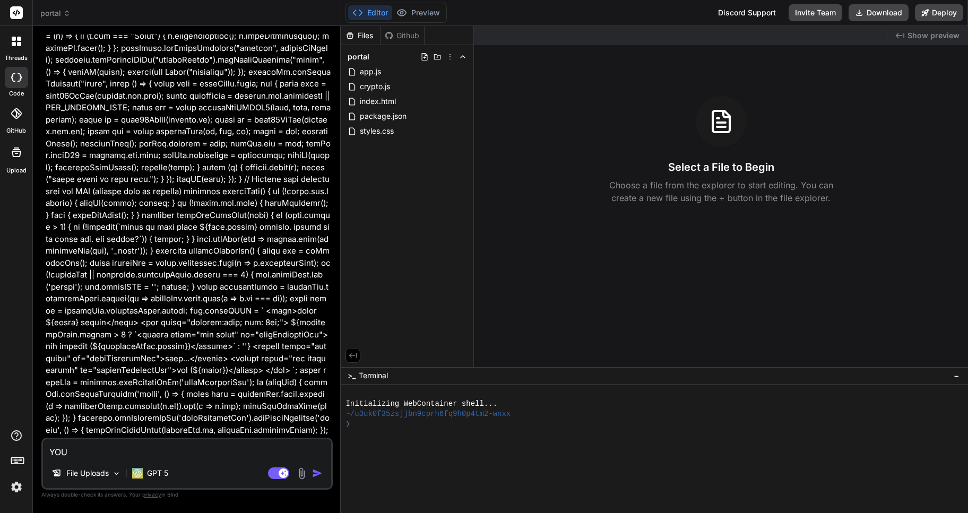
type textarea "x"
type textarea "Y"
type textarea "x"
type textarea "d"
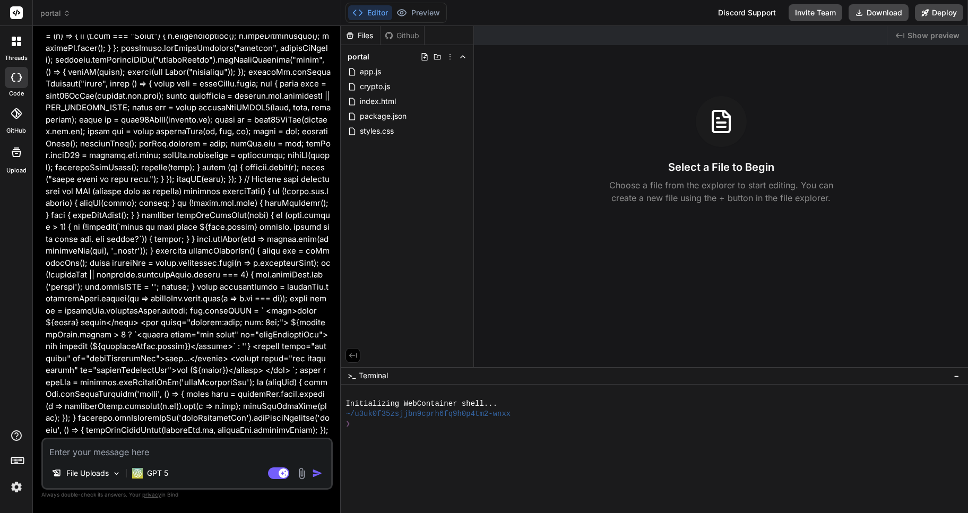
type textarea "x"
type textarea "do"
type textarea "x"
type textarea "do"
type textarea "x"
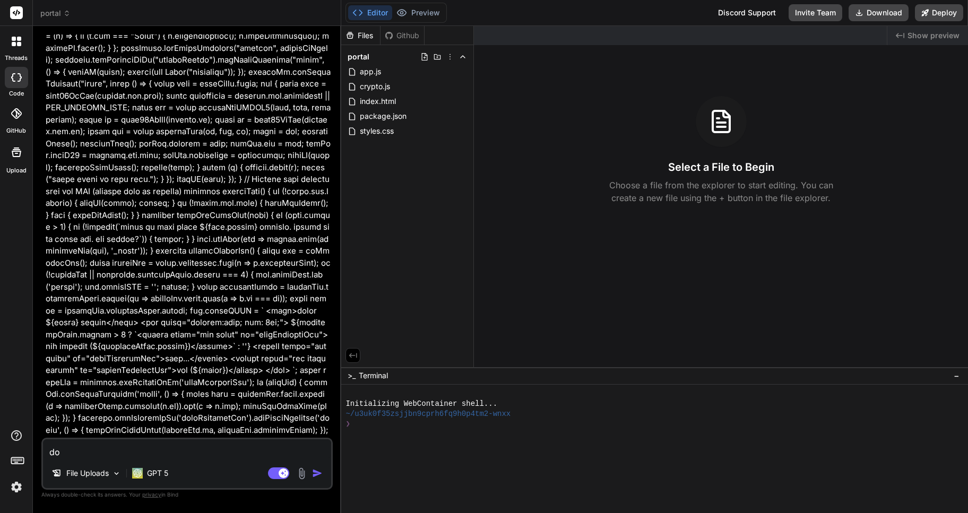
type textarea "do y"
type textarea "x"
type textarea "do yo"
type textarea "x"
type textarea "do you"
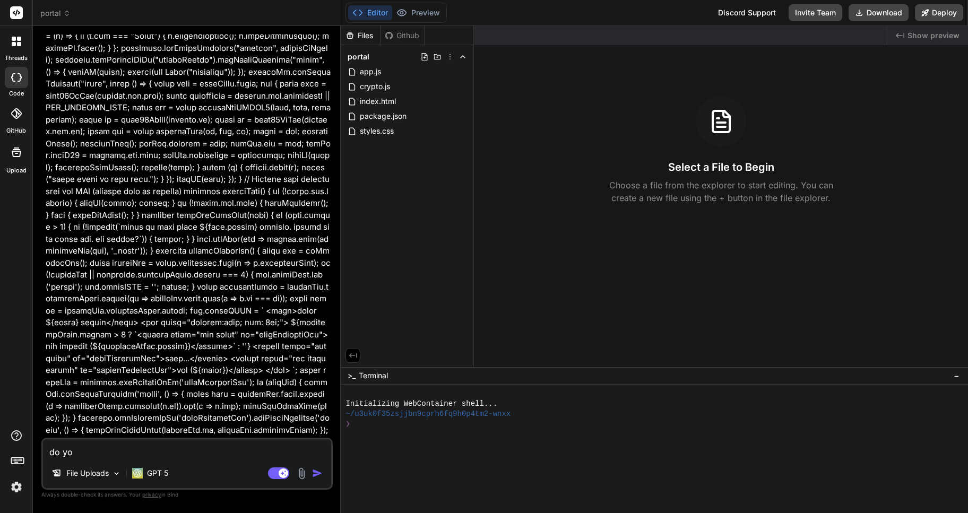
type textarea "x"
type textarea "do you"
type textarea "x"
type textarea "do you n"
type textarea "x"
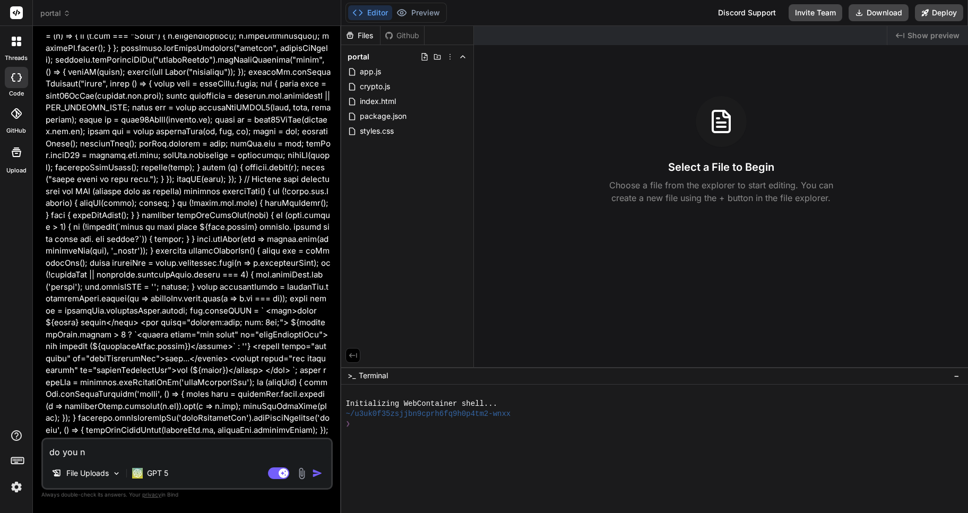
type textarea "do you ne"
type textarea "x"
type textarea "do you nee"
type textarea "x"
type textarea "do you need"
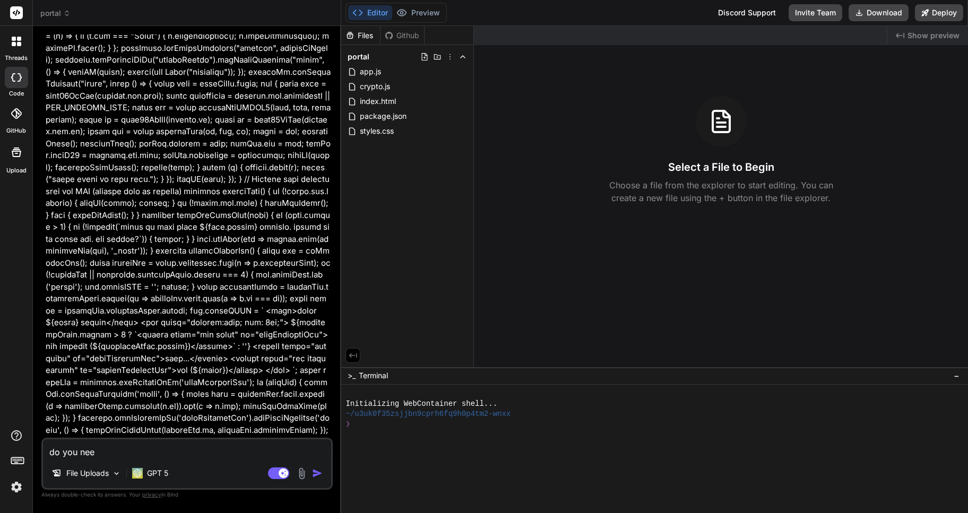
type textarea "x"
type textarea "do you need"
type textarea "x"
type textarea "do you need a"
type textarea "x"
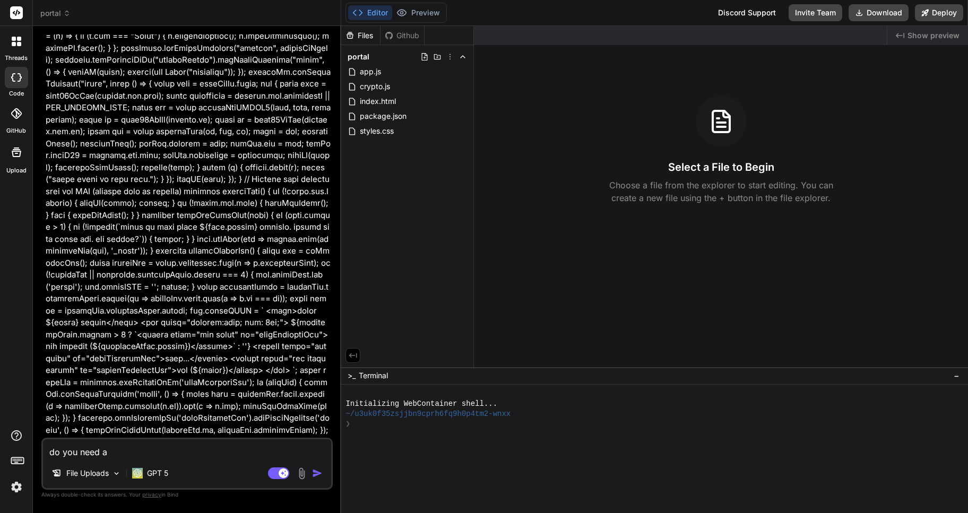
type textarea "do you need al"
type textarea "x"
type textarea "do you need als"
type textarea "x"
type textarea "do you need also"
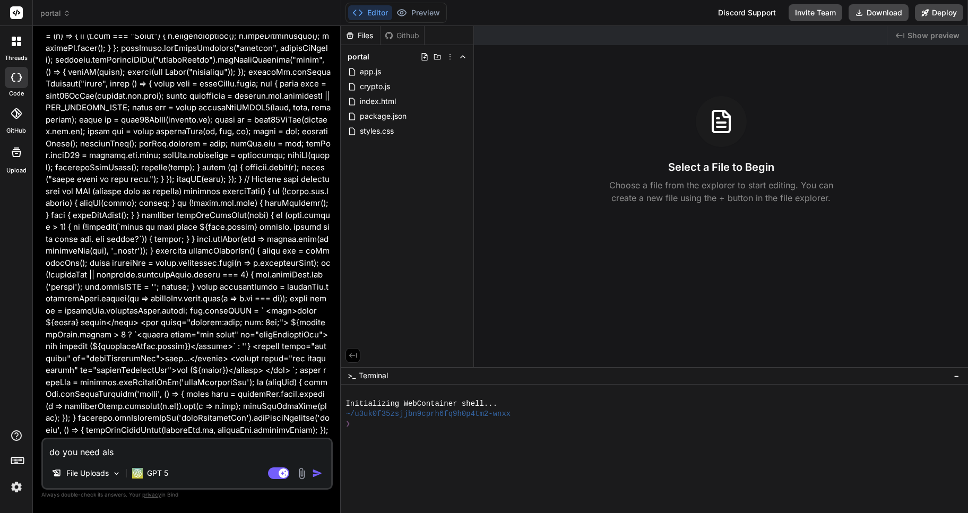
type textarea "x"
type textarea "do you need also"
type textarea "x"
type textarea "do you need also t"
type textarea "x"
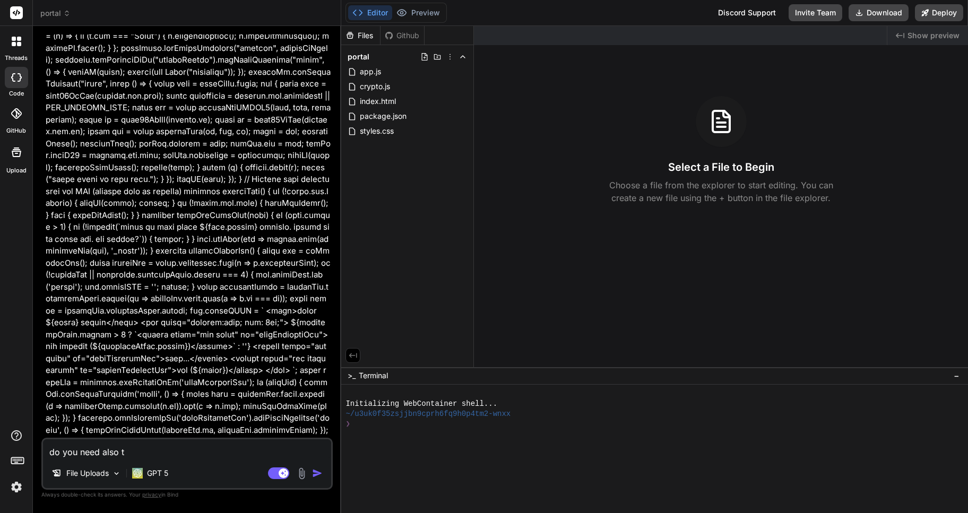
type textarea "do you need also th"
type textarea "x"
type textarea "do you need also the"
type textarea "x"
type textarea "do you need also the"
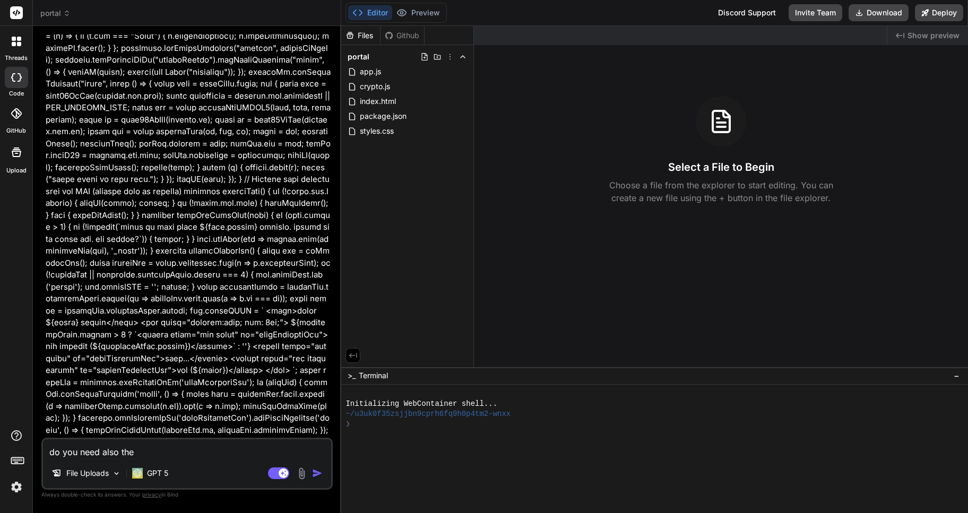
type textarea "x"
type textarea "do you need also the c"
type textarea "x"
type textarea "do you need also the co"
type textarea "x"
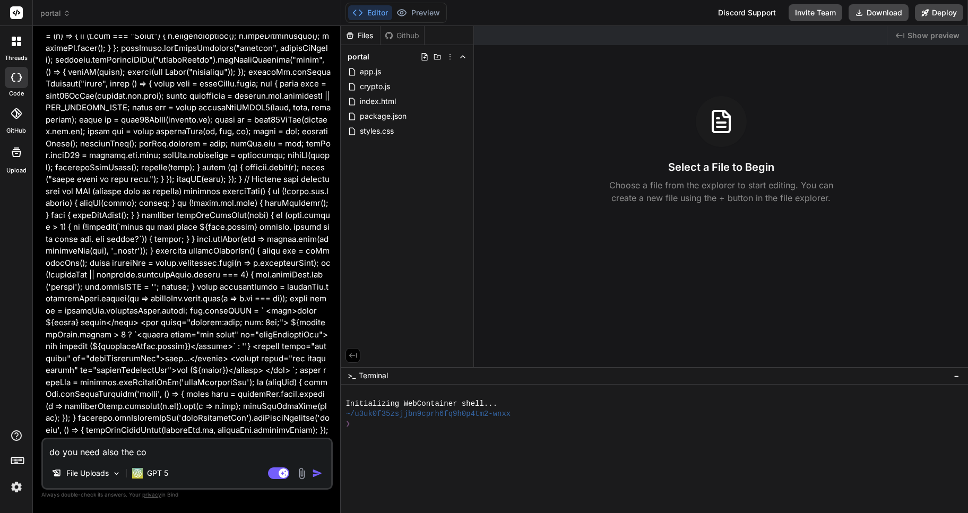
type textarea "do you need also the con"
type textarea "x"
type textarea "do you need also the cont"
type textarea "x"
type textarea "do you need also the conte"
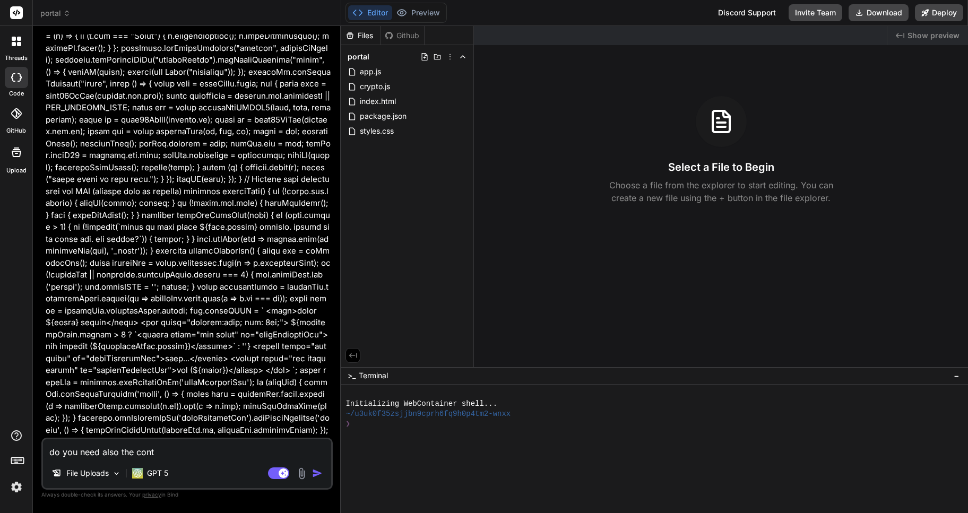
type textarea "x"
type textarea "do you need also the conten"
type textarea "x"
type textarea "do you need also the content"
type textarea "x"
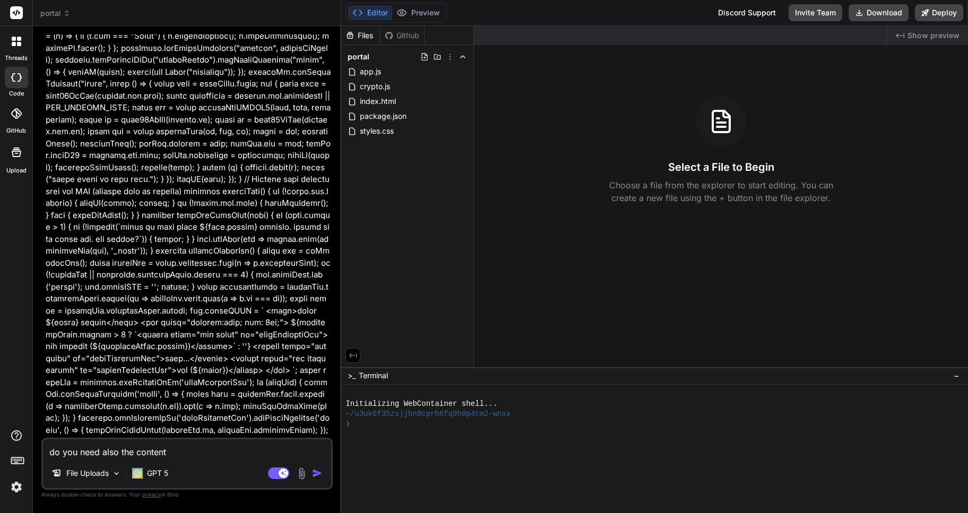
type textarea "do you need also the content"
type textarea "x"
type textarea "do you need also the content o"
type textarea "x"
type textarea "do you need also the content of"
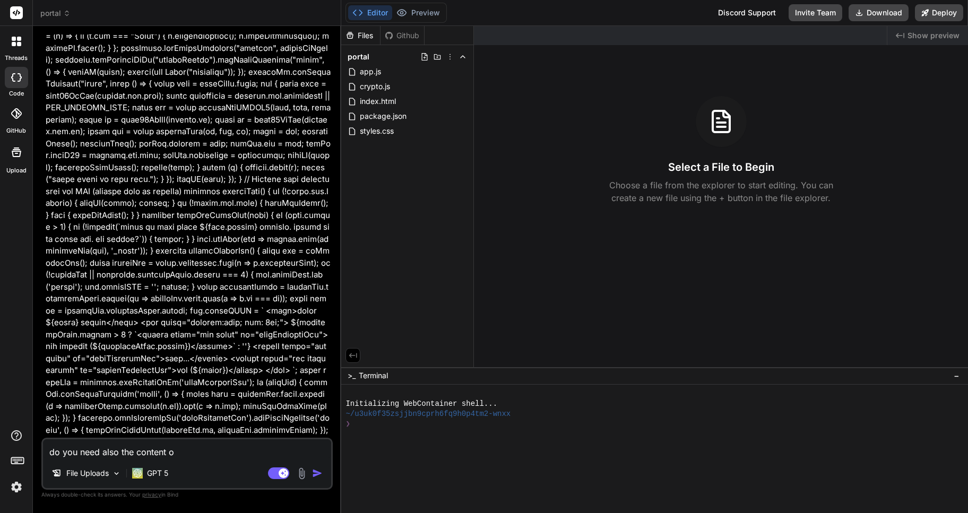
type textarea "x"
type textarea "do you need also the content of"
type textarea "x"
type textarea "do you need also the content of t"
type textarea "x"
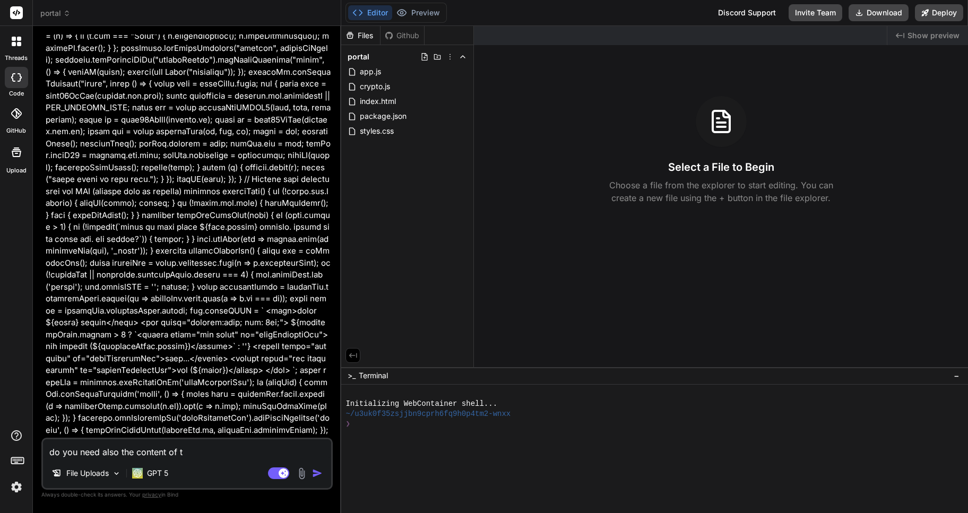
type textarea "do you need also the content of th"
type textarea "x"
type textarea "do you need also the content of the"
type textarea "x"
type textarea "do you need also the content of the"
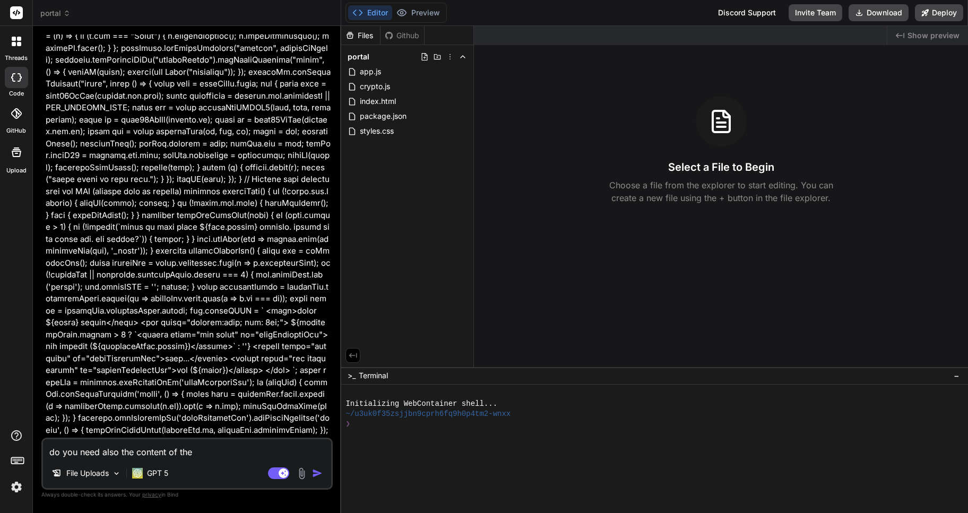
type textarea "x"
type textarea "do you need also the content of the c"
type textarea "x"
type textarea "do you need also the content of the cr"
type textarea "x"
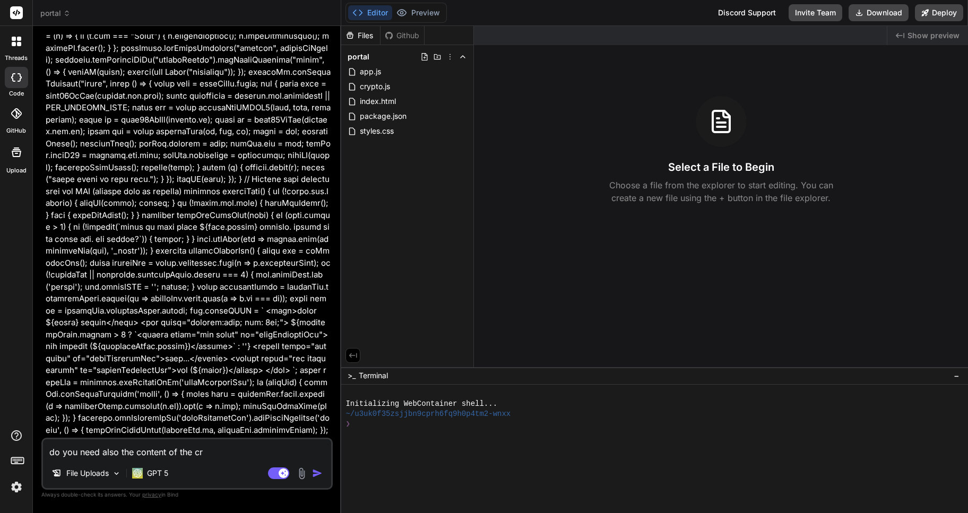
type textarea "do you need also the content of the cry"
type textarea "x"
type textarea "do you need also the content of the cryp"
type textarea "x"
type textarea "do you need also the content of the crypt"
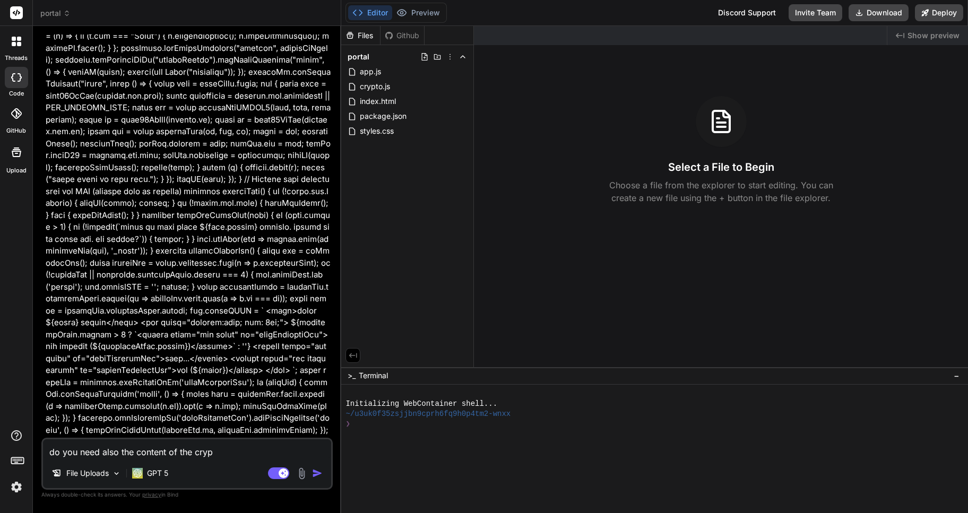
type textarea "x"
type textarea "do you need also the content of the crypto"
type textarea "x"
type textarea "do you need also the content of the crypto."
type textarea "x"
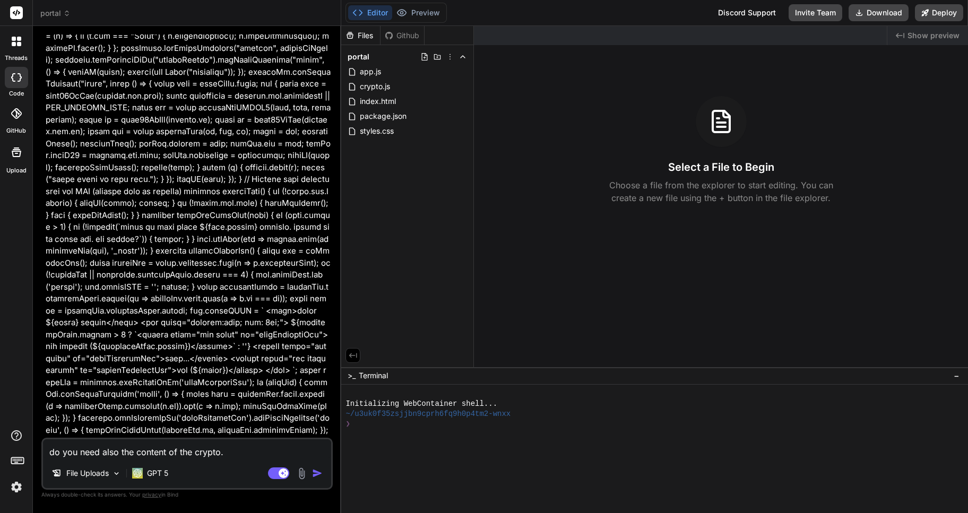
type textarea "do you need also the content of the crypto.j"
type textarea "x"
type textarea "do you need also the content of the crypto.js"
type textarea "x"
type textarea "do you need also the content of the crypto.js?"
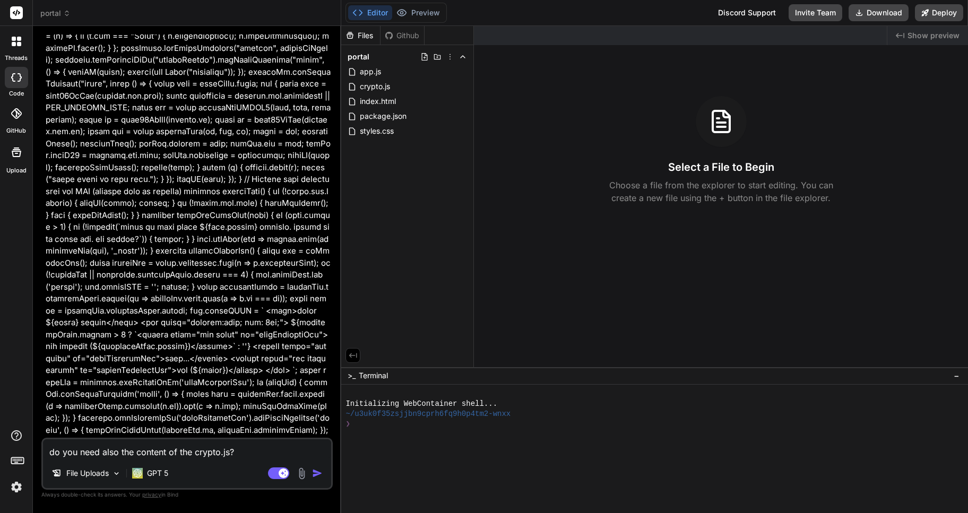
type textarea "x"
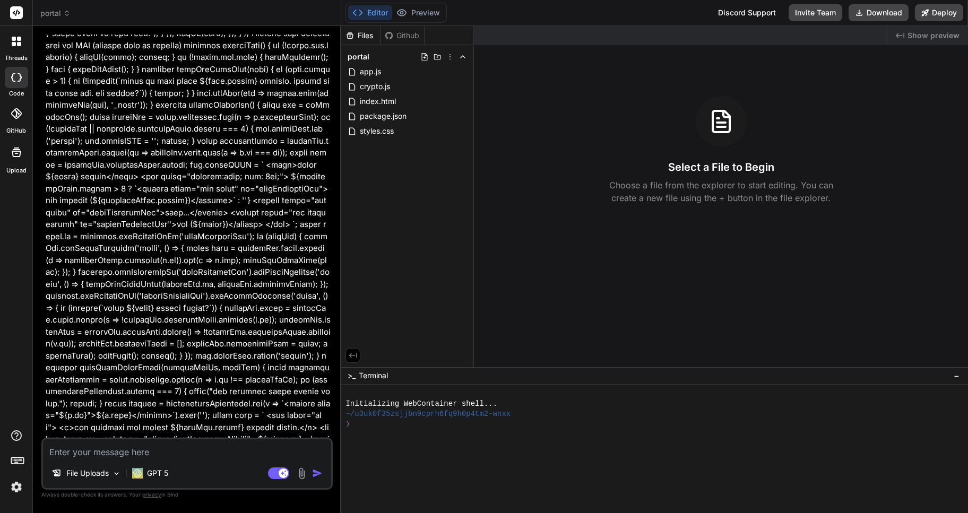
scroll to position [19584, 0]
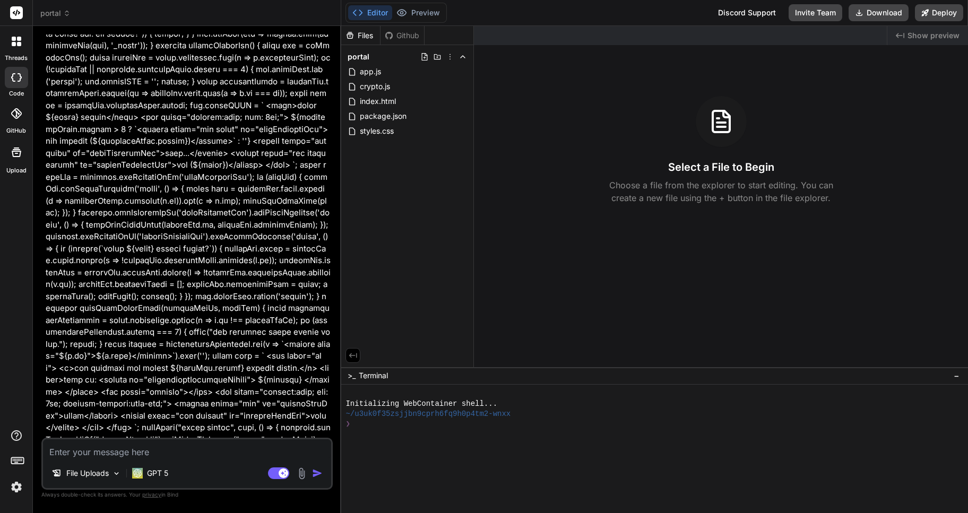
type textarea "x"
click at [78, 450] on textarea at bounding box center [187, 448] width 288 height 19
click at [79, 450] on textarea at bounding box center [187, 448] width 288 height 19
paste textarea "// Crypto utilities for encryption/decryption export function randomBytes(size)…"
type textarea "// Crypto utilities for encryption/decryption export function randomBytes(size)…"
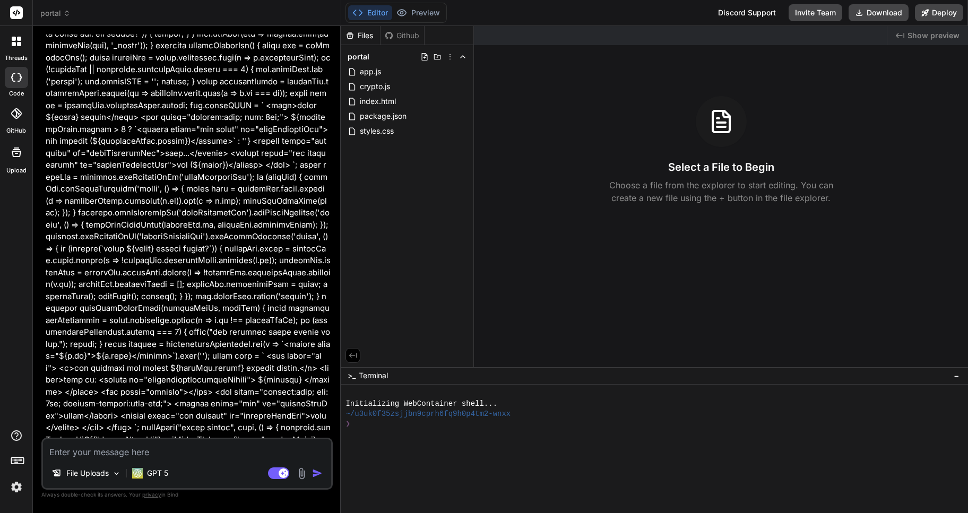
type textarea "x"
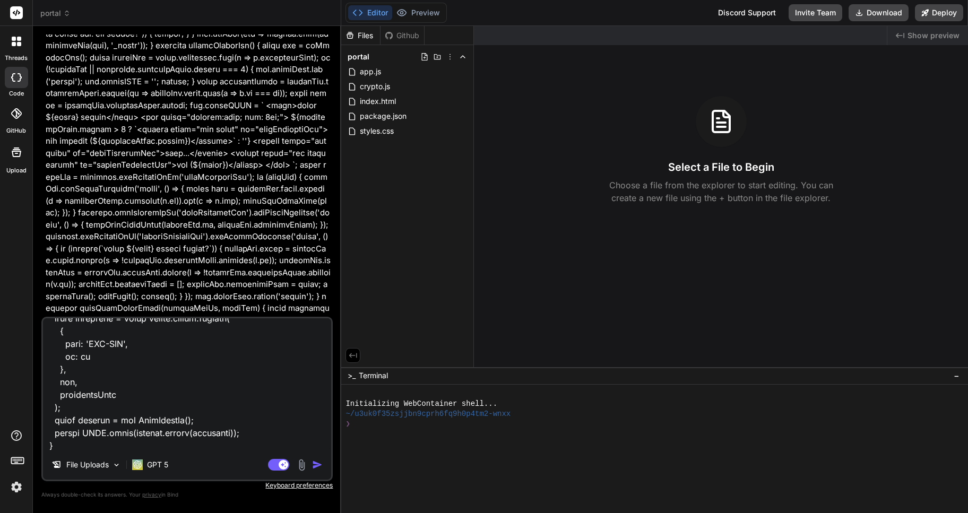
type textarea "// Crypto utilities for encryption/decryption export function randomBytes(size)…"
click at [313, 468] on img "button" at bounding box center [317, 464] width 11 height 11
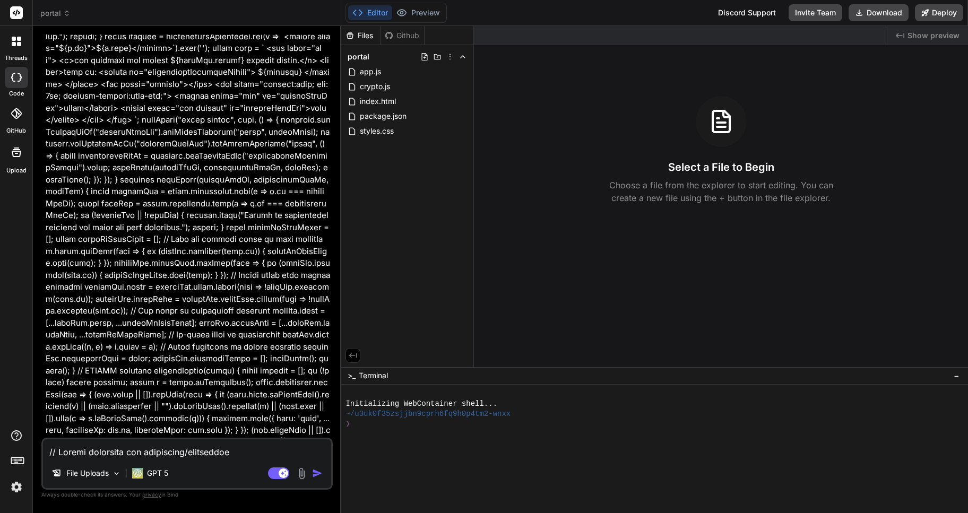
scroll to position [19897, 0]
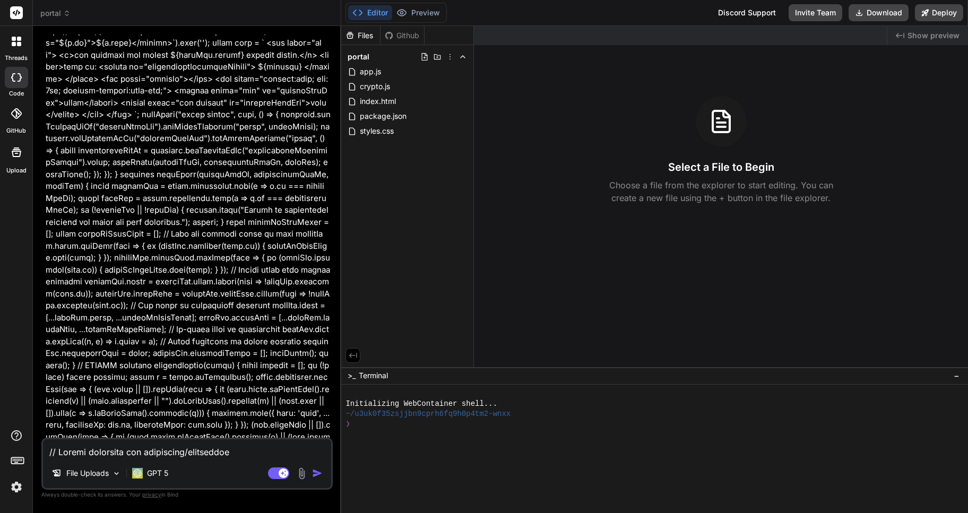
type textarea "x"
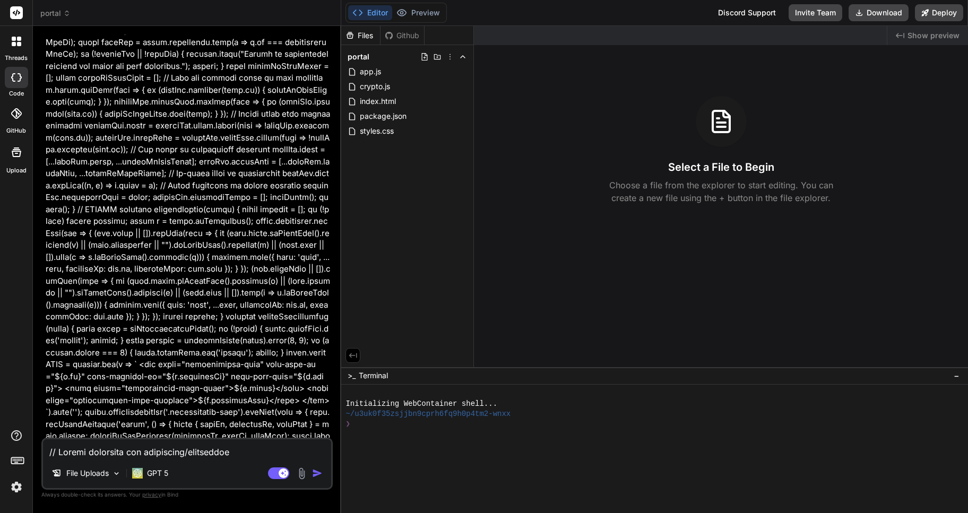
scroll to position [20074, 0]
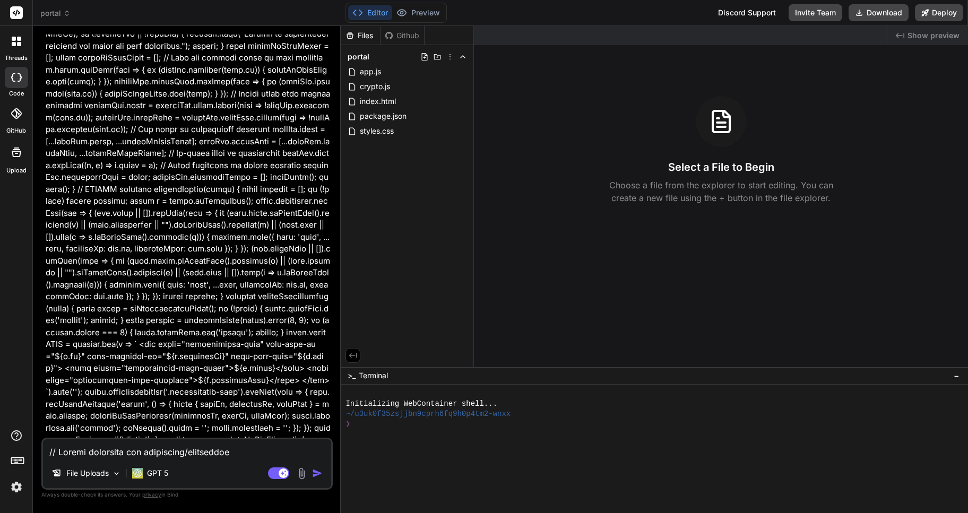
click at [75, 452] on textarea at bounding box center [187, 448] width 288 height 19
paste textarea "import { deriveKeyPBKDF2, encryptJson, decryptJson, randomBytes, bufToBase64, b…"
type textarea "import { deriveKeyPBKDF2, encryptJson, decryptJson, randomBytes, bufToBase64, b…"
type textarea "x"
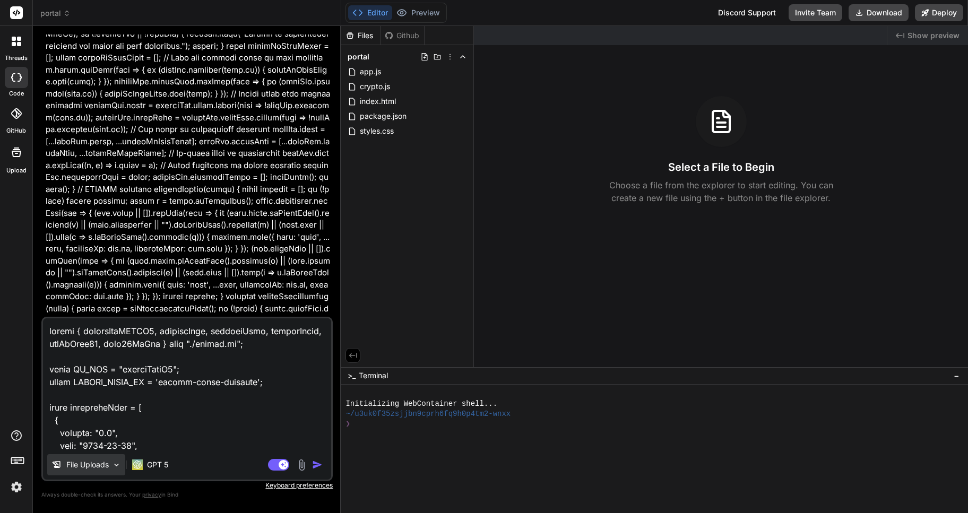
scroll to position [47383, 0]
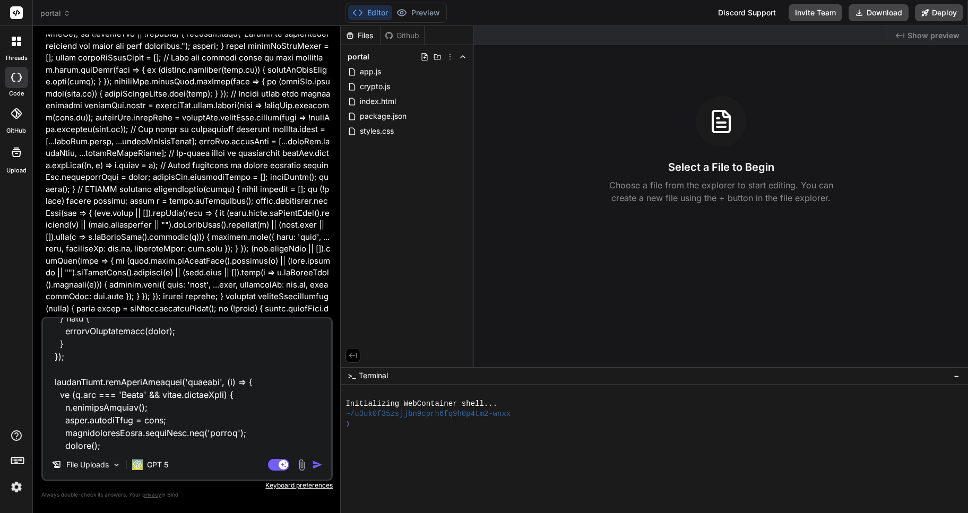
type textarea "import { deriveKeyPBKDF2, encryptJson, decryptJson, randomBytes, bufToBase64, b…"
click at [316, 462] on img "button" at bounding box center [317, 464] width 11 height 11
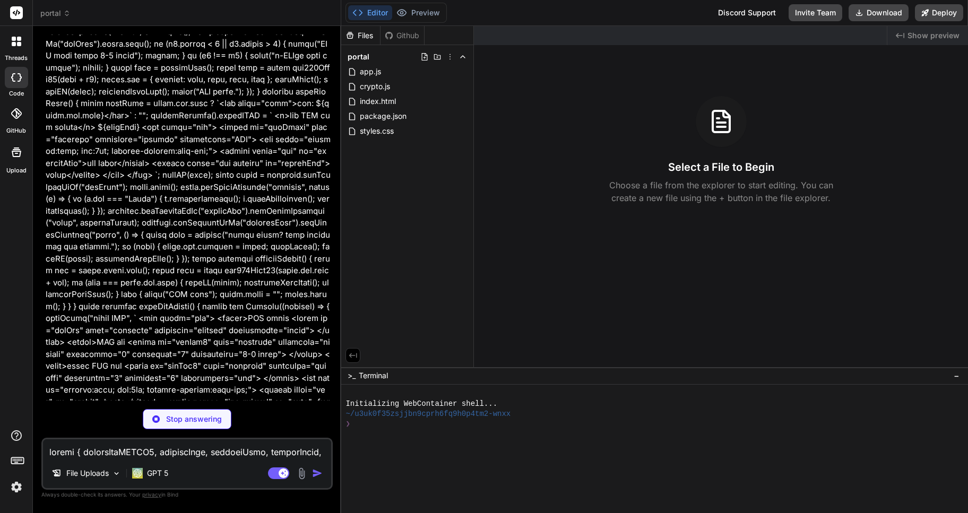
scroll to position [35050, 0]
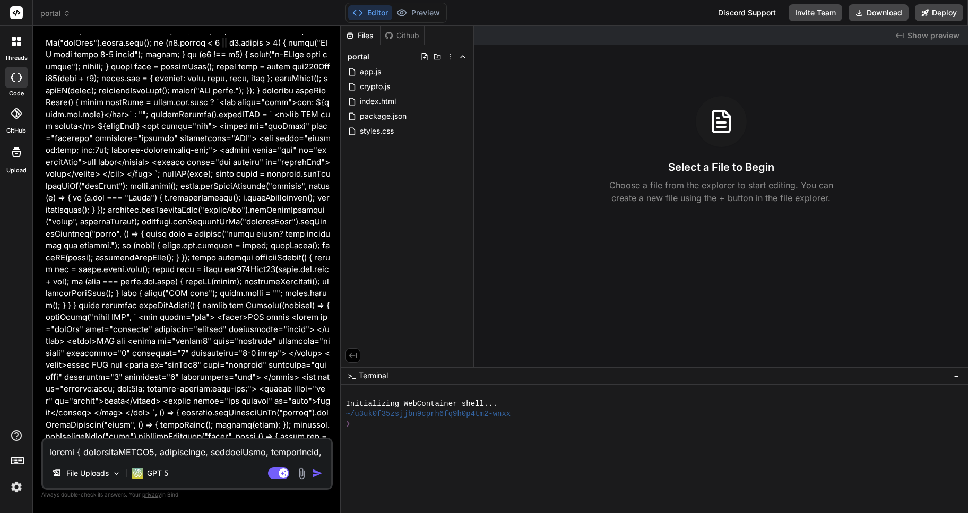
type textarea "x"
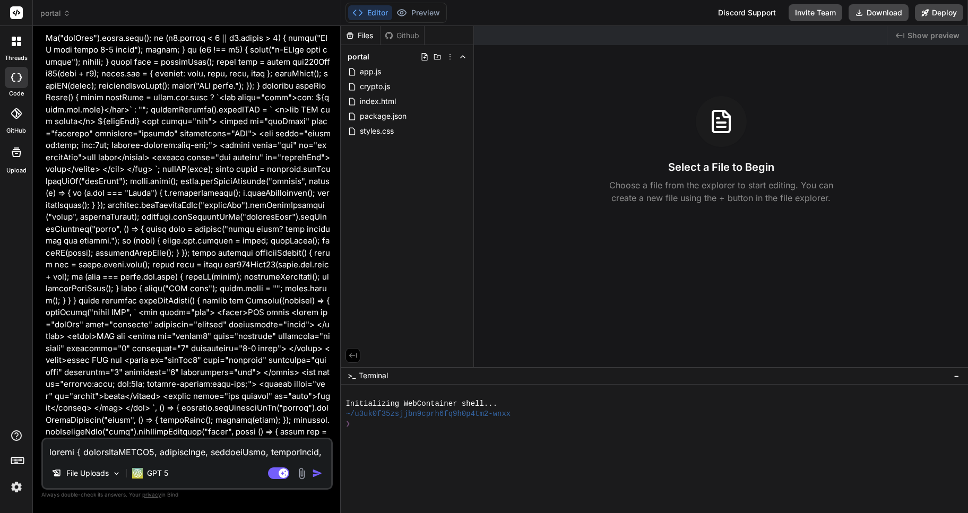
click at [117, 444] on textarea at bounding box center [187, 448] width 288 height 19
type textarea "f"
type textarea "x"
type textarea "fi"
type textarea "x"
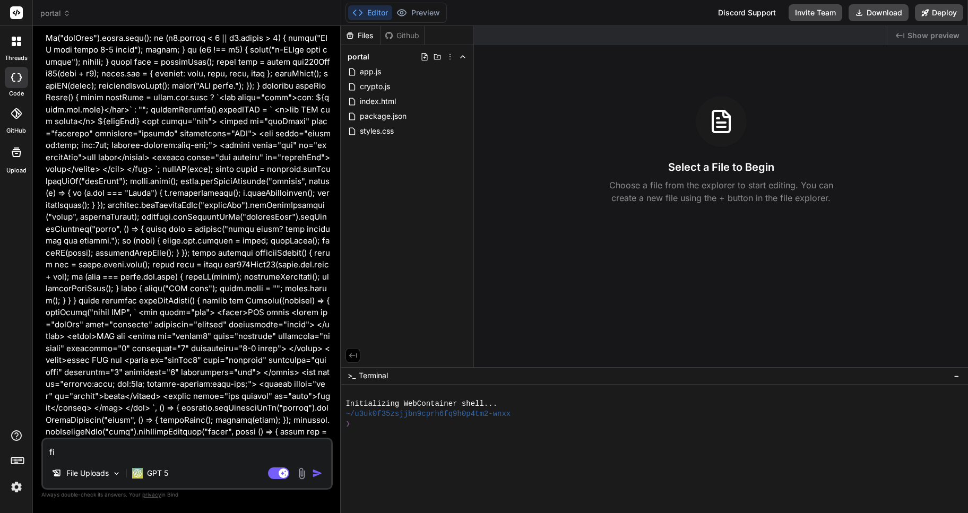
type textarea "f"
type textarea "x"
type textarea "ה"
type textarea "x"
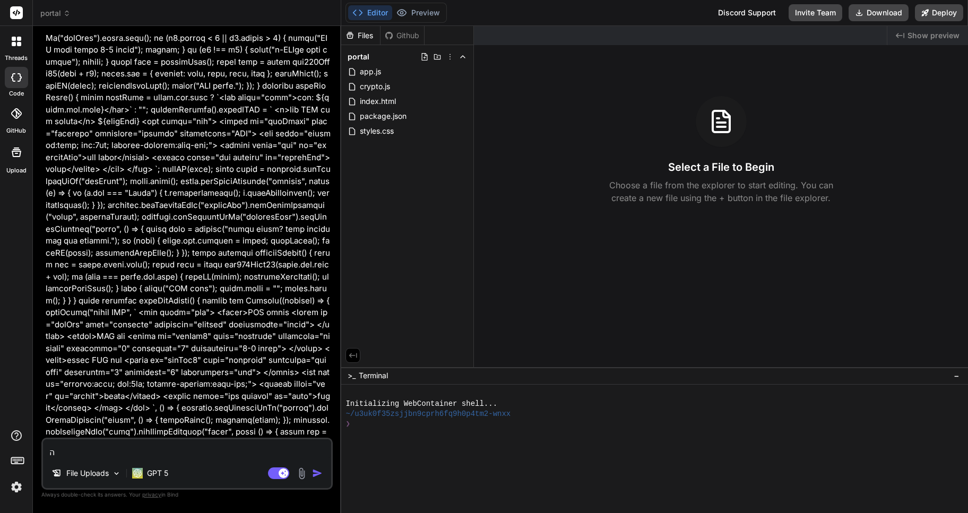
type textarea "הש"
type textarea "x"
type textarea "השת"
type textarea "x"
type textarea "השתמ"
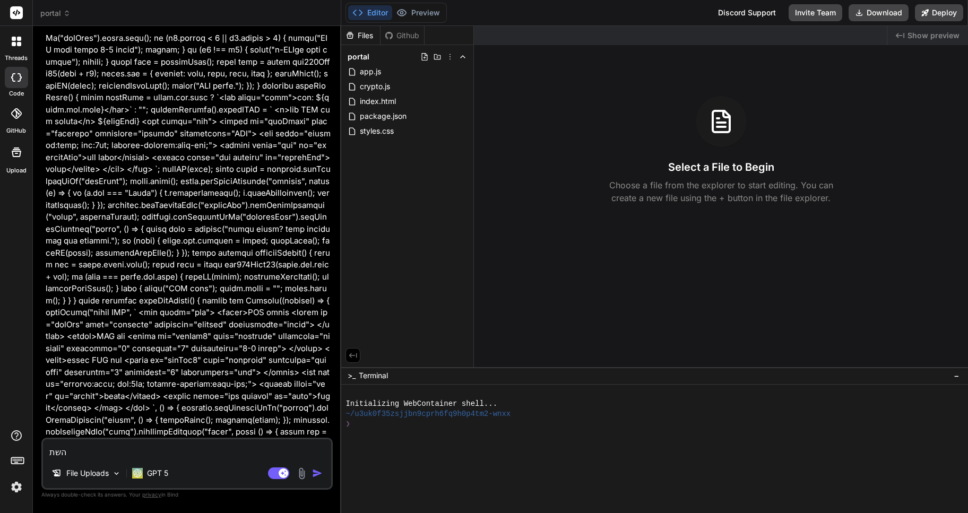
type textarea "x"
type textarea "השתמש"
type textarea "x"
type textarea "השתמש"
type textarea "x"
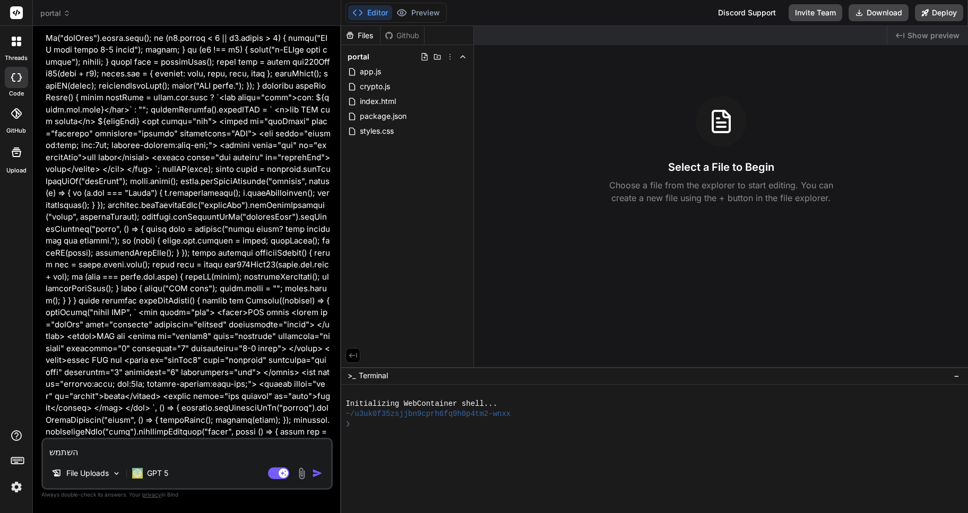
type textarea "השתמש ב"
type textarea "x"
type textarea "השתמש בק"
type textarea "x"
type textarea "השתמש בקב"
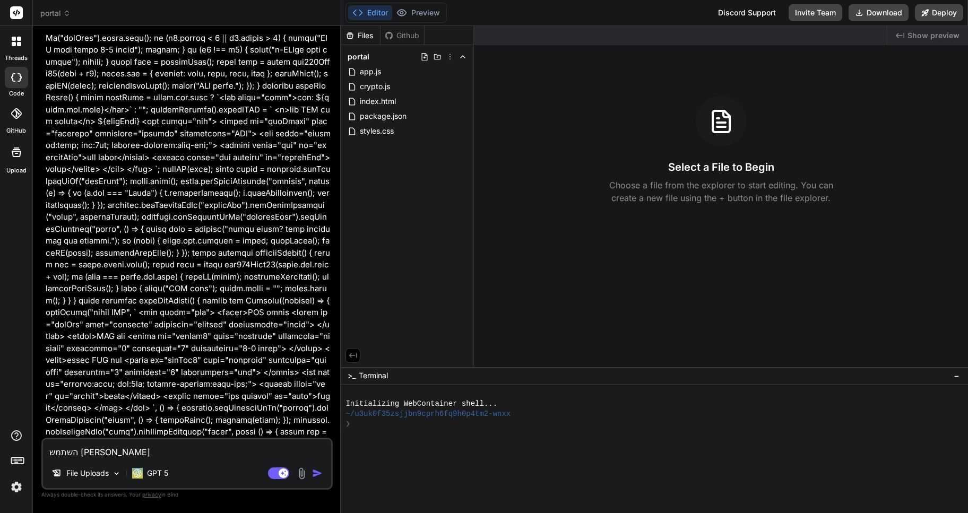
type textarea "x"
type textarea "השתמש בקבצ"
type textarea "x"
type textarea "השתמש בקבצי"
type textarea "x"
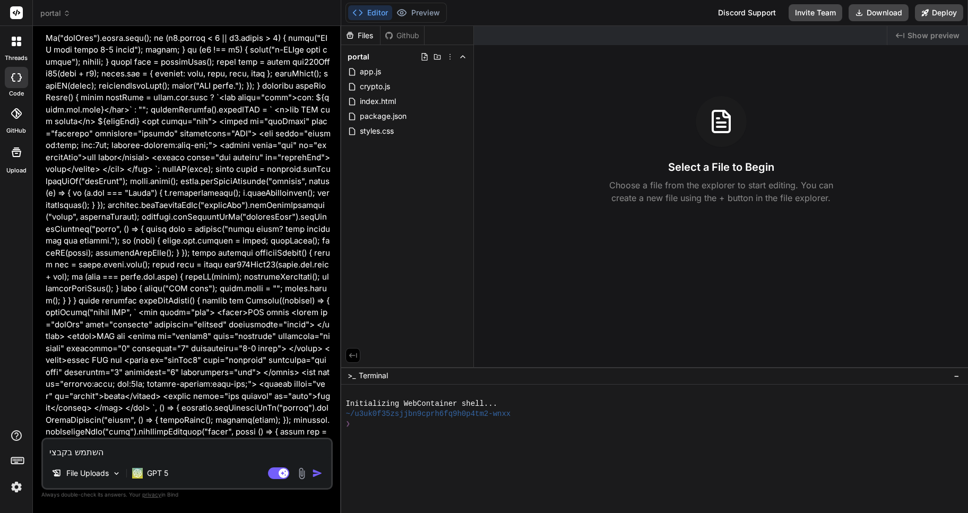
type textarea "השתמש בקבצים"
type textarea "x"
type textarea "השתמש בקבצים"
type textarea "x"
type textarea "השתמש בקבצים"
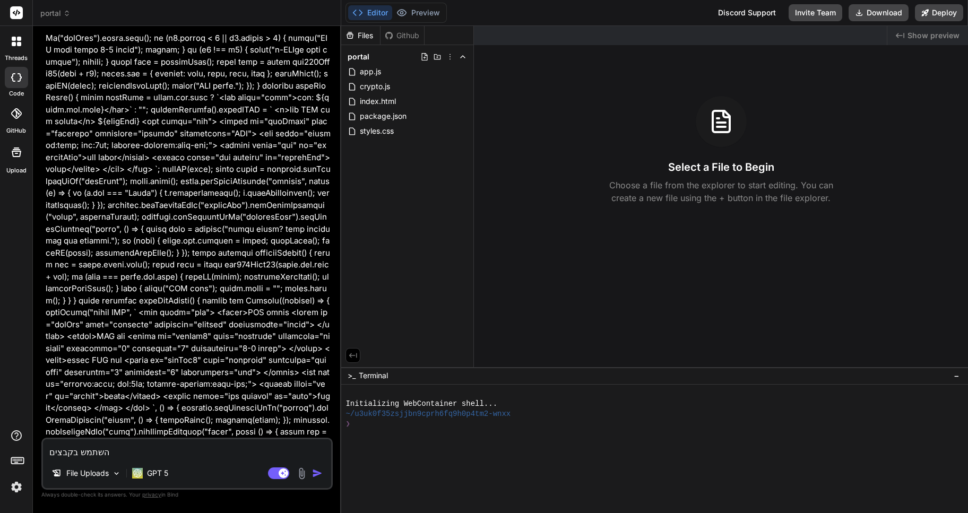
type textarea "x"
type textarea "השתמש בקבצי"
type textarea "x"
type textarea "השתמש בקבצ"
type textarea "x"
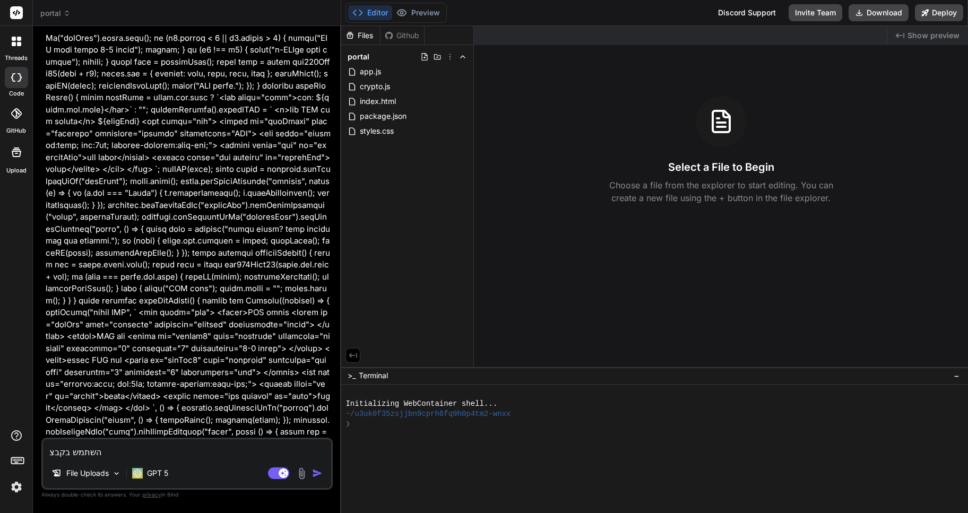
type textarea "השתמש בקב"
type textarea "x"
type textarea "השתמש בק"
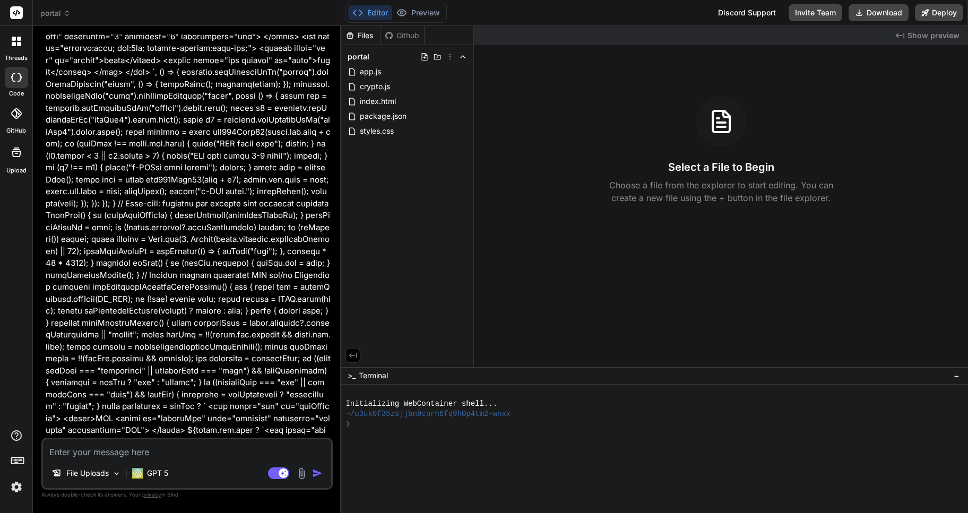
scroll to position [35392, 0]
click at [70, 448] on textarea at bounding box center [187, 448] width 288 height 19
paste textarea "// Crypto utilities for encryption/decryption export function randomBytes(size)…"
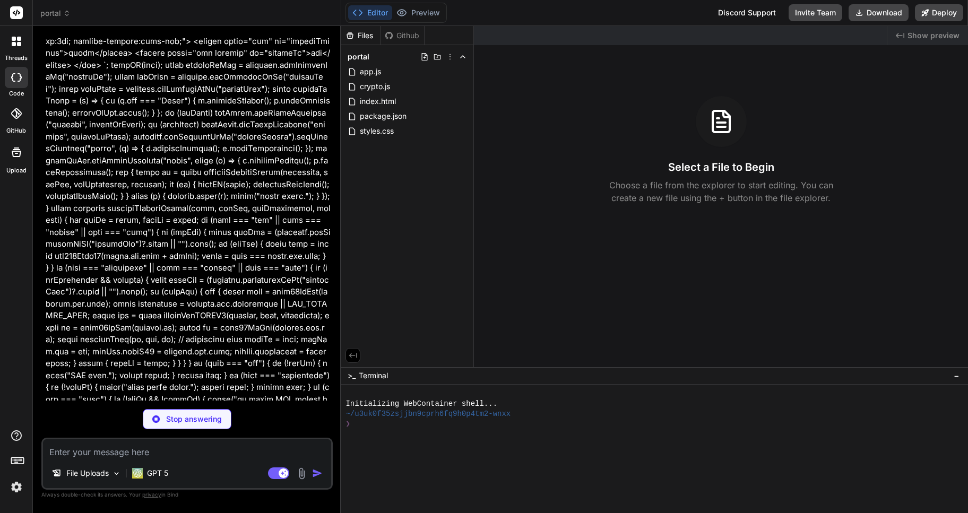
scroll to position [35878, 0]
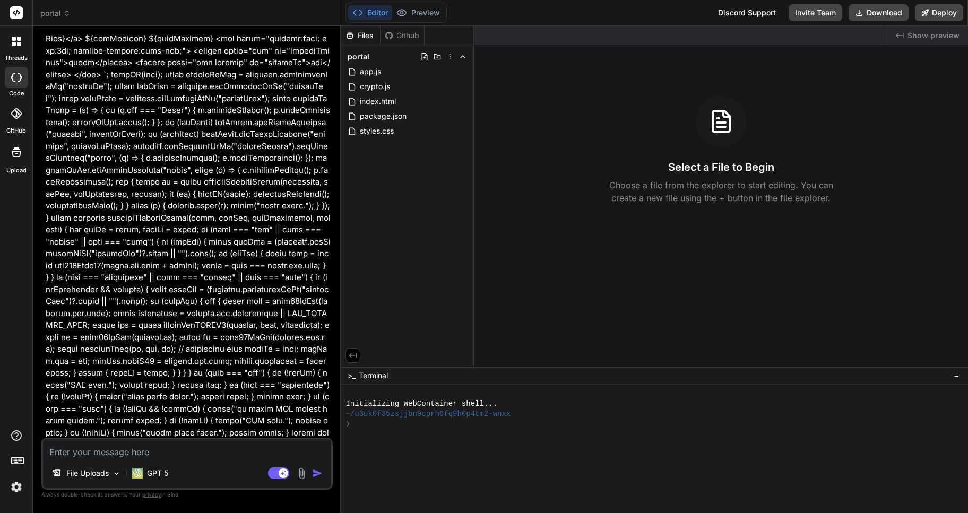
click at [96, 452] on textarea at bounding box center [187, 448] width 288 height 19
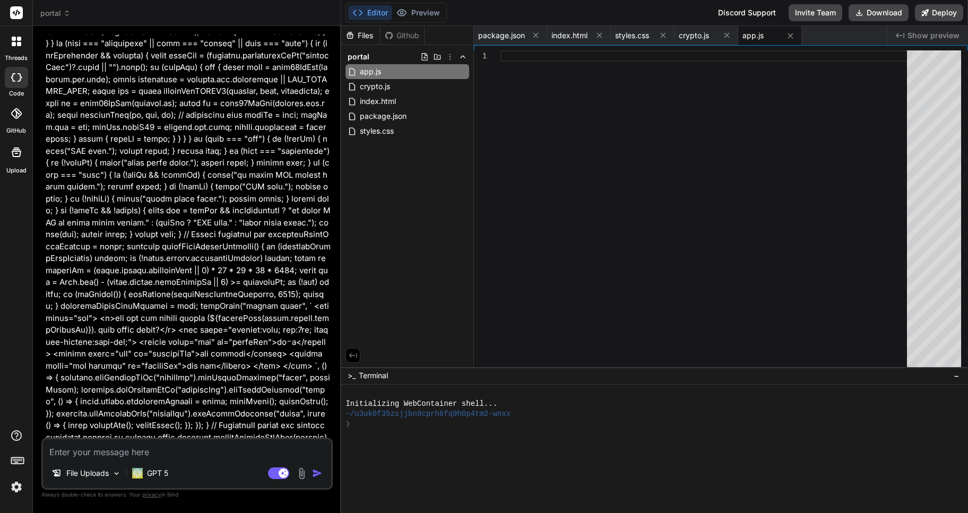
scroll to position [36113, 0]
click at [72, 453] on textarea at bounding box center [187, 448] width 288 height 19
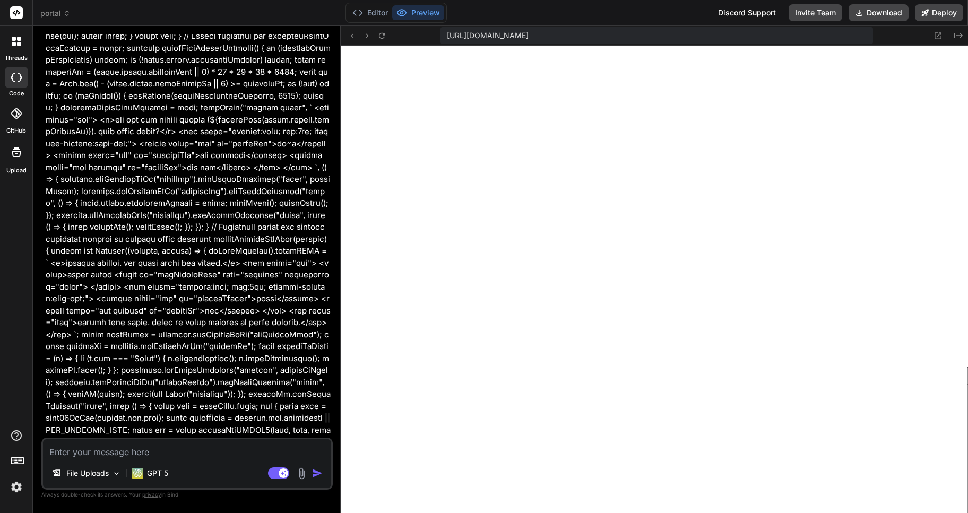
scroll to position [36323, 0]
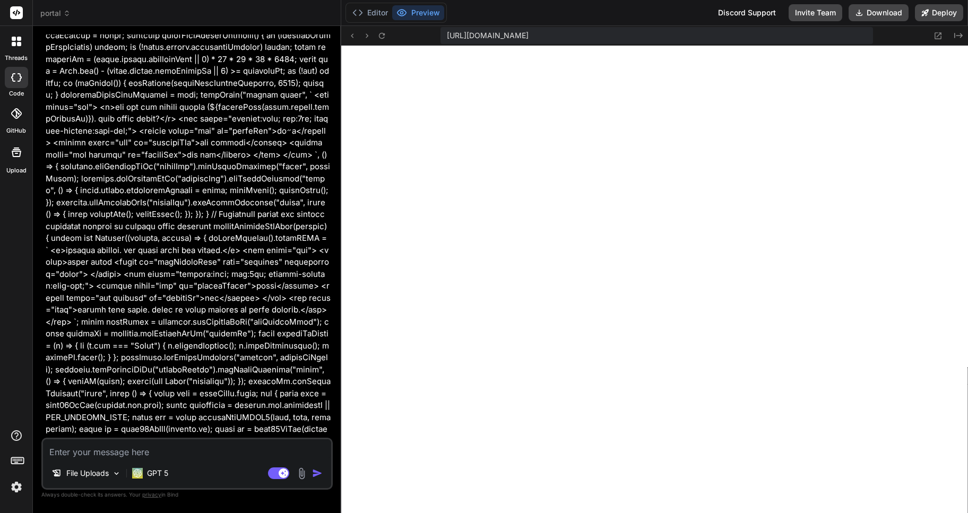
click at [81, 450] on textarea at bounding box center [187, 448] width 288 height 19
click at [371, 13] on button "Editor" at bounding box center [370, 12] width 44 height 15
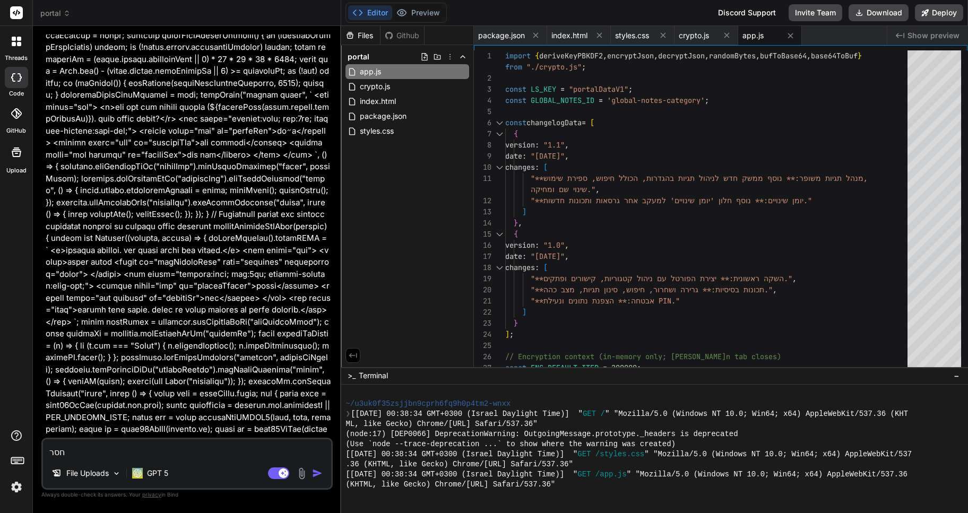
click at [433, 24] on div "Editor Preview Discord Support Invite Team Download Deploy" at bounding box center [654, 13] width 627 height 26
click at [419, 12] on button "Preview" at bounding box center [418, 12] width 52 height 15
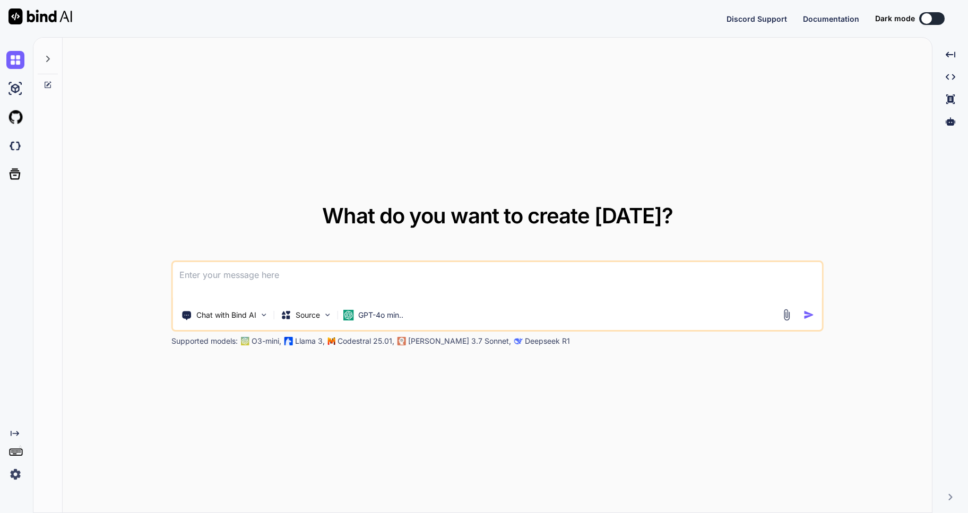
click at [51, 56] on icon at bounding box center [48, 59] width 8 height 8
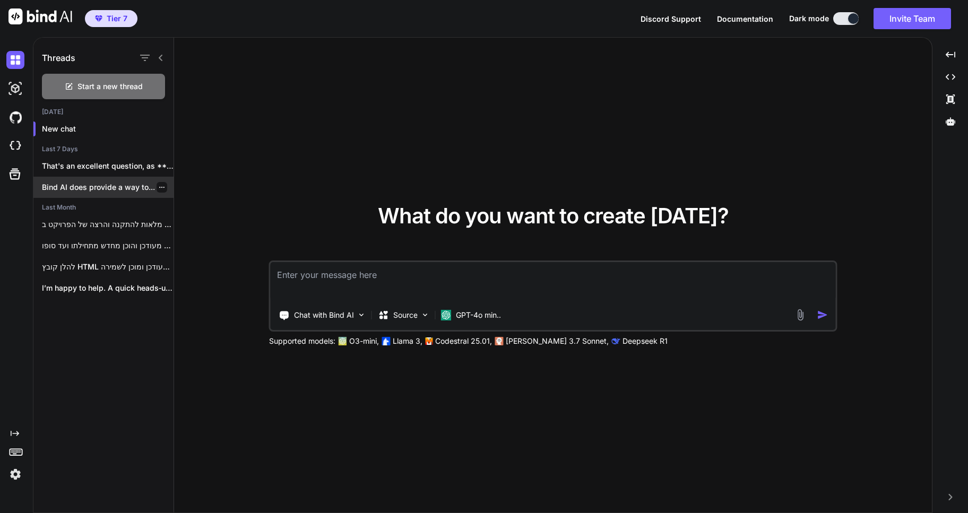
type textarea "x"
click at [98, 168] on p "That's an excellent question, as **Différance** is..." at bounding box center [108, 166] width 132 height 11
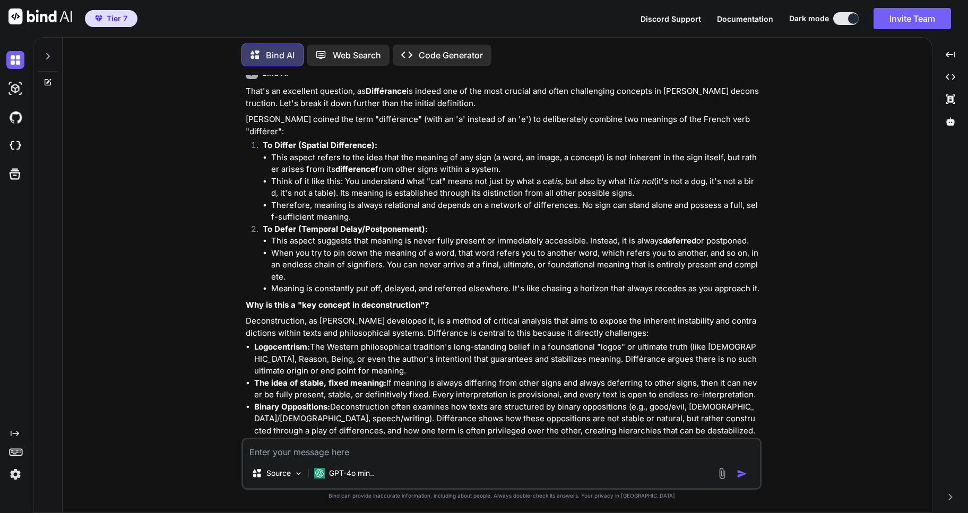
scroll to position [917, 0]
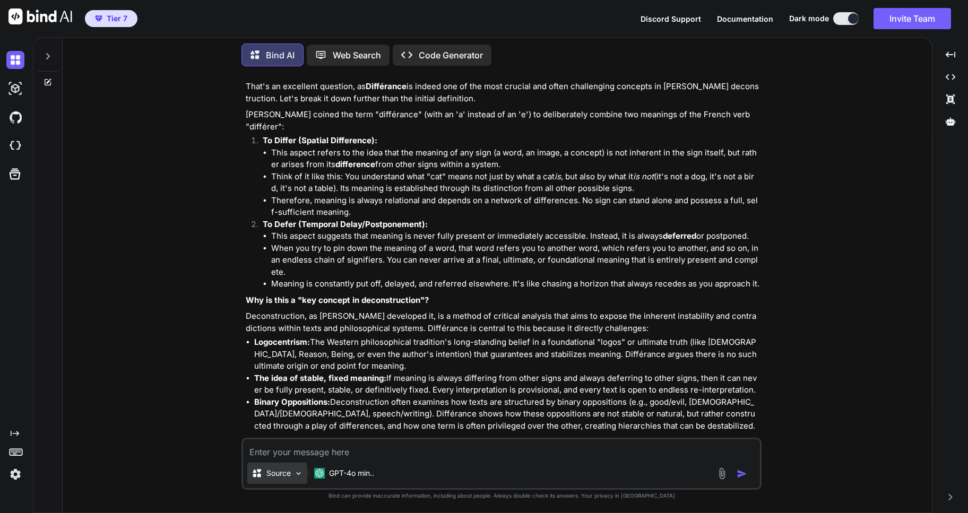
click at [292, 474] on div "Source" at bounding box center [277, 473] width 60 height 21
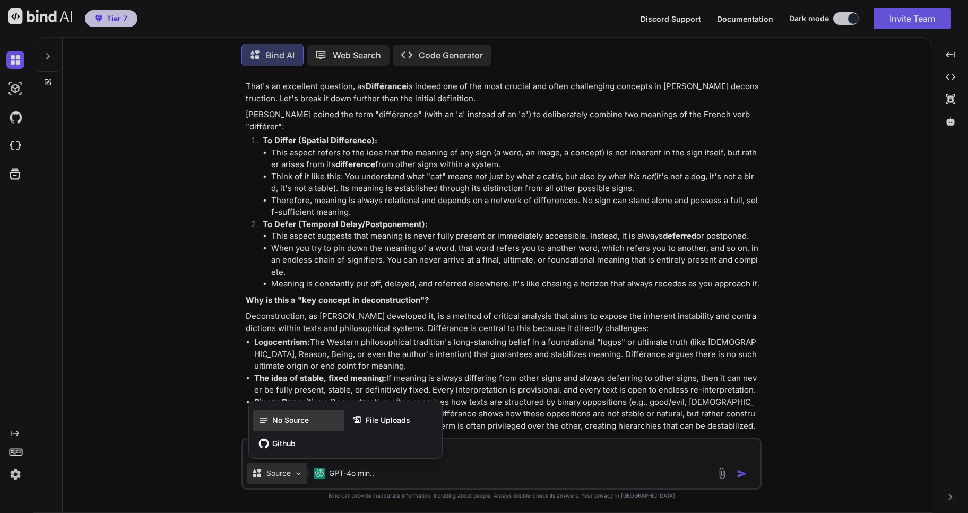
click at [282, 420] on span "No Source" at bounding box center [290, 420] width 37 height 11
click at [282, 420] on div "Bind AI That's an excellent question, as Différance is indeed one of the most c…" at bounding box center [503, 288] width 514 height 468
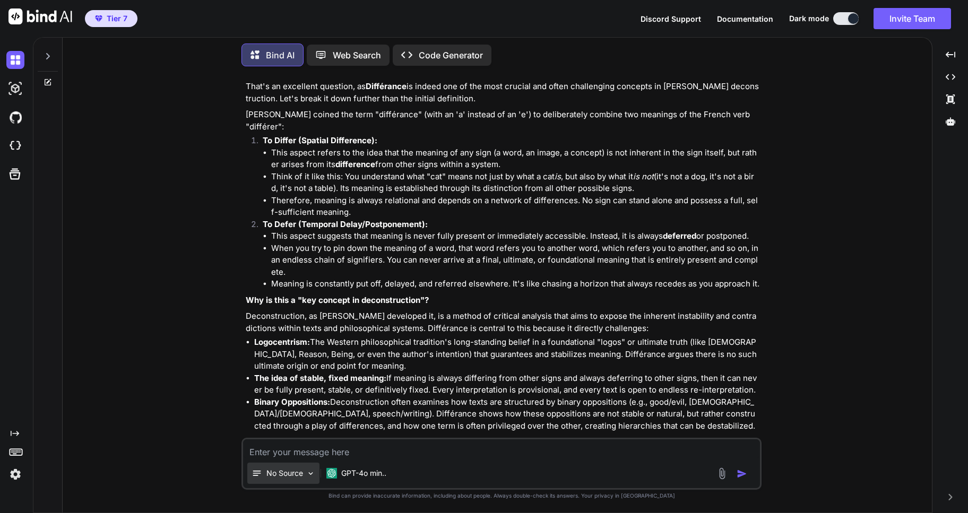
click at [292, 471] on p "No Source" at bounding box center [284, 473] width 37 height 11
type textarea "x"
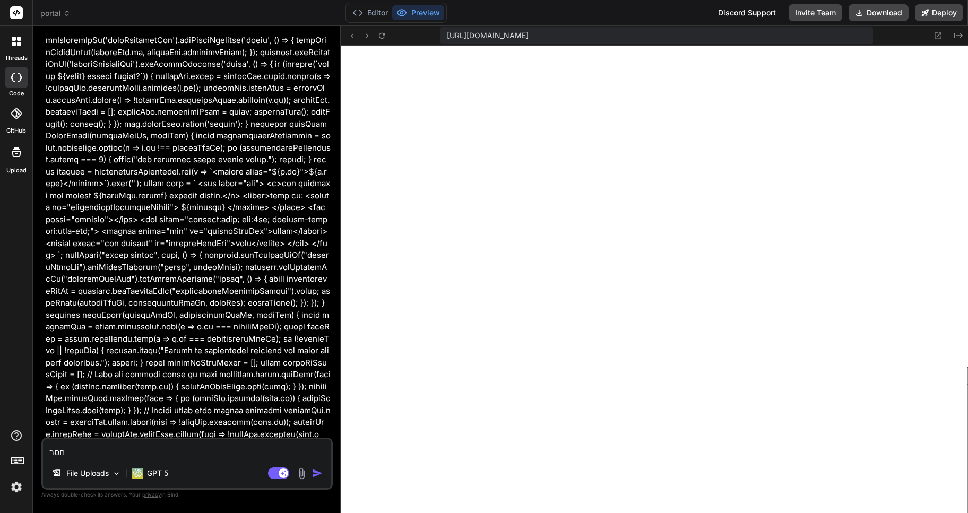
scroll to position [363, 0]
type textarea "x"
click at [82, 457] on textarea "חסר" at bounding box center [187, 448] width 288 height 19
type textarea "חסר"
type textarea "x"
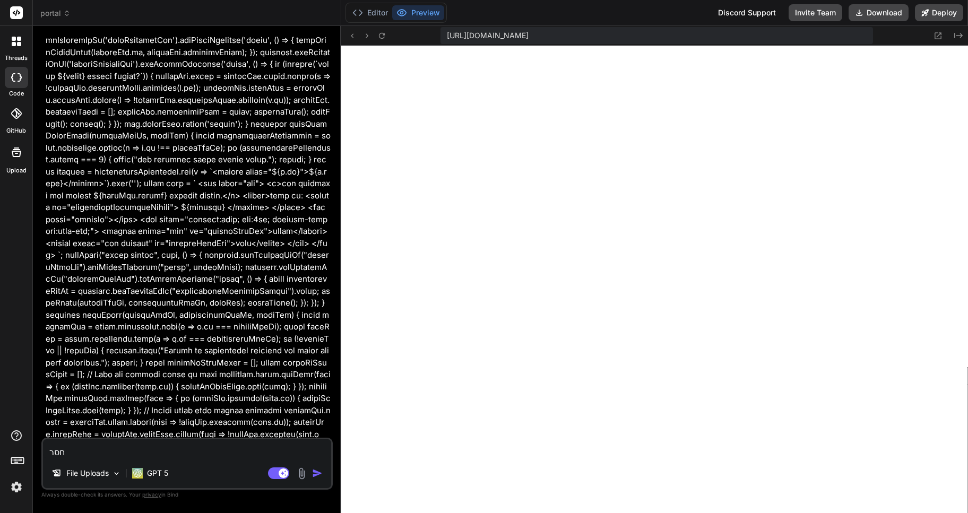
type textarea "חסר ה"
type textarea "x"
type textarea "חסר המ"
type textarea "x"
type textarea "חסר המו"
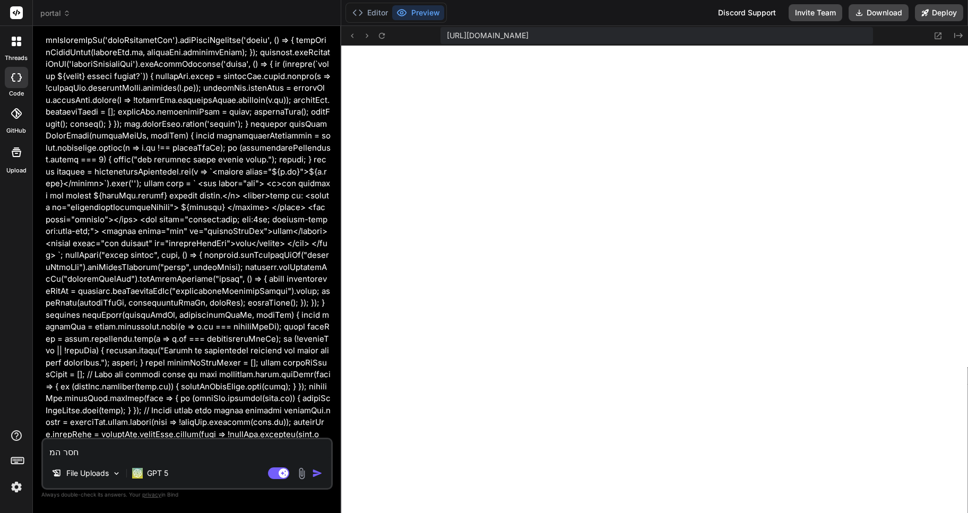
type textarea "x"
type textarea "חסר המון"
type textarea "x"
type textarea "חסר המון"
type textarea "x"
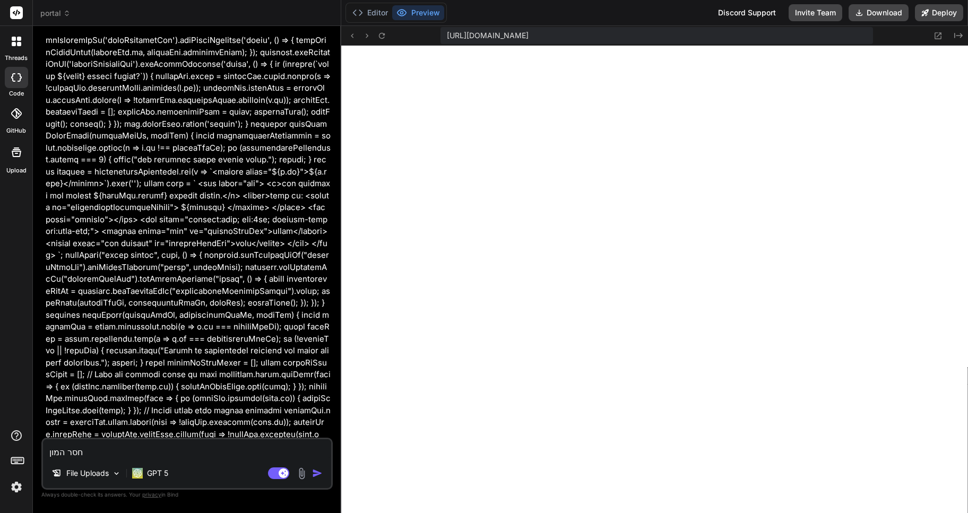
type textarea "חסר המון ד"
type textarea "x"
type textarea "חסר המון [PERSON_NAME]"
type textarea "x"
type textarea "חסר המון דבר"
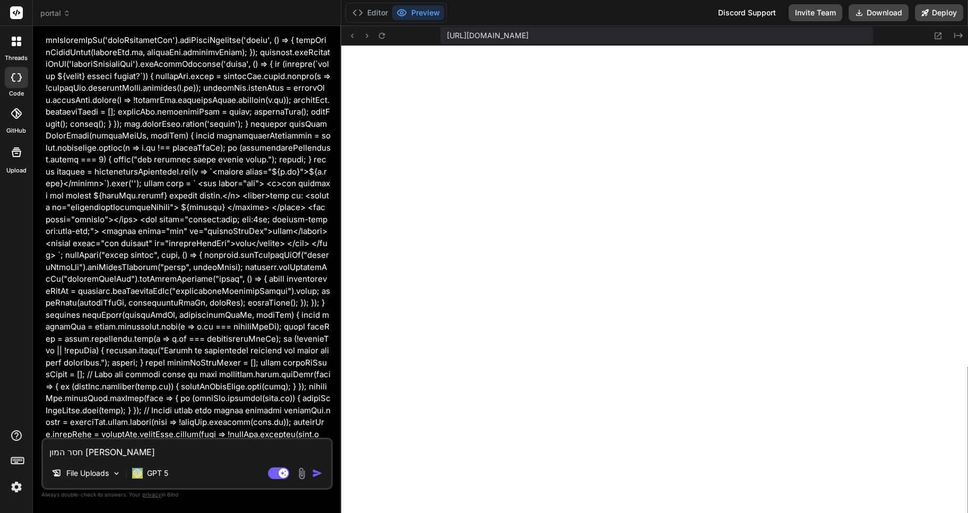
type textarea "x"
type textarea "חסר המון דברי"
type textarea "x"
type textarea "חסר המון דברים"
type textarea "x"
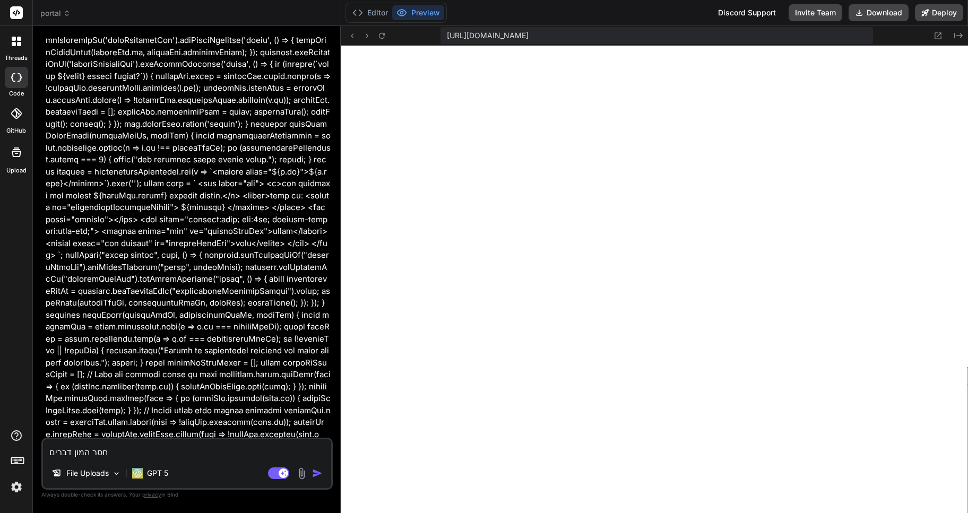
type textarea "חסר המון דברים"
type textarea "x"
type textarea "חסר המון דברים ו"
type textarea "x"
type textarea "חסר המון דברים ות"
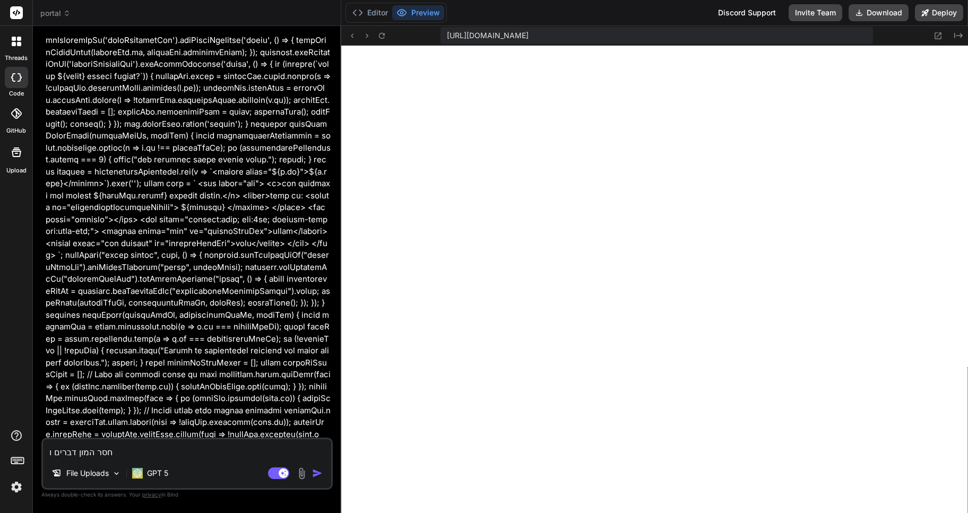
type textarea "x"
type textarea "חסר המון דברים ותכ"
type textarea "x"
type textarea "חסר המון דברים [PERSON_NAME]"
type textarea "x"
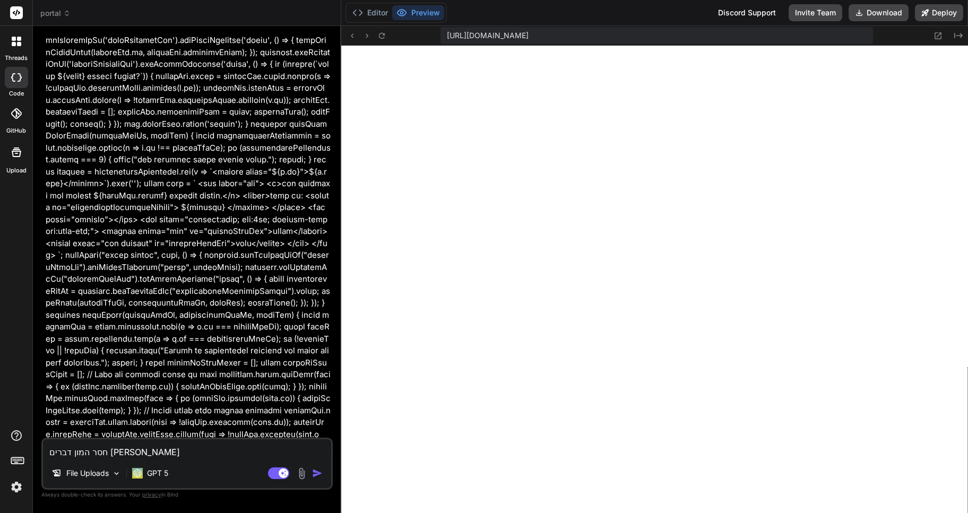
type textarea "חסר המון דברים ותכונ"
type textarea "x"
type textarea "חסר המון דברים ותכונו"
type textarea "x"
type textarea "חסר המון דברים ותכונות"
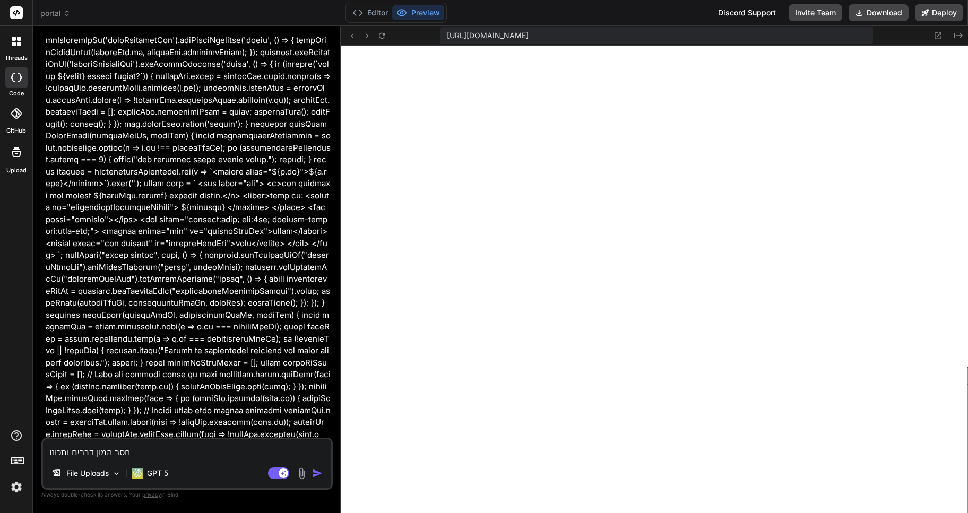
type textarea "x"
type textarea "חסר המון דברים ותכונות,"
type textarea "x"
type textarea "חסר המון דברים ותכונות,"
type textarea "x"
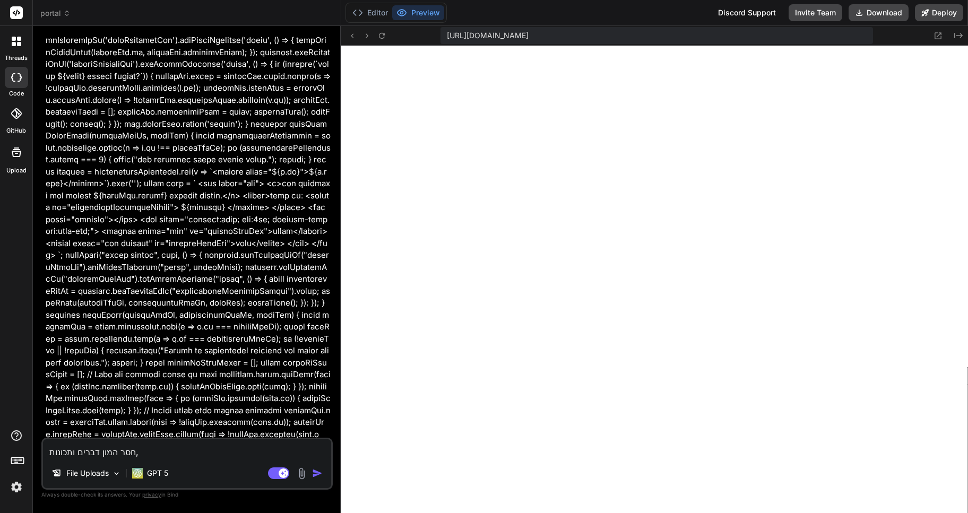
type textarea "חסר המון דברים ותכונות, א"
type textarea "x"
type textarea "חסר המון דברים ותכונות, אנ"
type textarea "x"
type textarea "חסר המון דברים ותכונות, אני"
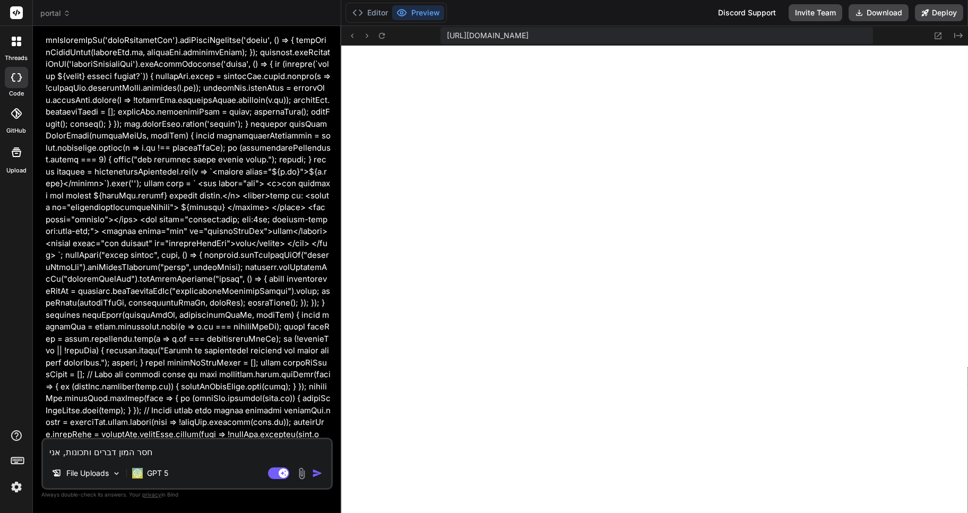
type textarea "x"
type textarea "חסר המון דברים ותכונות, אני"
type textarea "x"
type textarea "חסר המון דברים ותכונות, אני ב"
type textarea "x"
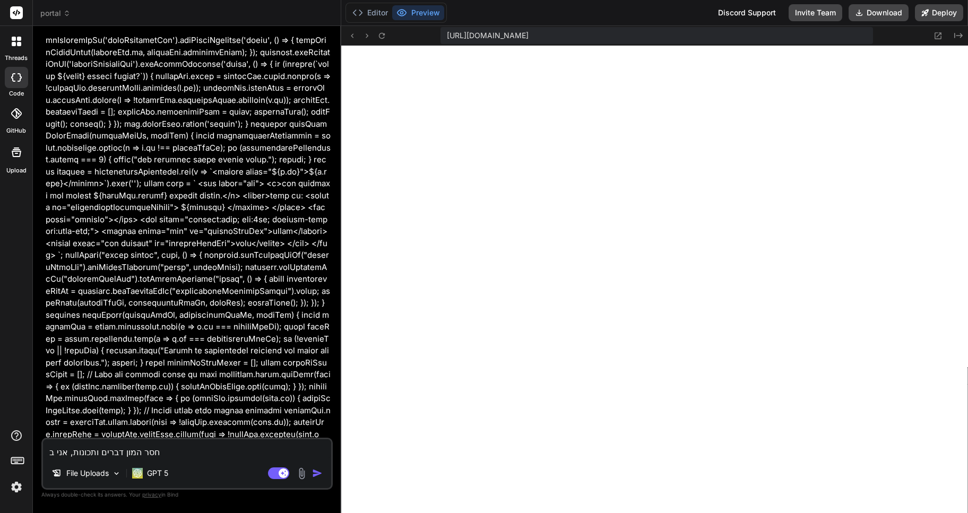
type textarea "חסר המון דברים ותכונות, אני בא"
type textarea "x"
type textarea "חסר המון דברים ותכונות, אני באמ"
type textarea "x"
type textarea "חסר המון דברים ותכונות, אני באמת"
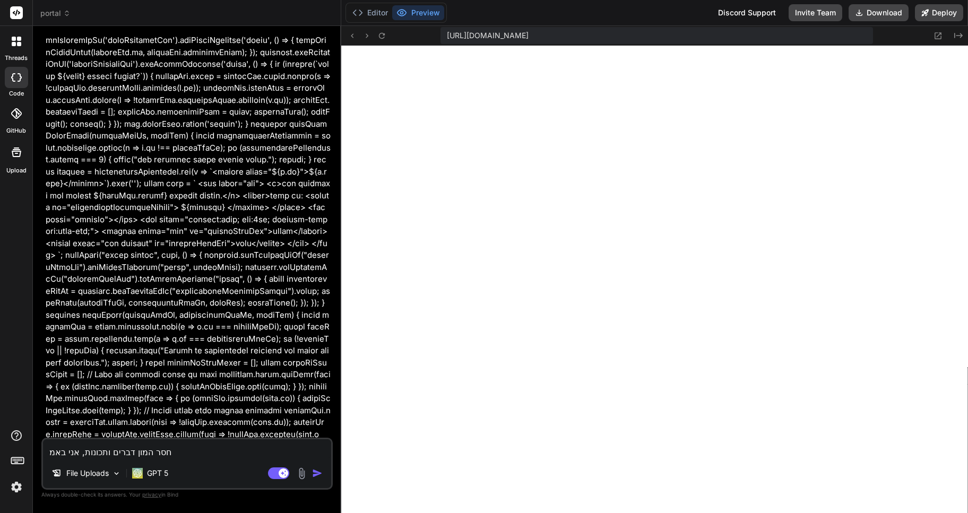
type textarea "x"
type textarea "חסר המון דברים ותכונות, אני באמת"
type textarea "x"
type textarea "חסר המון דברים ותכונות, אני באמת ל"
type textarea "x"
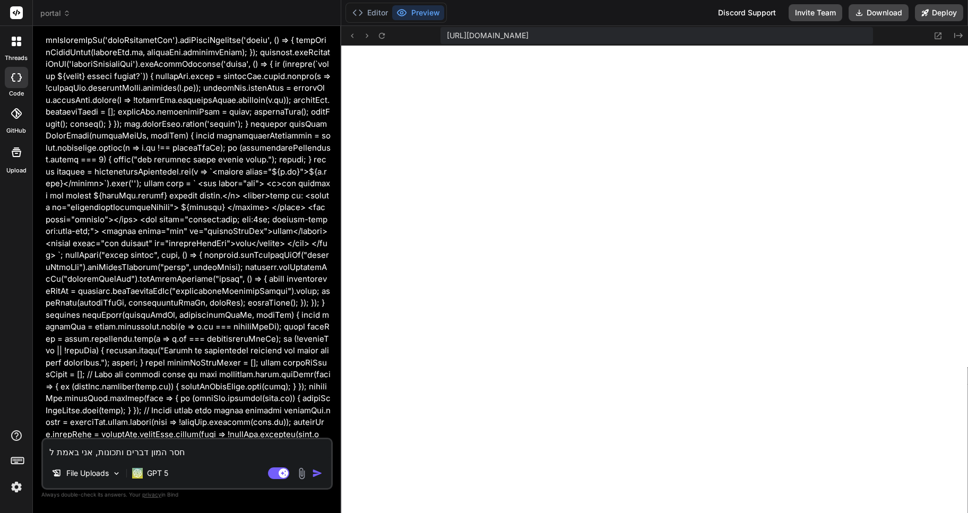
type textarea "חסר המון דברים ותכונות, אני באמת לא"
type textarea "x"
type textarea "חסר המון דברים ותכונות, אני באמת לא"
type textarea "x"
type textarea "חסר המון דברים ותכונות, אני באמת לא מ"
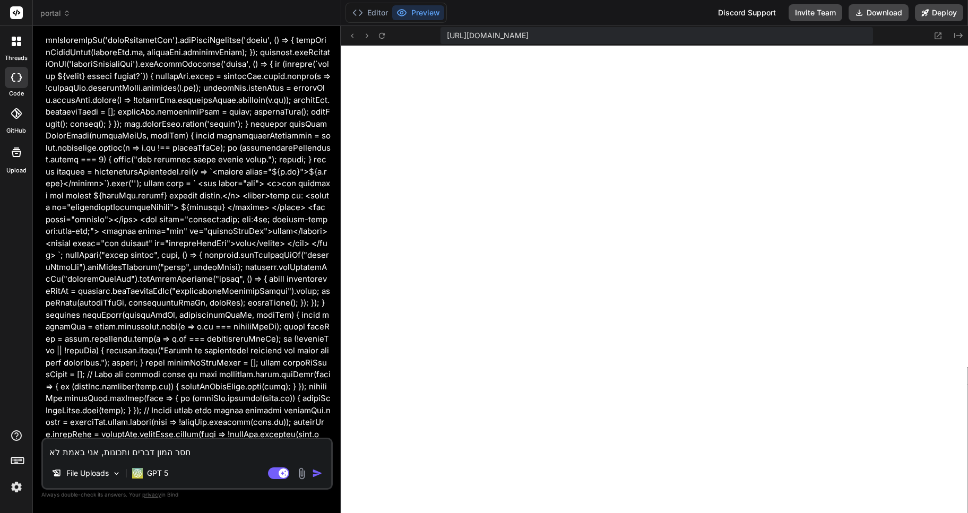
type textarea "x"
type textarea "חסר המון דברים ותכונות, אני באמת לא מב"
type textarea "x"
type textarea "חסר המון דברים ותכונות, אני באמת לא מבי"
type textarea "x"
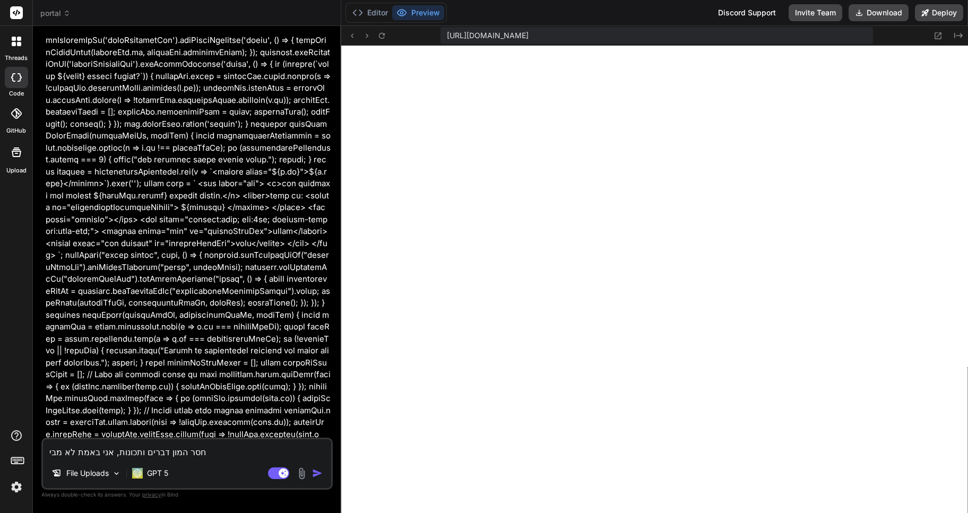
type textarea "חסר המון דברים ותכונות, אני באמת לא מבין"
type textarea "x"
type textarea "חסר המון דברים ותכונות, אני באמת לא מבין"
type textarea "x"
type textarea "חסר המון דברים ותכונות, אני באמת לא מבין ז"
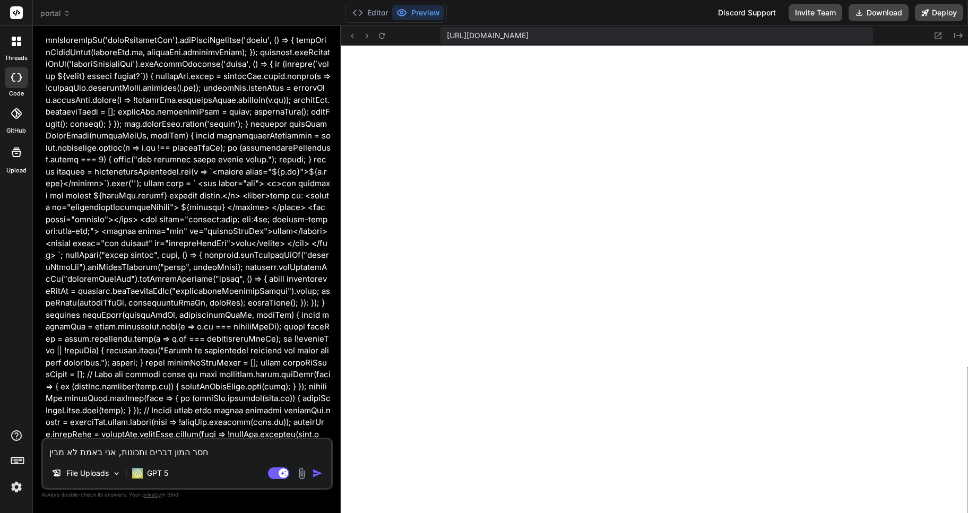
type textarea "x"
type textarea "חסר המון דברים ותכונות, אני באמת לא מבין זא"
type textarea "x"
type textarea "חסר המון דברים ותכונות, אני באמת לא מבין זאת"
type textarea "x"
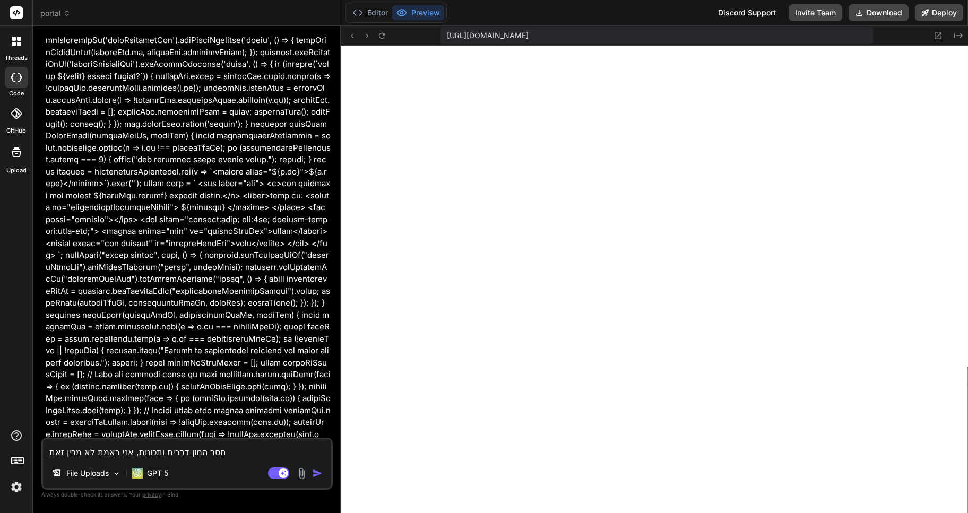
type textarea "חסר המון דברים ותכונות, אני באמת לא מבין זאת"
type textarea "x"
type textarea "חסר המון דברים ותכונות, אני באמת לא מבין זאת י"
type textarea "x"
type textarea "חסר המון דברים ותכונות, אני באמת לא מבין זאת יו"
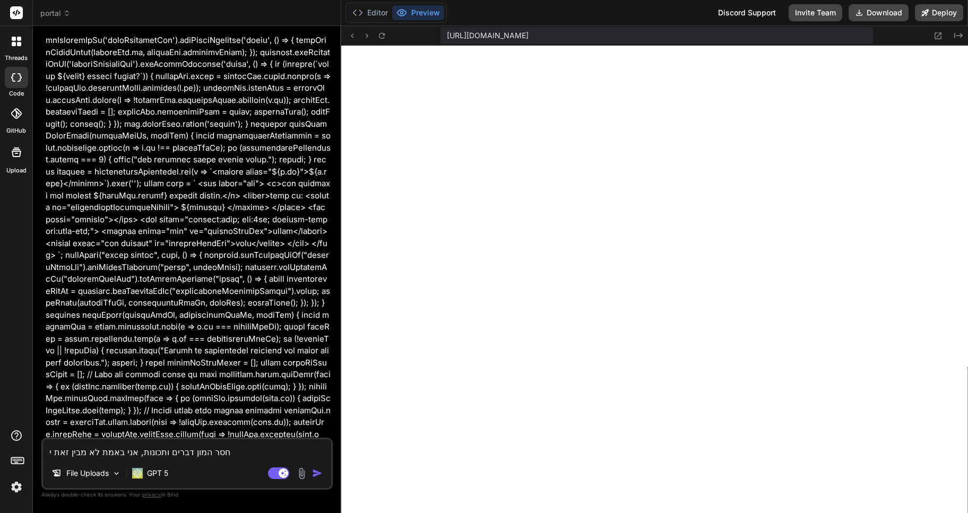
type textarea "x"
type textarea "חסר המון דברים ותכונות, אני באמת לא מבין זאת יות"
type textarea "x"
type textarea "חסר המון דברים ותכונות, אני באמת לא מבין זאת יותר"
type textarea "x"
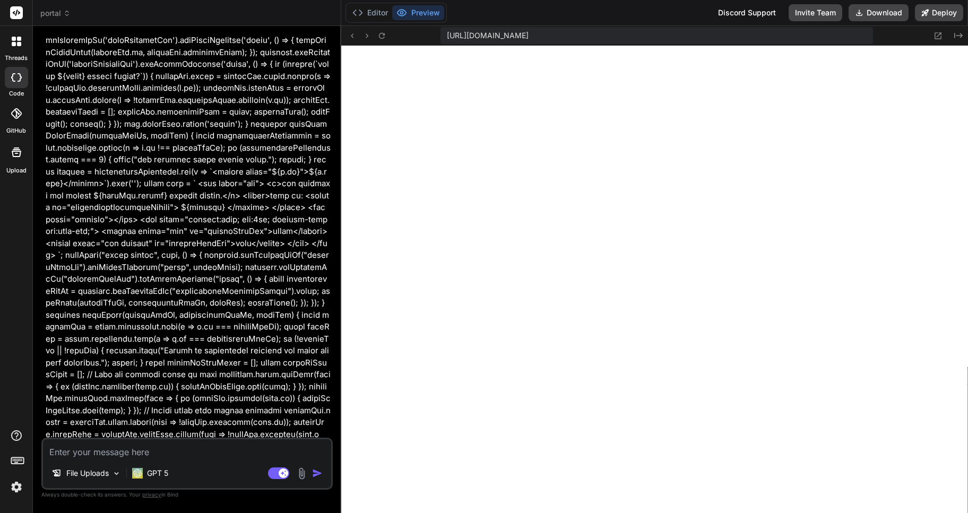
scroll to position [19116, 0]
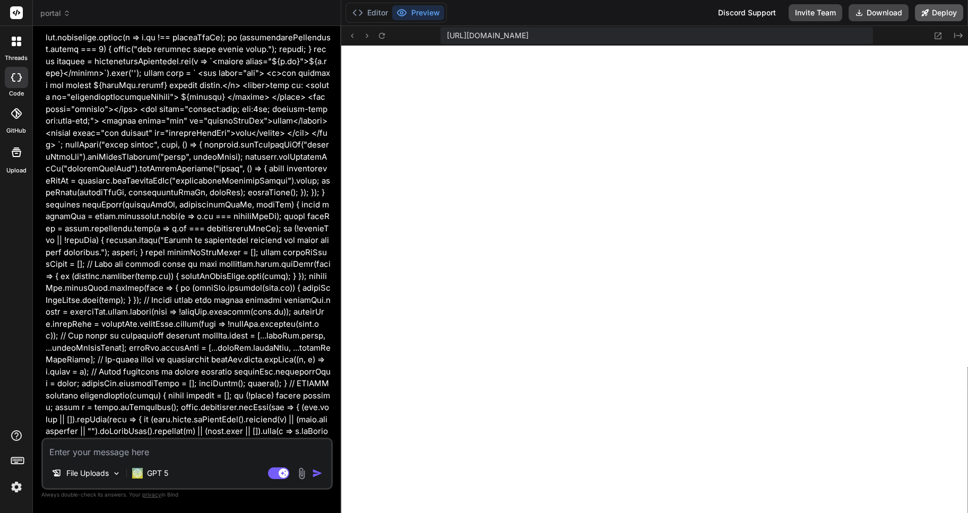
type textarea "x"
